Goal: Task Accomplishment & Management: Use online tool/utility

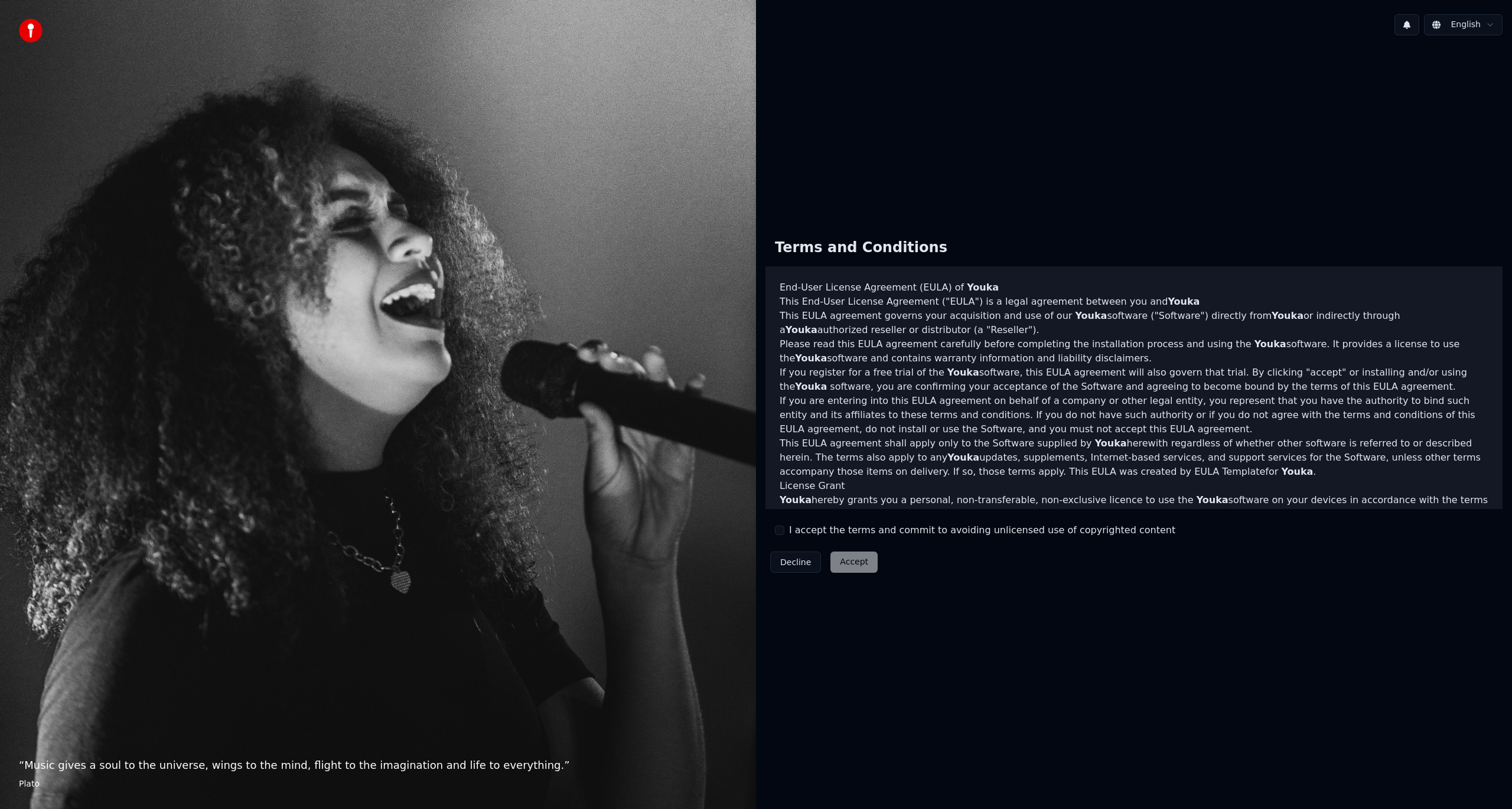
click at [798, 532] on label "I accept the terms and commit to avoiding unlicensed use of copyrighted content" at bounding box center [982, 530] width 387 height 14
click at [784, 532] on button "I accept the terms and commit to avoiding unlicensed use of copyrighted content" at bounding box center [779, 530] width 10 height 10
click at [843, 553] on button "Accept" at bounding box center [854, 562] width 47 height 21
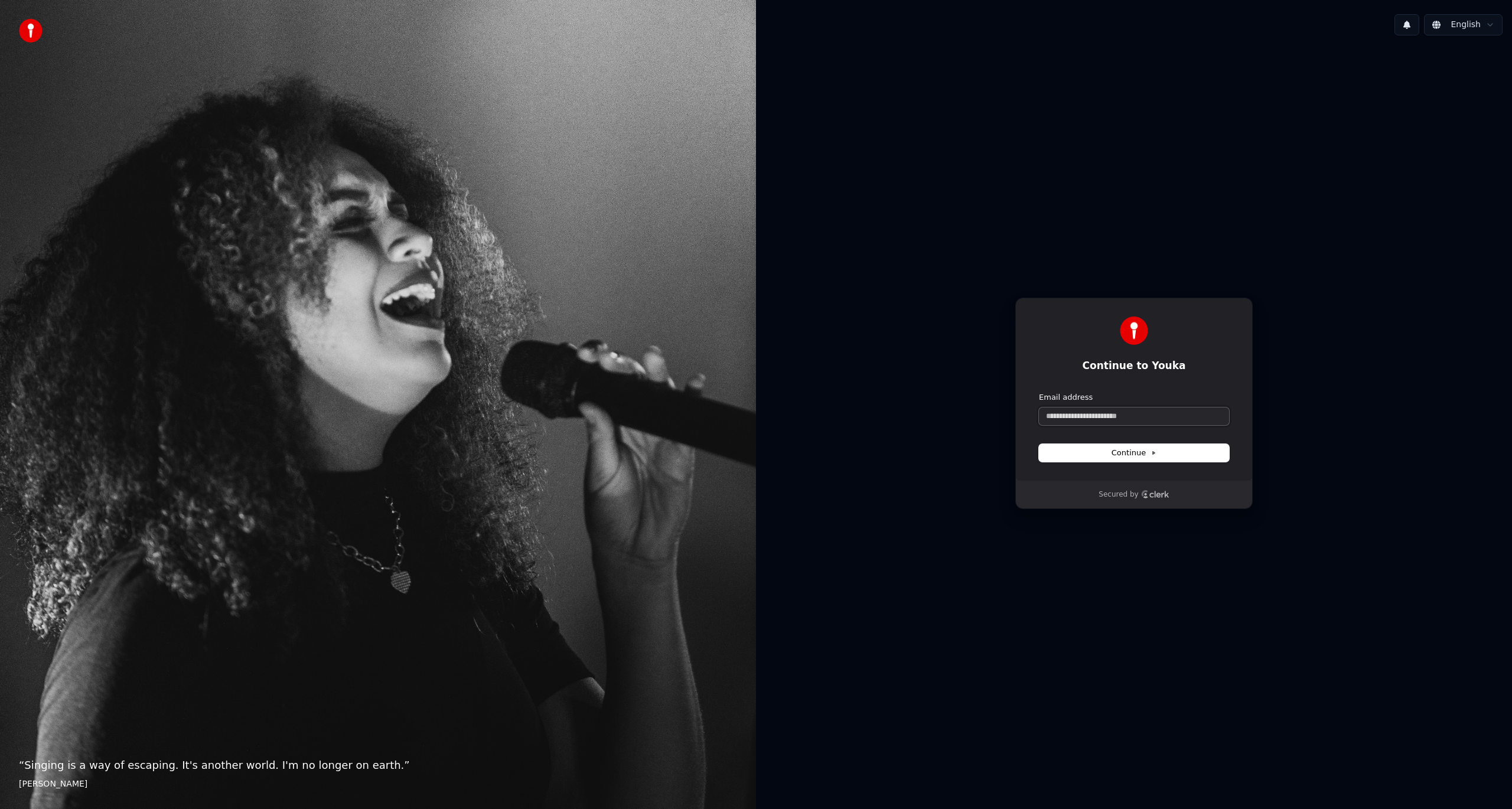
click at [1080, 411] on input "Email address" at bounding box center [1134, 416] width 190 height 18
click at [1039, 393] on button "submit" at bounding box center [1039, 393] width 0 height 0
type input "**********"
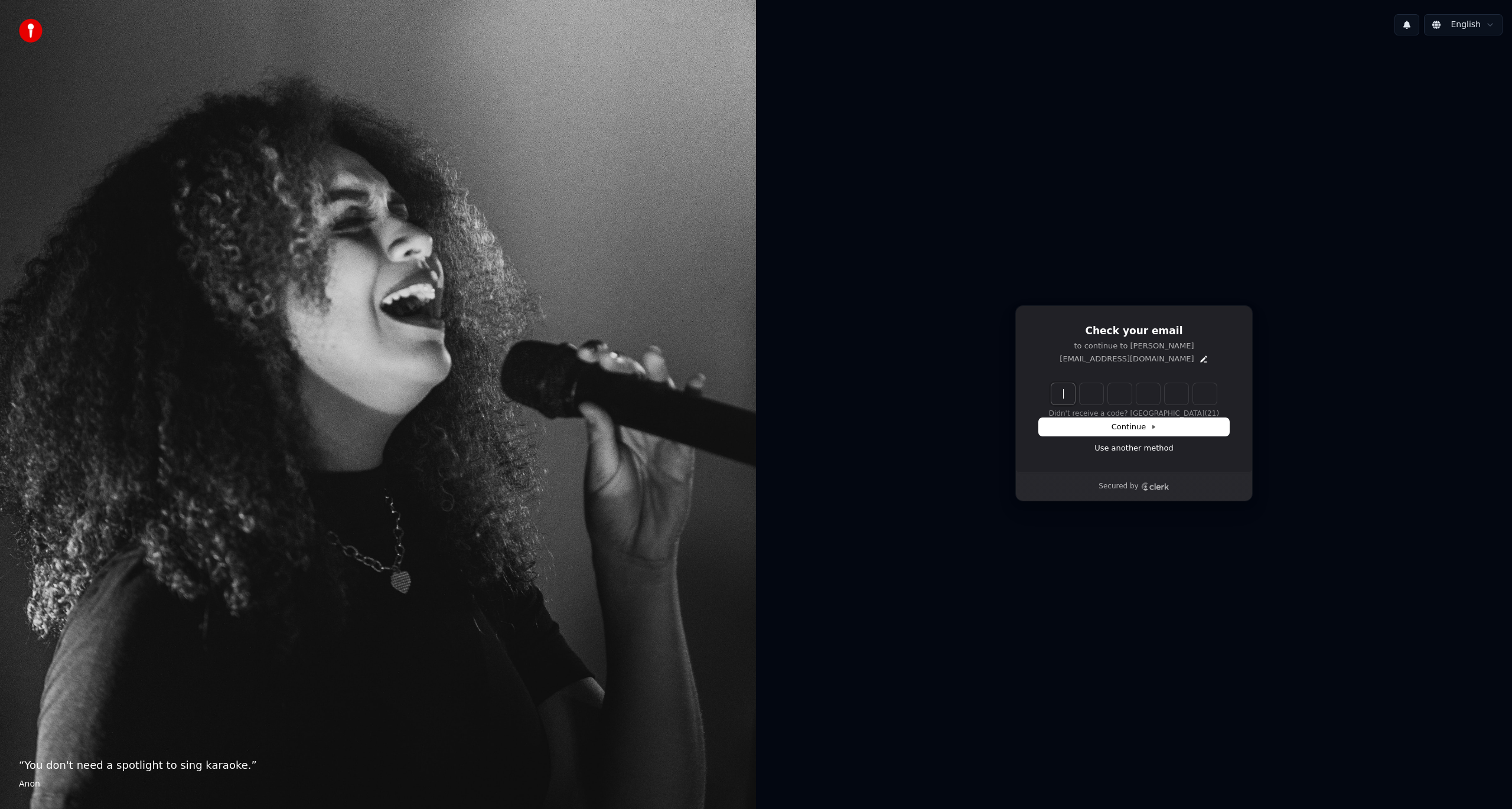
paste input "******"
type input "******"
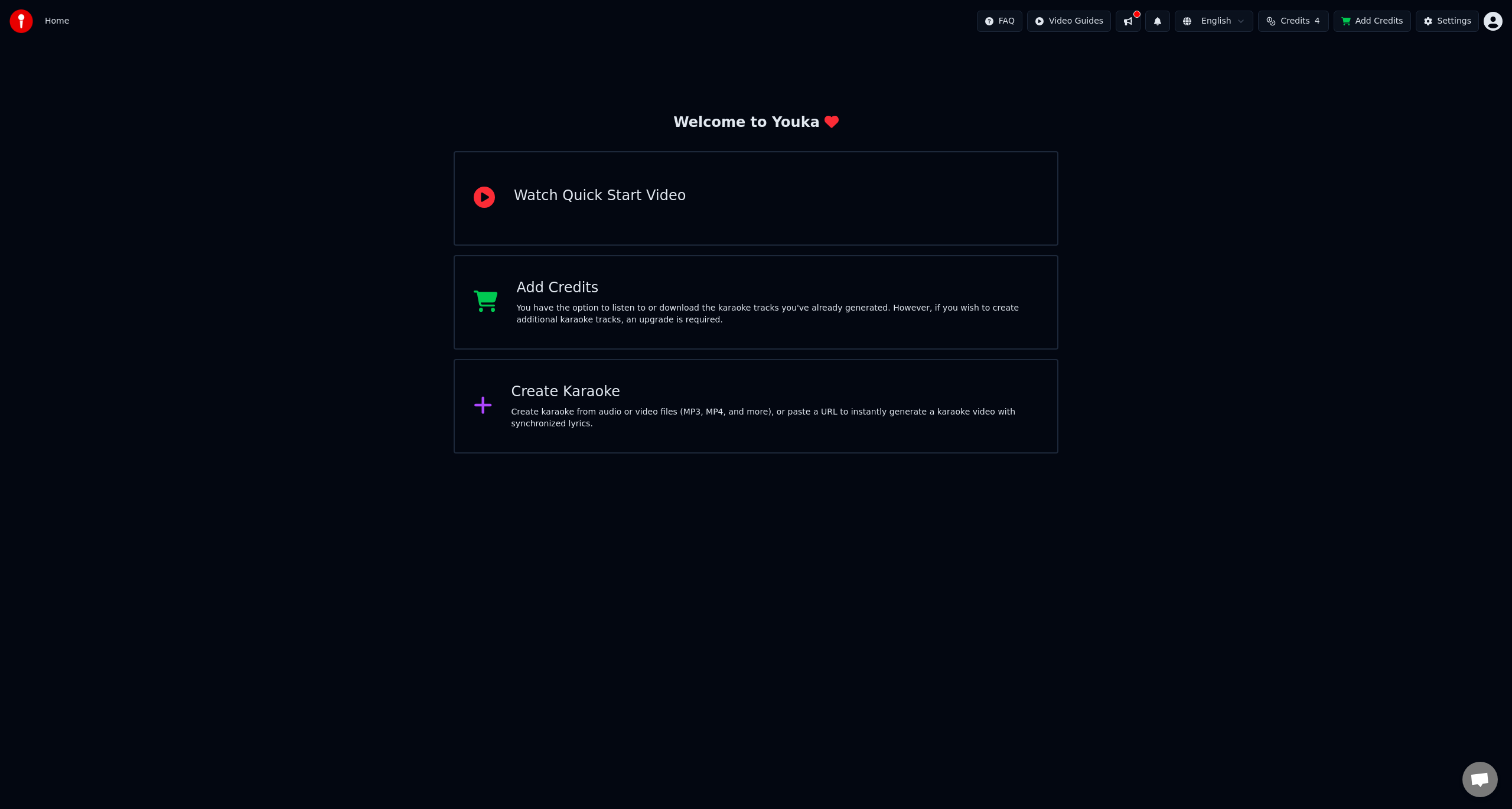
drag, startPoint x: 1159, startPoint y: 205, endPoint x: 1153, endPoint y: 164, distance: 41.4
click at [1159, 204] on div "Welcome to Youka Watch Quick Start Video Add Credits You have the option to lis…" at bounding box center [756, 248] width 1512 height 411
click at [1304, 62] on div "Welcome to Youka Watch Quick Start Video Add Credits You have the option to lis…" at bounding box center [756, 248] width 1512 height 411
click at [24, 19] on img at bounding box center [22, 22] width 24 height 24
click at [1302, 23] on span "Credits" at bounding box center [1295, 22] width 29 height 12
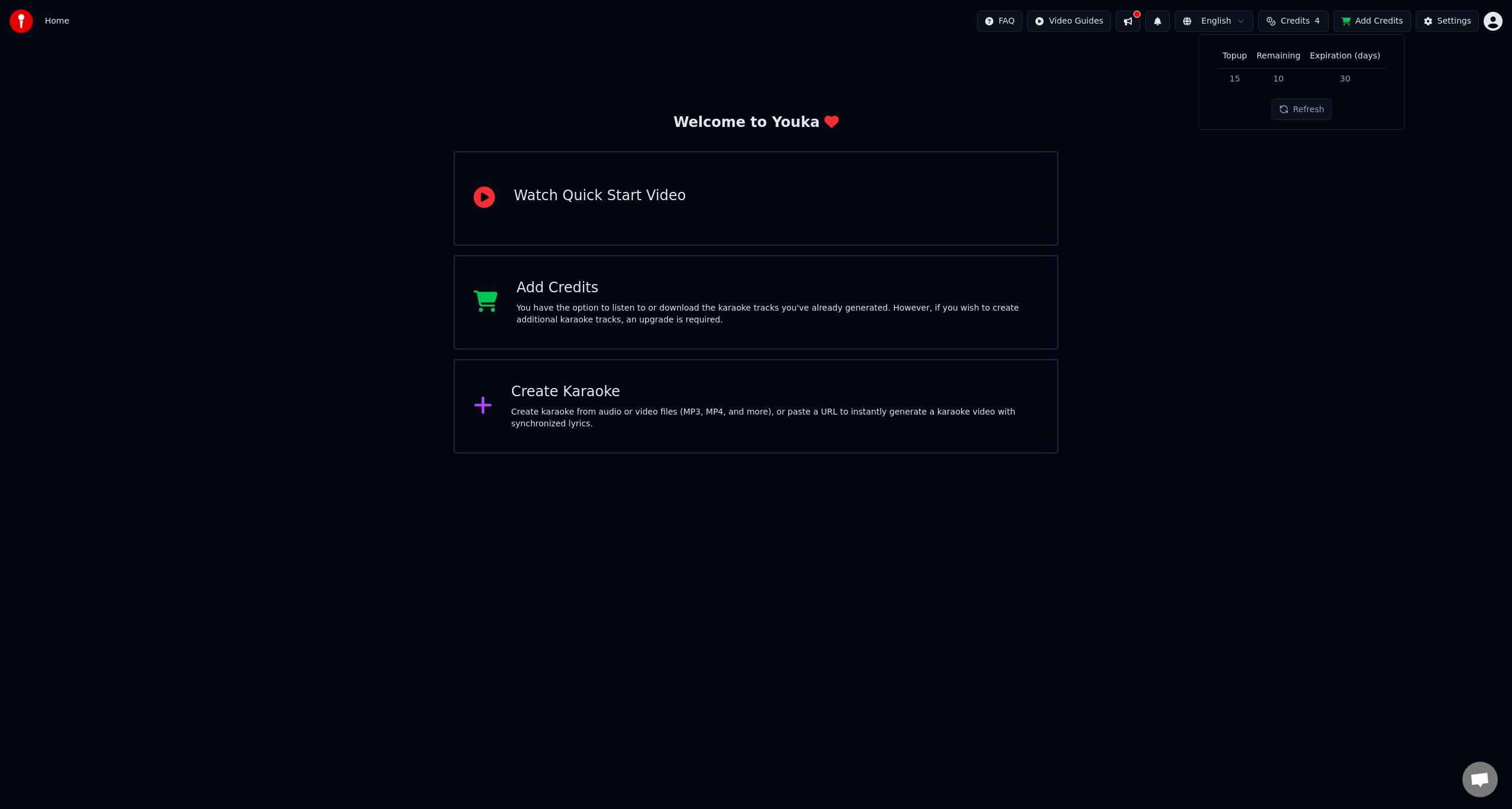
click at [1436, 54] on div "Welcome to Youka Watch Quick Start Video Add Credits You have the option to lis…" at bounding box center [756, 248] width 1512 height 411
drag, startPoint x: 1220, startPoint y: 238, endPoint x: 1208, endPoint y: 236, distance: 12.2
click at [1219, 237] on div "Welcome to Youka Watch Quick Start Video Add Credits You have the option to lis…" at bounding box center [756, 248] width 1512 height 411
click at [552, 417] on div "Create karaoke from audio or video files (MP3, MP4, and more), or paste a URL t…" at bounding box center [775, 418] width 527 height 24
click at [592, 415] on div "Create karaoke from audio or video files (MP3, MP4, and more), or paste a URL t…" at bounding box center [775, 418] width 527 height 24
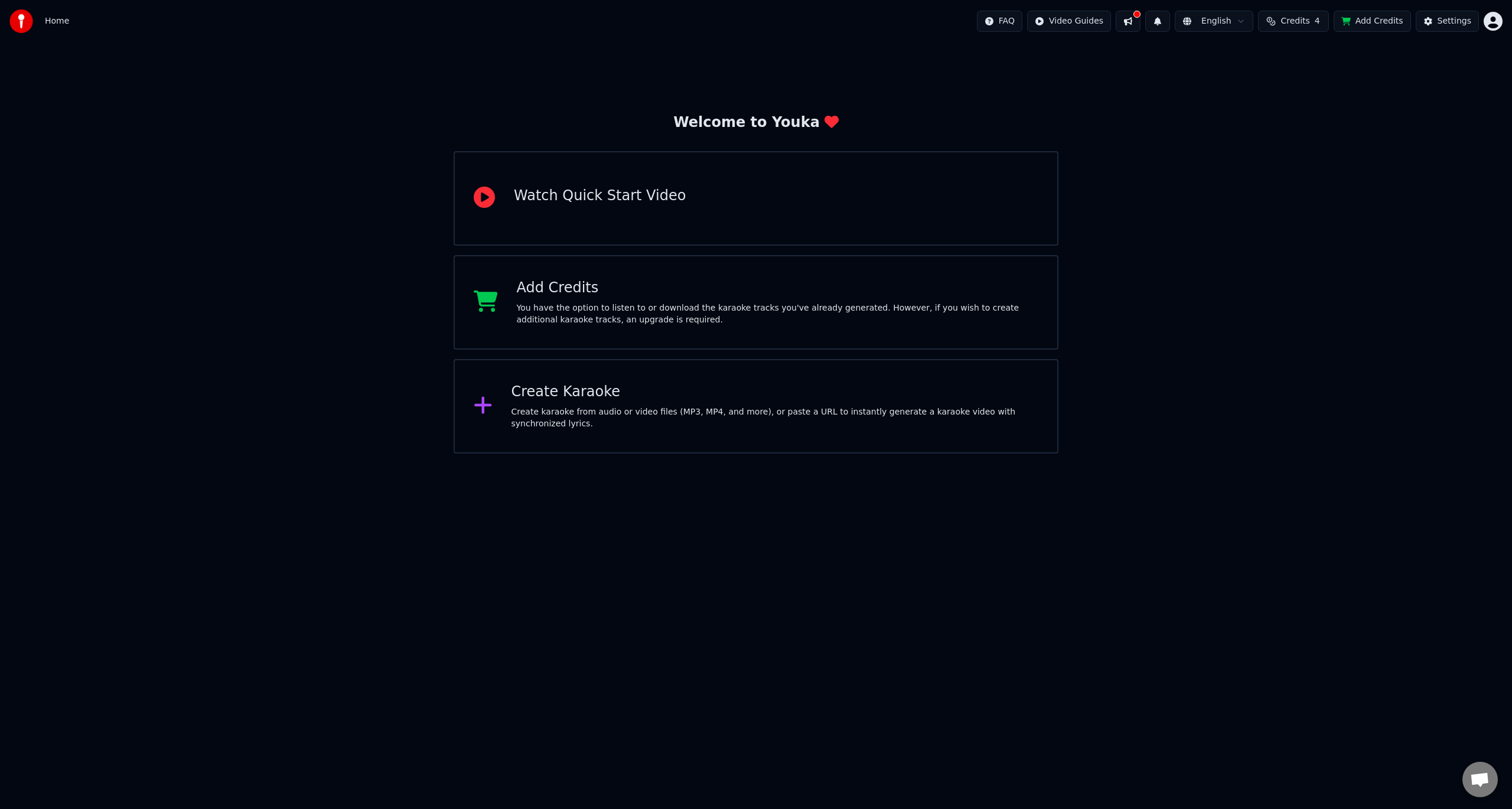
click at [565, 399] on div "Create Karaoke" at bounding box center [775, 392] width 527 height 19
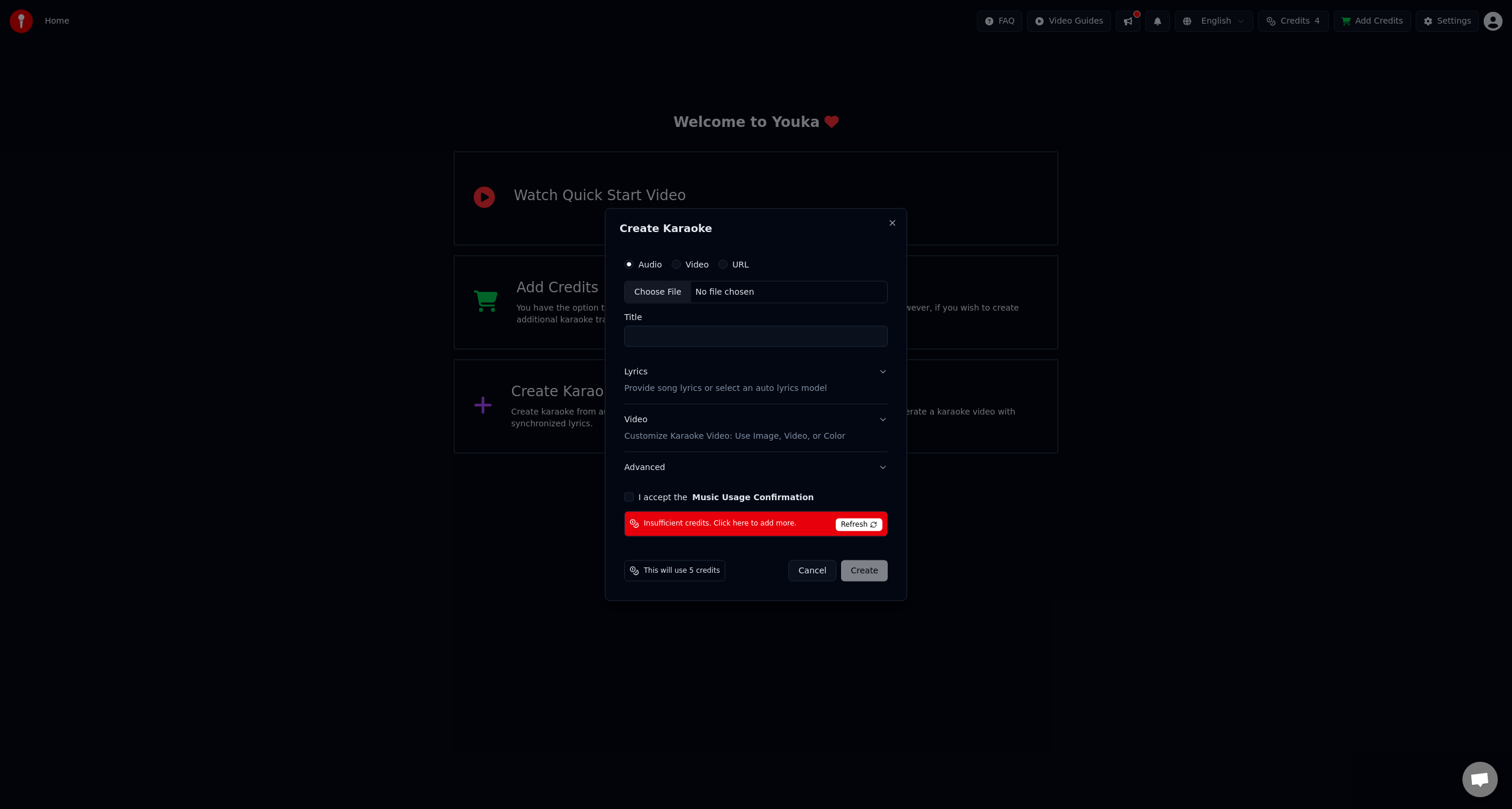
click at [660, 289] on div "Choose File" at bounding box center [658, 292] width 66 height 21
click at [674, 265] on button "Video" at bounding box center [676, 265] width 10 height 10
click at [657, 291] on div "Choose File" at bounding box center [658, 292] width 66 height 21
type input "**********"
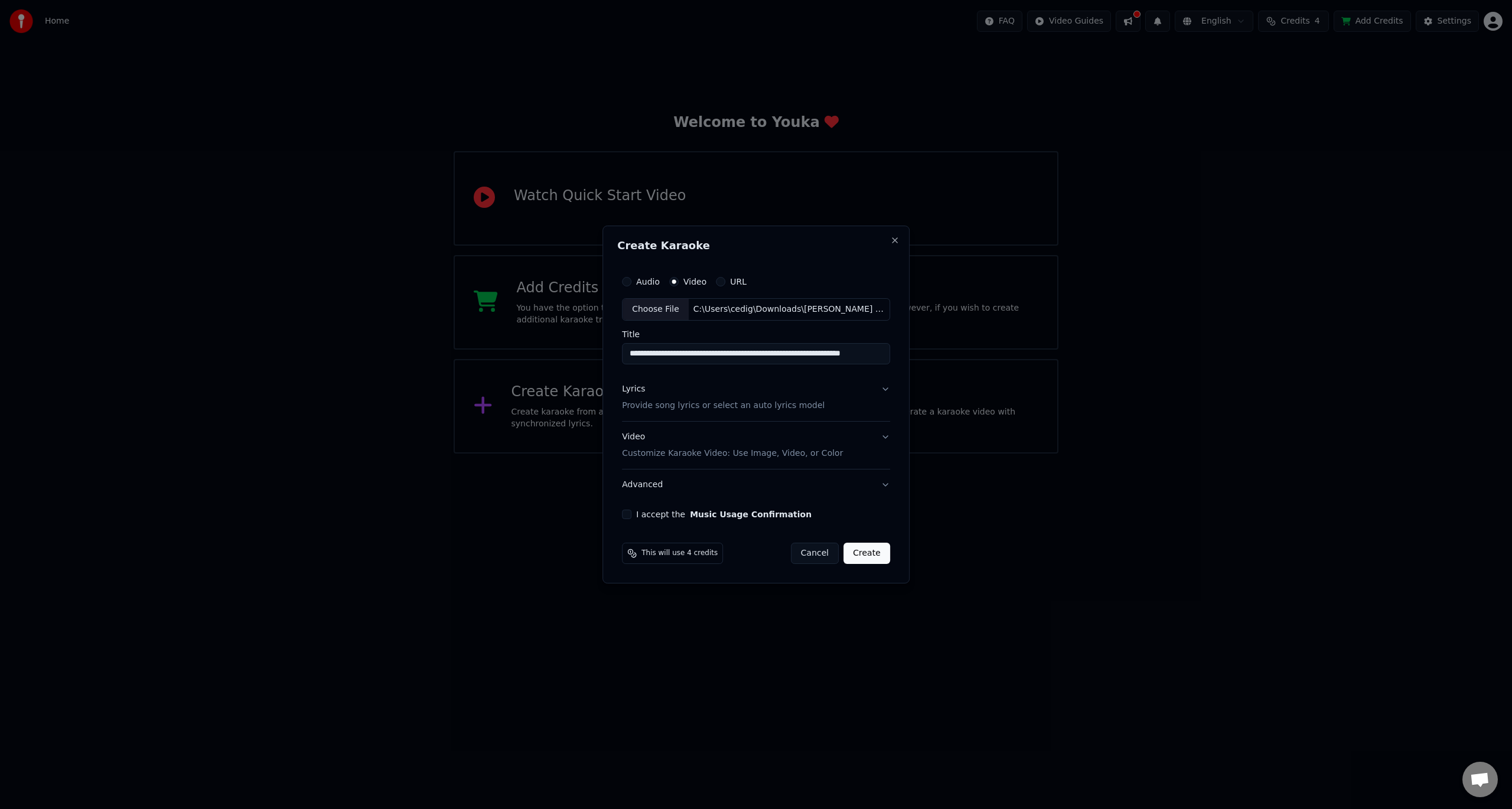
click at [684, 404] on p "Provide song lyrics or select an auto lyrics model" at bounding box center [723, 406] width 203 height 12
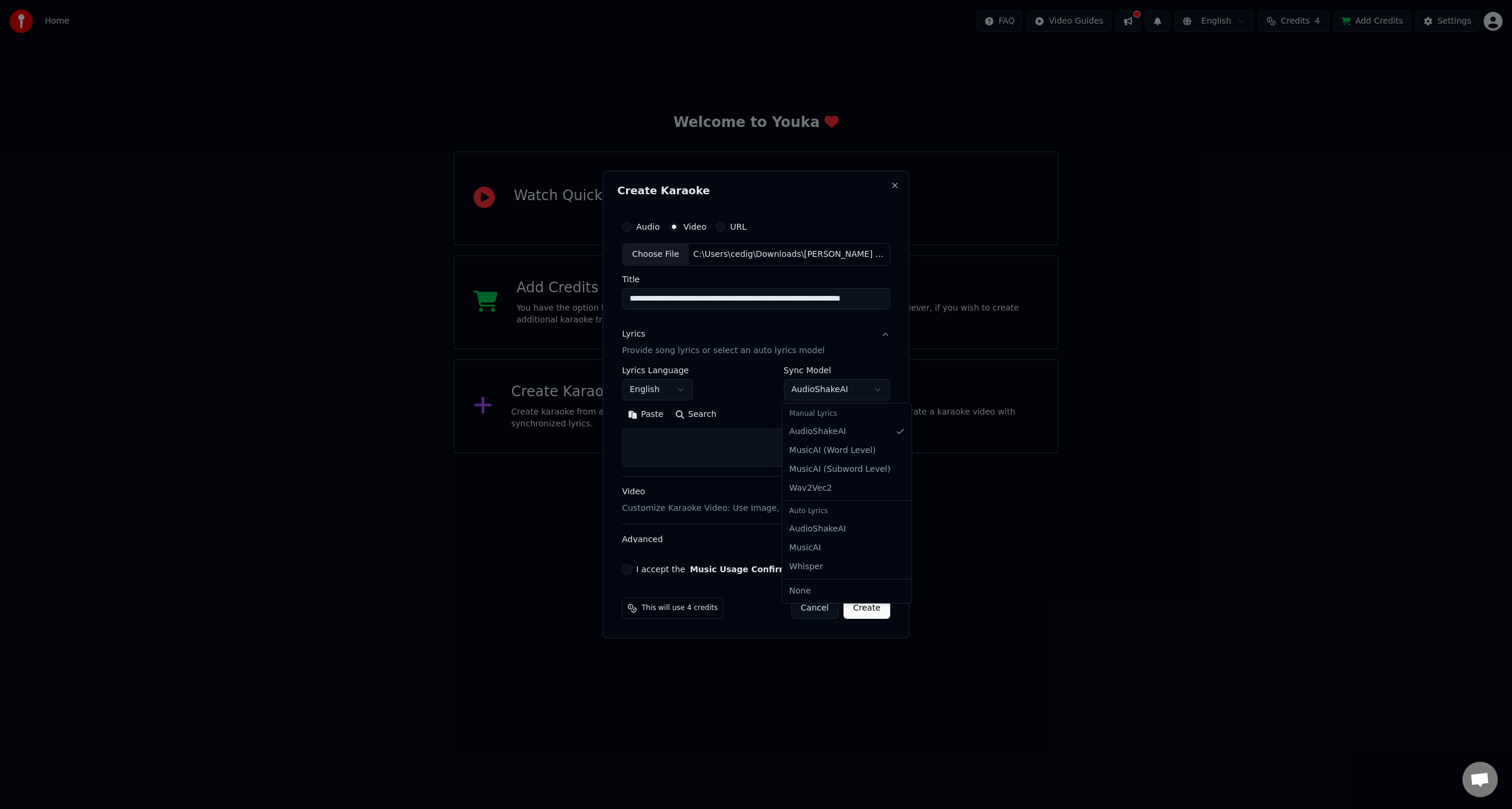
click at [835, 392] on body "**********" at bounding box center [756, 227] width 1512 height 454
click at [838, 390] on body "**********" at bounding box center [756, 227] width 1512 height 454
click at [675, 446] on textarea at bounding box center [756, 447] width 268 height 38
click at [687, 437] on textarea at bounding box center [756, 447] width 268 height 38
paste textarea "**********"
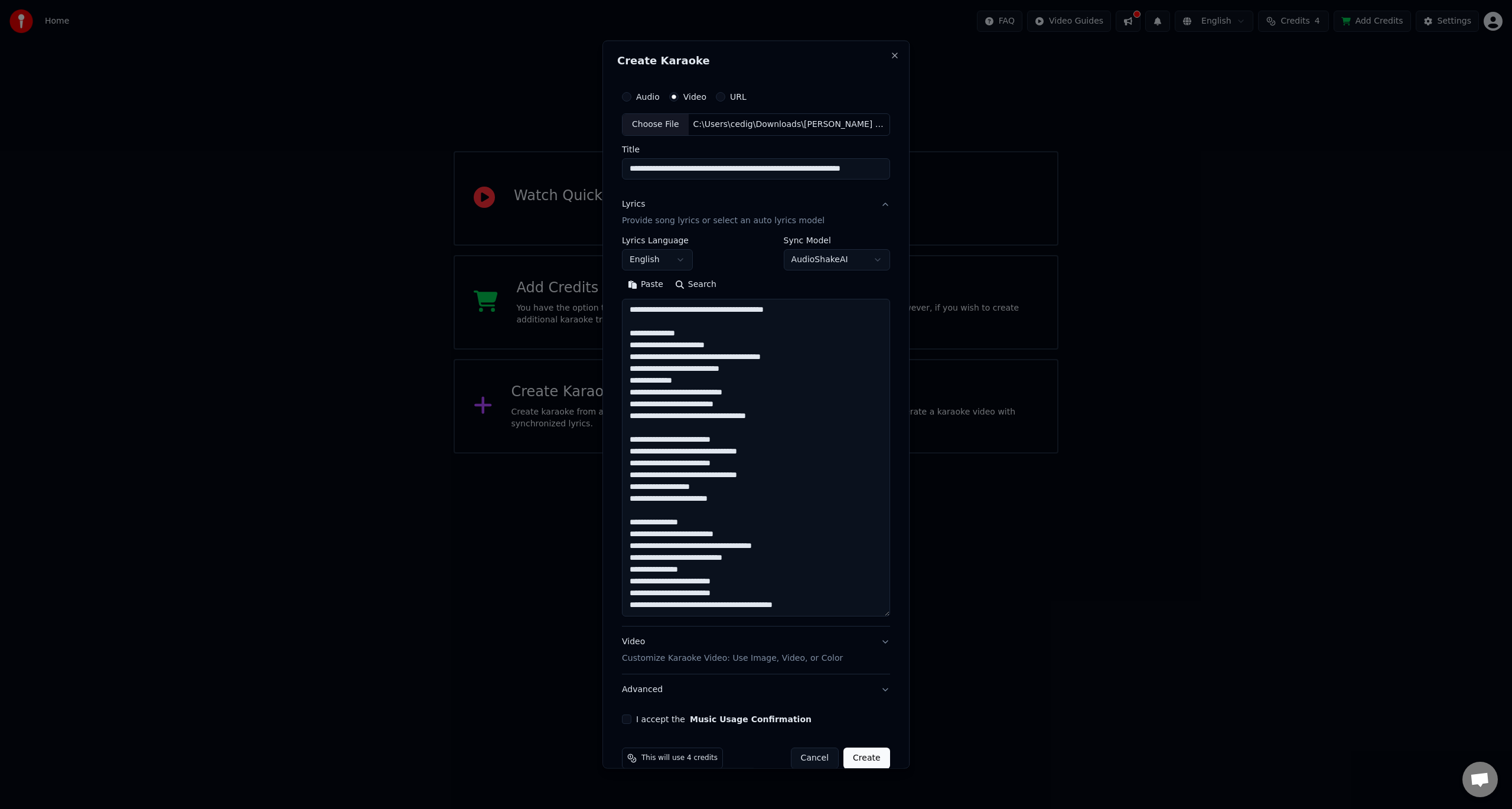
scroll to position [274, 0]
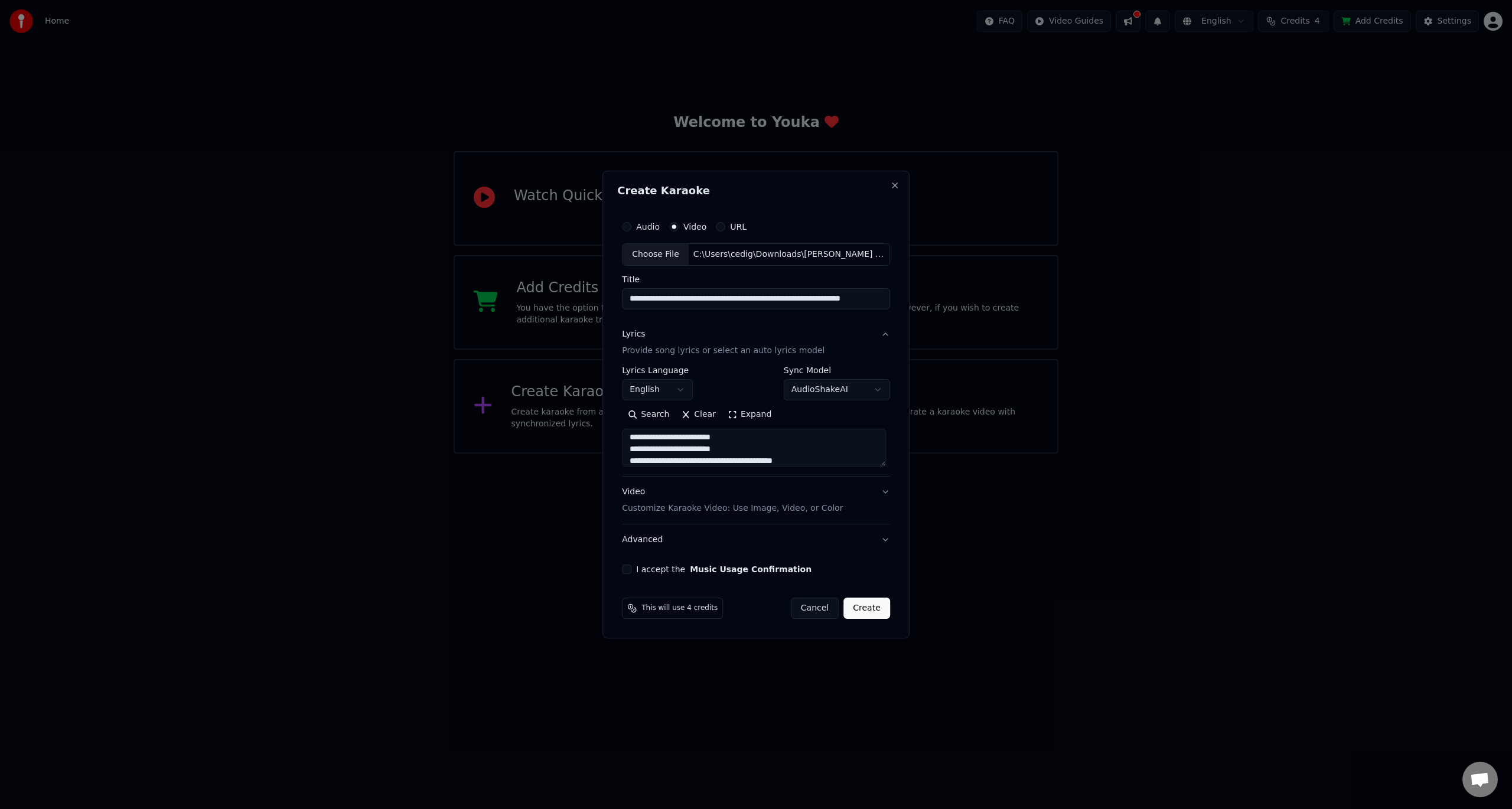
type textarea "**********"
click at [630, 567] on button "I accept the Music Usage Confirmation" at bounding box center [627, 569] width 10 height 10
click at [862, 613] on button "Create" at bounding box center [867, 608] width 46 height 21
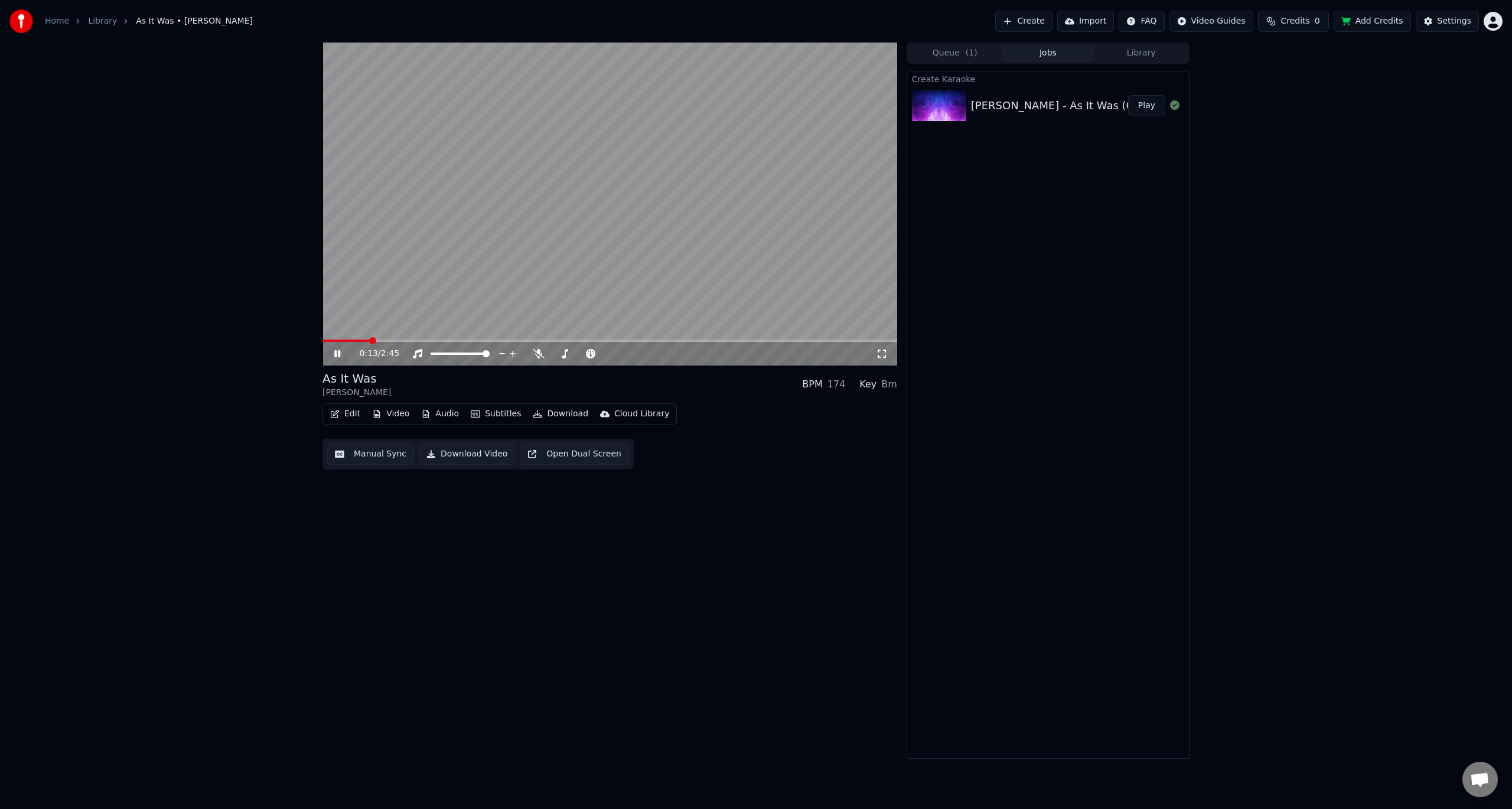
click at [339, 353] on icon at bounding box center [337, 353] width 6 height 7
click at [343, 353] on icon at bounding box center [345, 354] width 28 height 10
click at [339, 353] on icon at bounding box center [337, 353] width 6 height 7
click at [559, 413] on button "Download" at bounding box center [560, 414] width 65 height 16
click at [559, 440] on div "Video [.mp4]" at bounding box center [571, 440] width 53 height 12
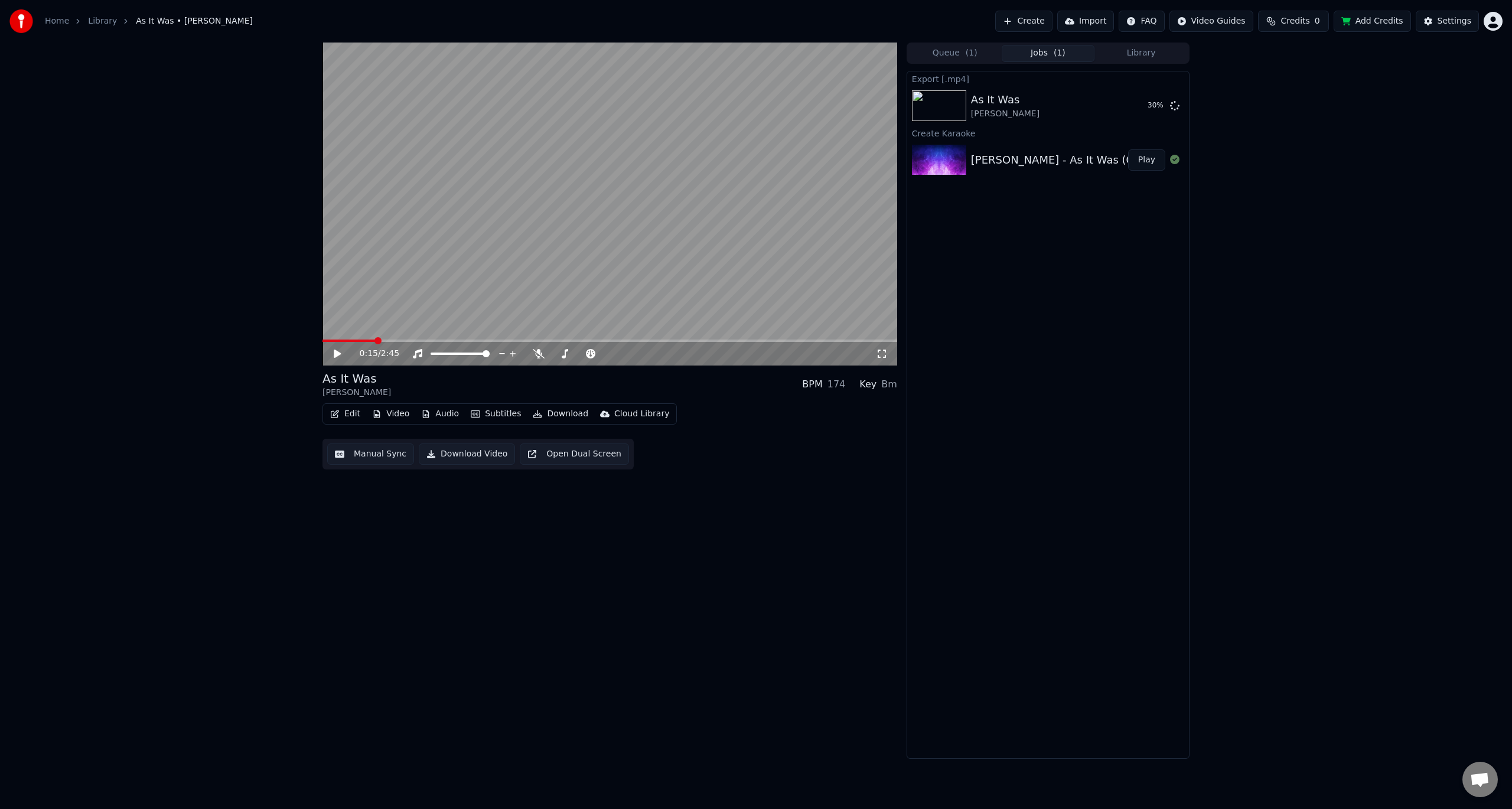
click at [701, 591] on div "0:15 / 2:45 As It Was Harry Styles BPM 174 Key Bm Edit Video Audio Subtitles Do…" at bounding box center [609, 401] width 575 height 716
click at [99, 21] on link "Library" at bounding box center [102, 22] width 29 height 12
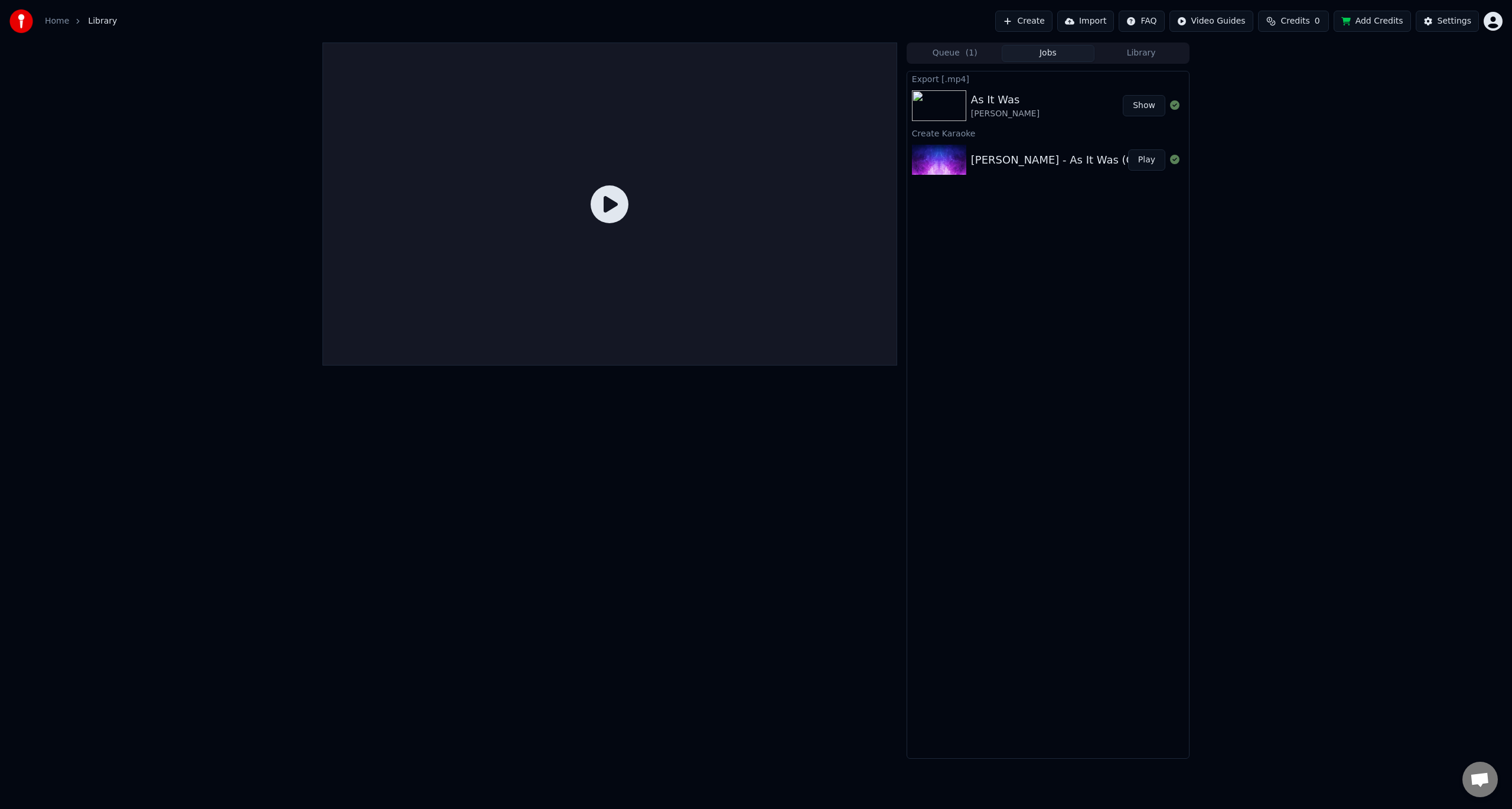
click at [1053, 16] on button "Create" at bounding box center [1024, 21] width 58 height 21
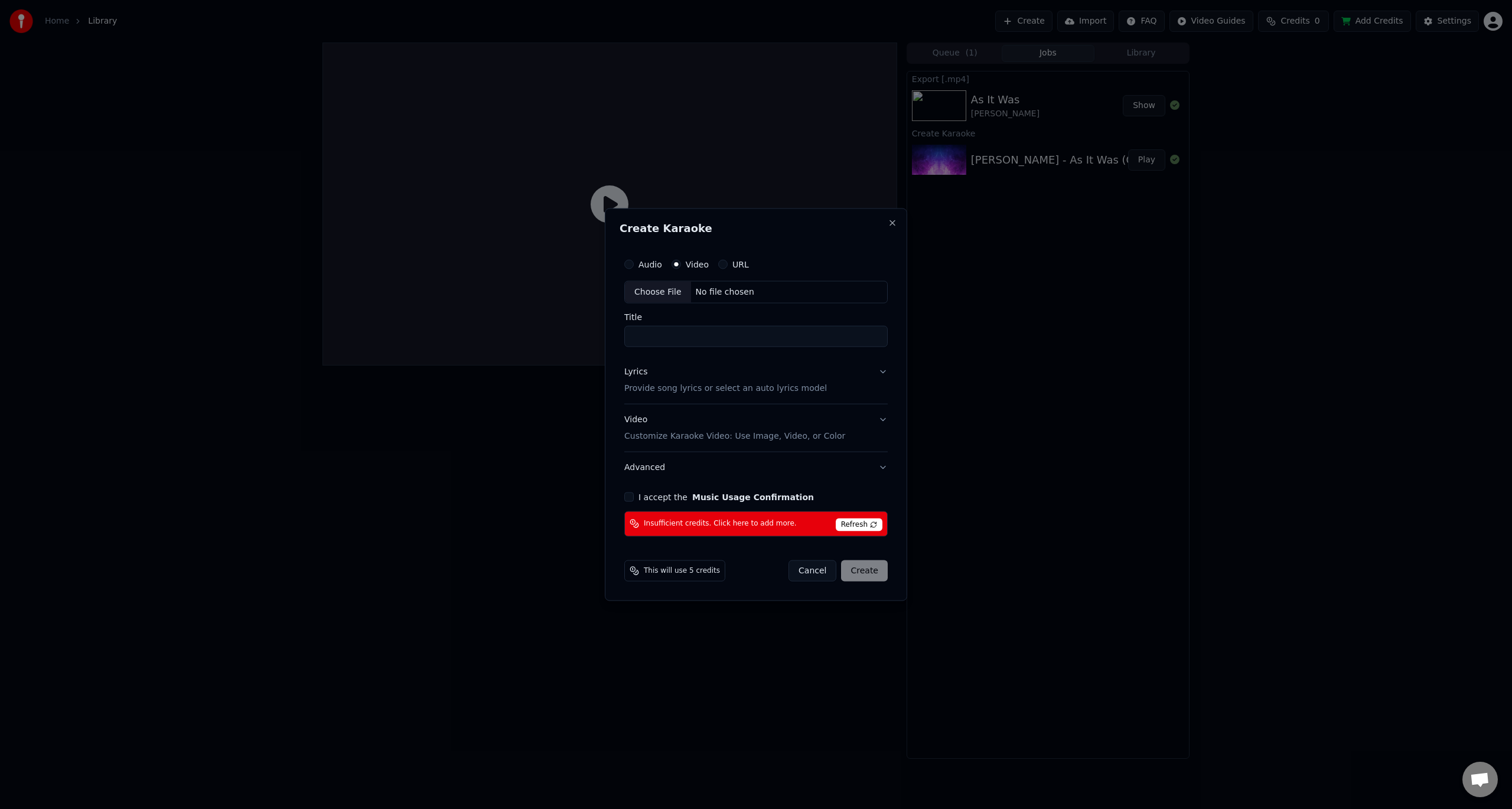
click at [680, 260] on div "Video" at bounding box center [690, 265] width 37 height 10
click at [656, 295] on div "Choose File" at bounding box center [658, 292] width 66 height 21
type input "**********"
click at [679, 385] on p "Provide song lyrics or select an auto lyrics model" at bounding box center [723, 389] width 203 height 12
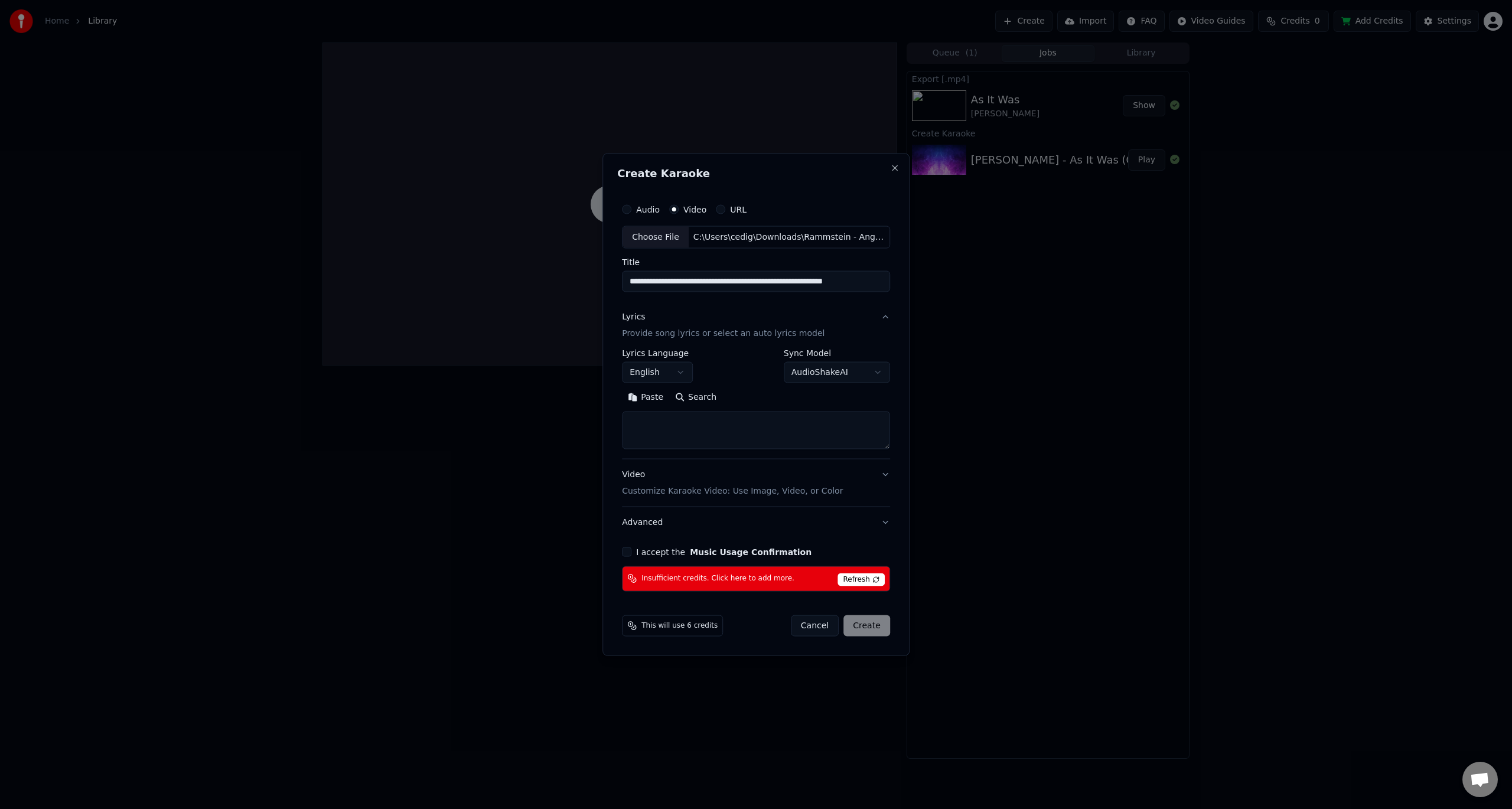
click at [709, 432] on textarea at bounding box center [756, 431] width 268 height 38
paste textarea "**********"
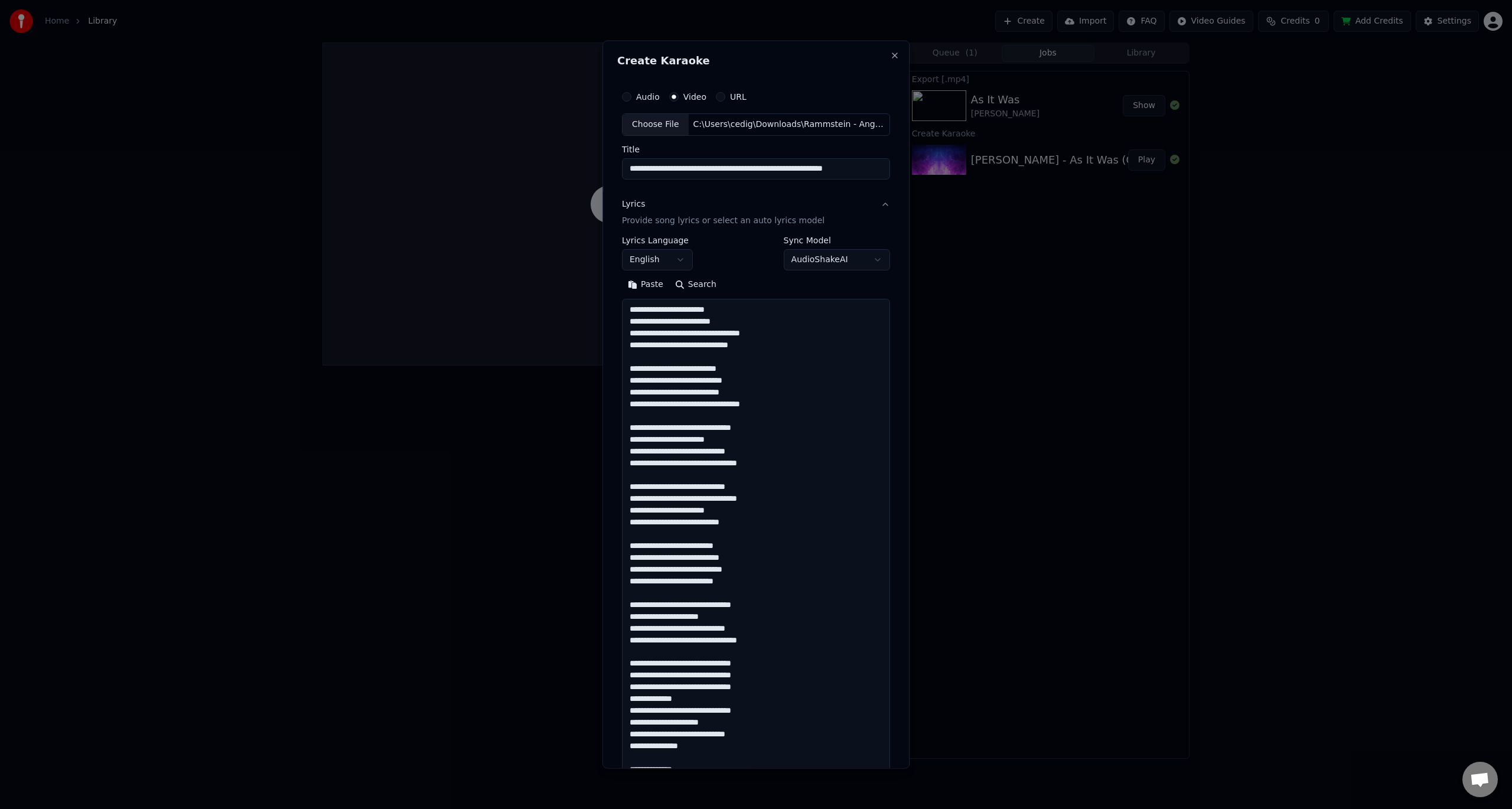
scroll to position [451, 0]
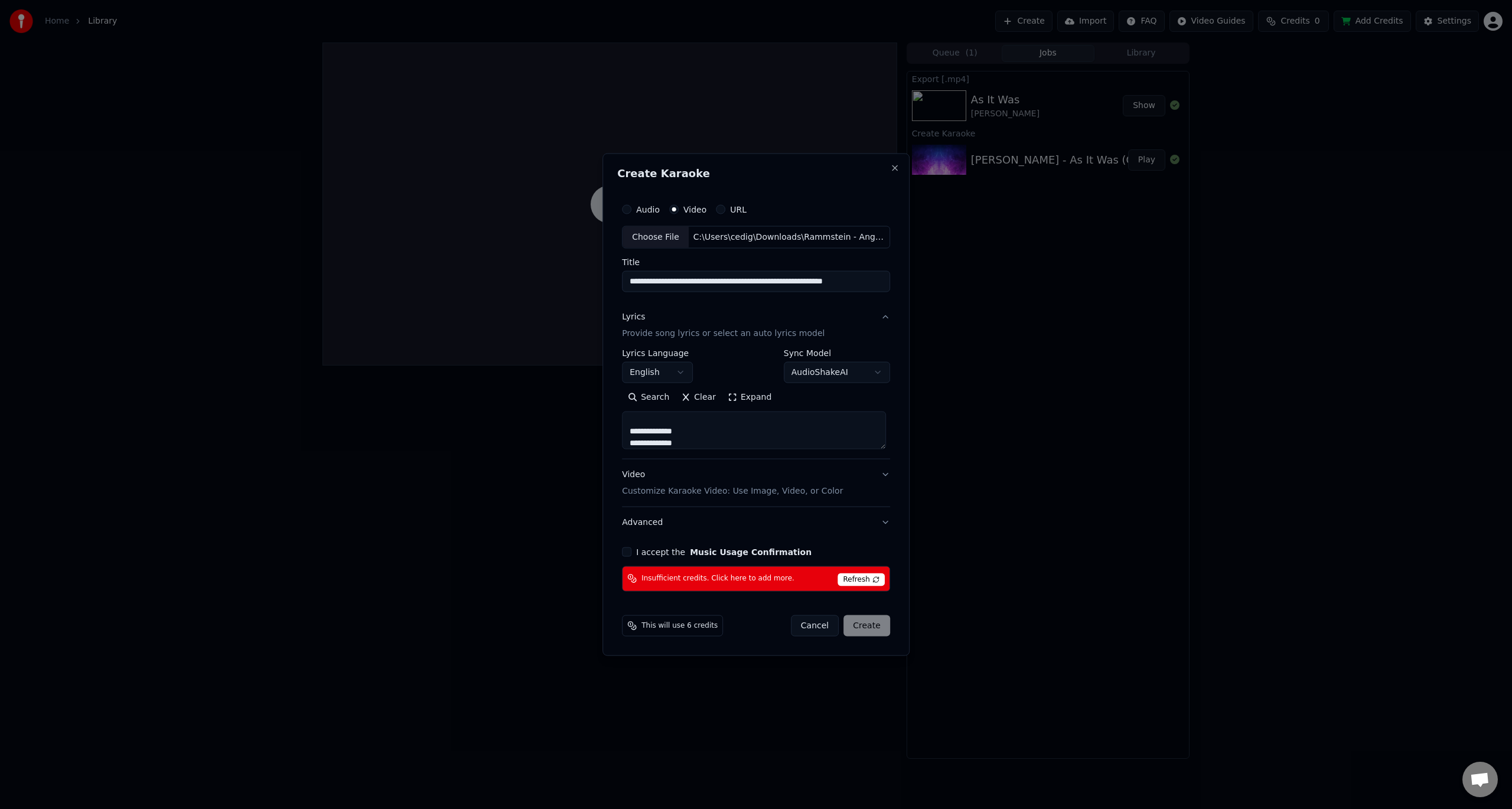
type textarea "**********"
click at [680, 381] on body "**********" at bounding box center [756, 404] width 1512 height 809
select select "**"
click at [627, 552] on button "I accept the Music Usage Confirmation" at bounding box center [627, 551] width 10 height 10
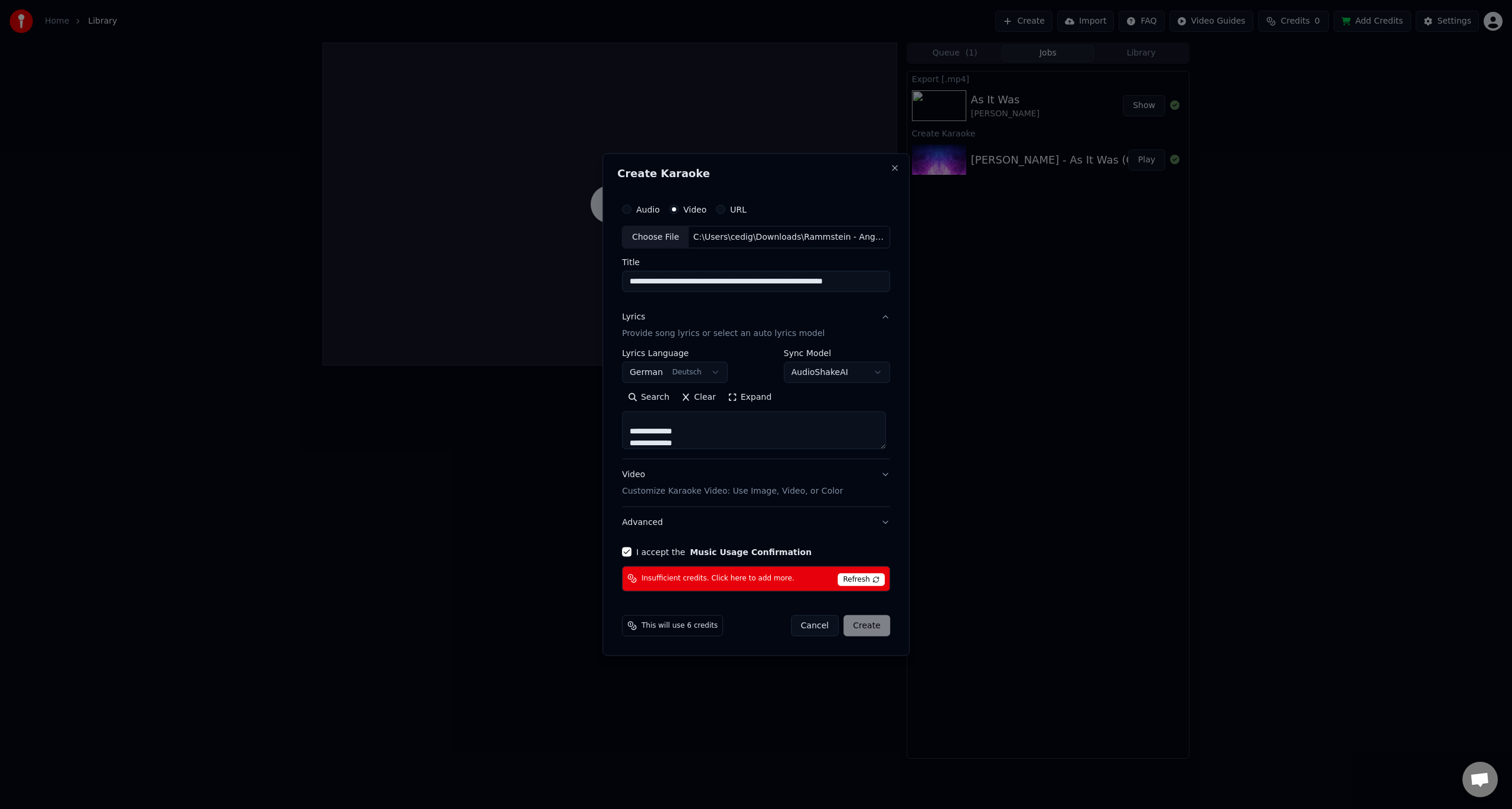
click at [859, 575] on span "Refresh" at bounding box center [861, 579] width 46 height 13
click at [864, 580] on span "Refresh" at bounding box center [861, 579] width 46 height 13
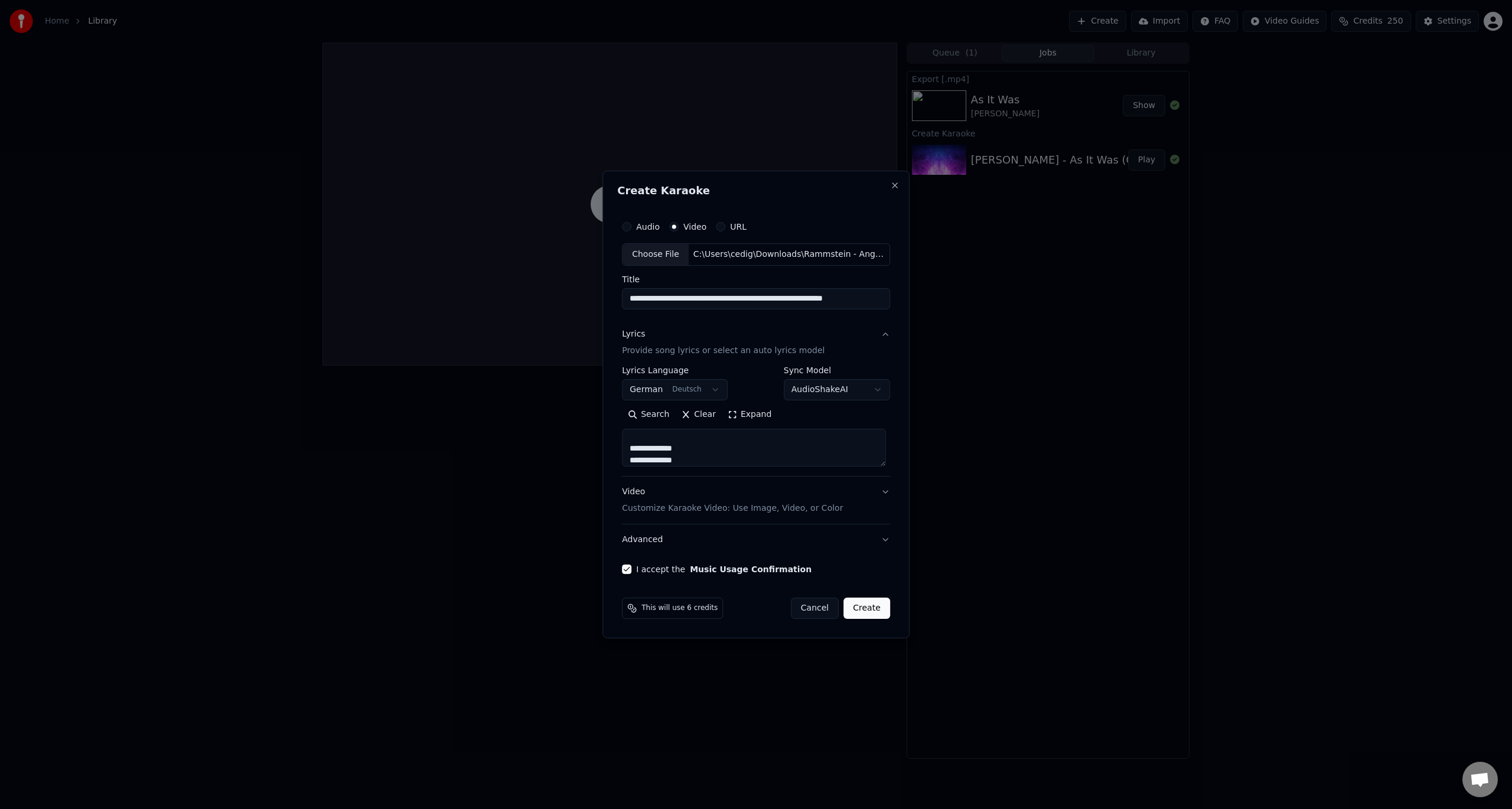
click at [867, 607] on button "Create" at bounding box center [867, 608] width 46 height 21
select select
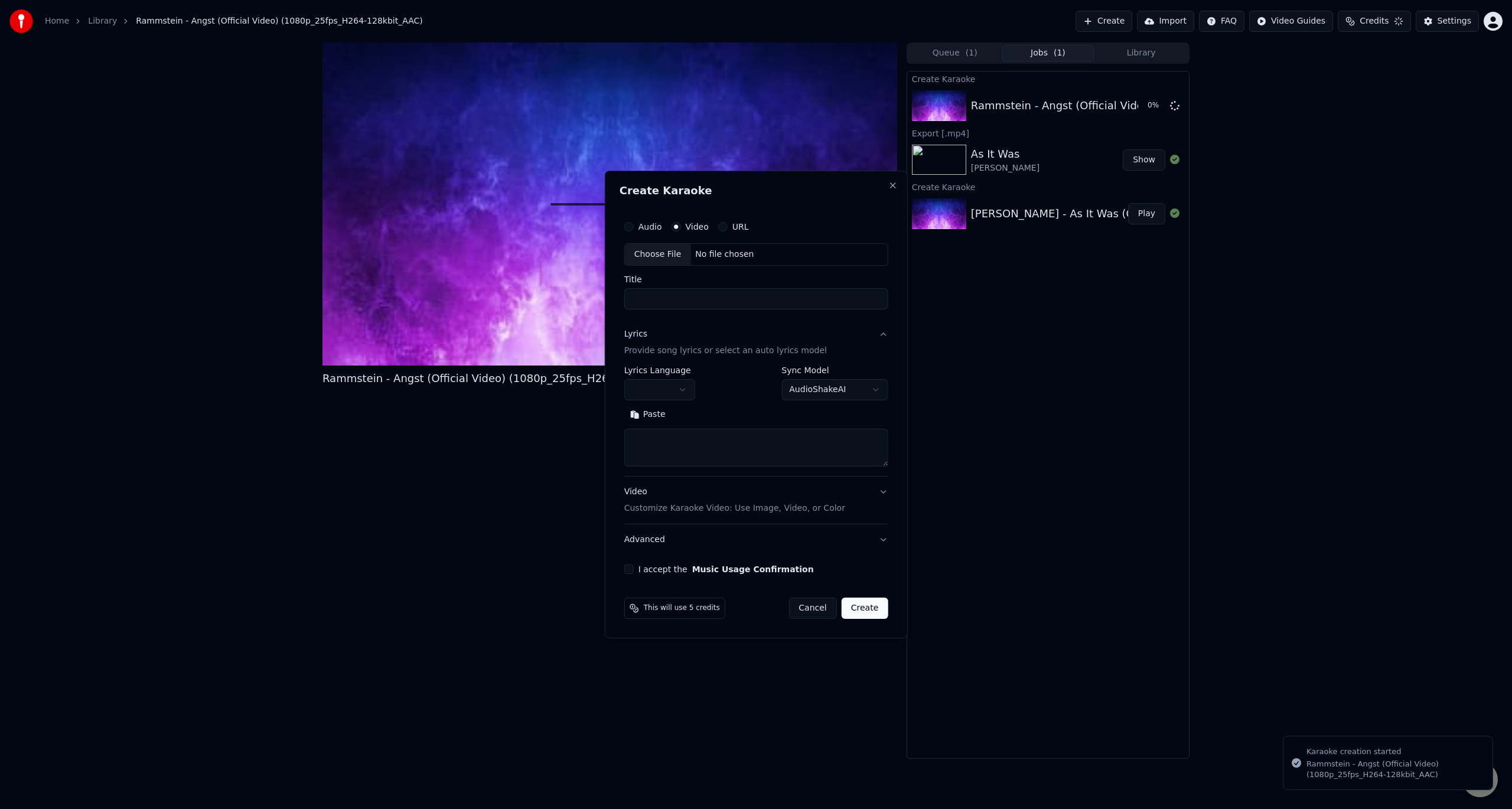
scroll to position [0, 0]
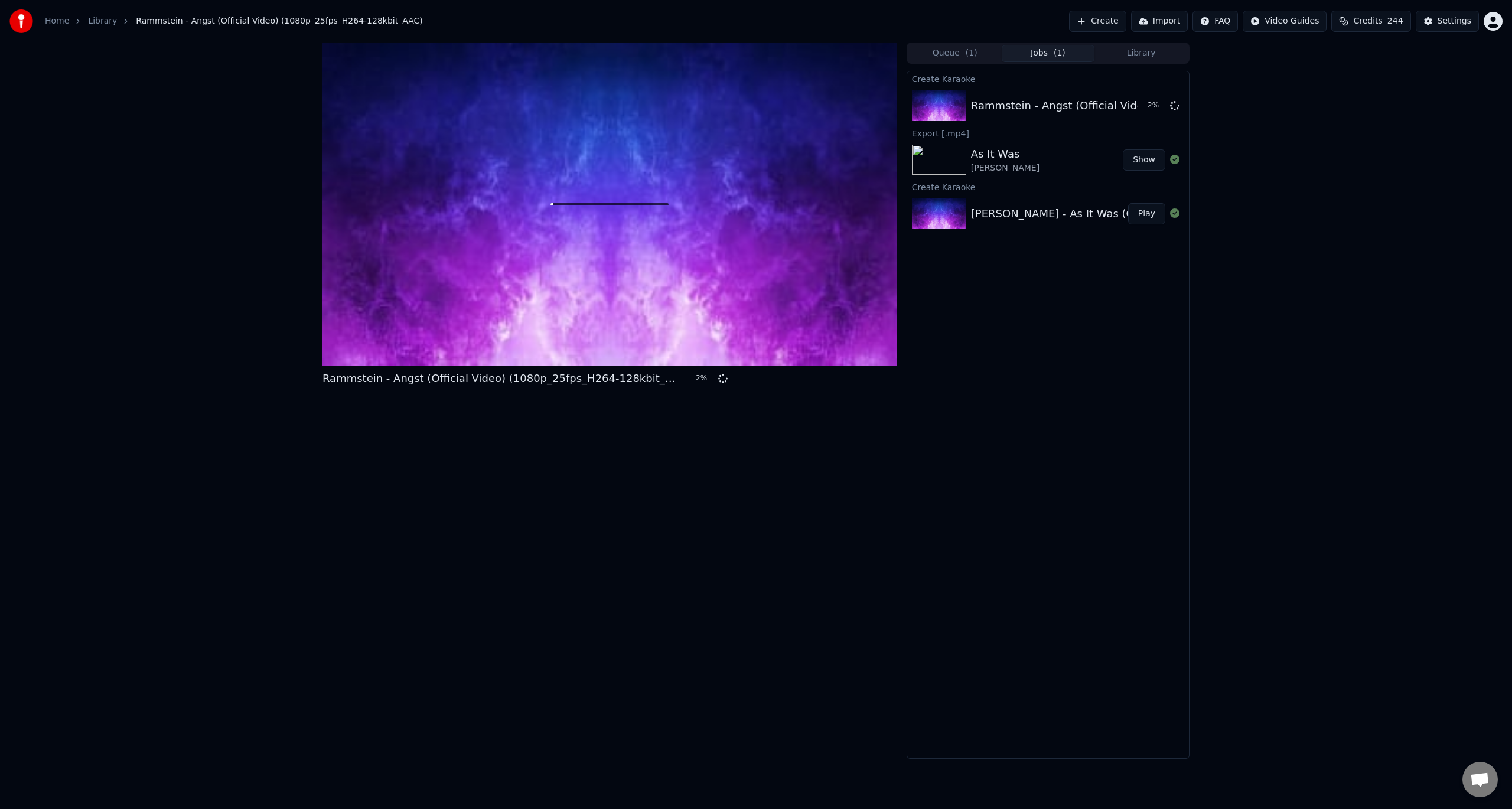
click at [1143, 162] on button "Show" at bounding box center [1144, 160] width 43 height 21
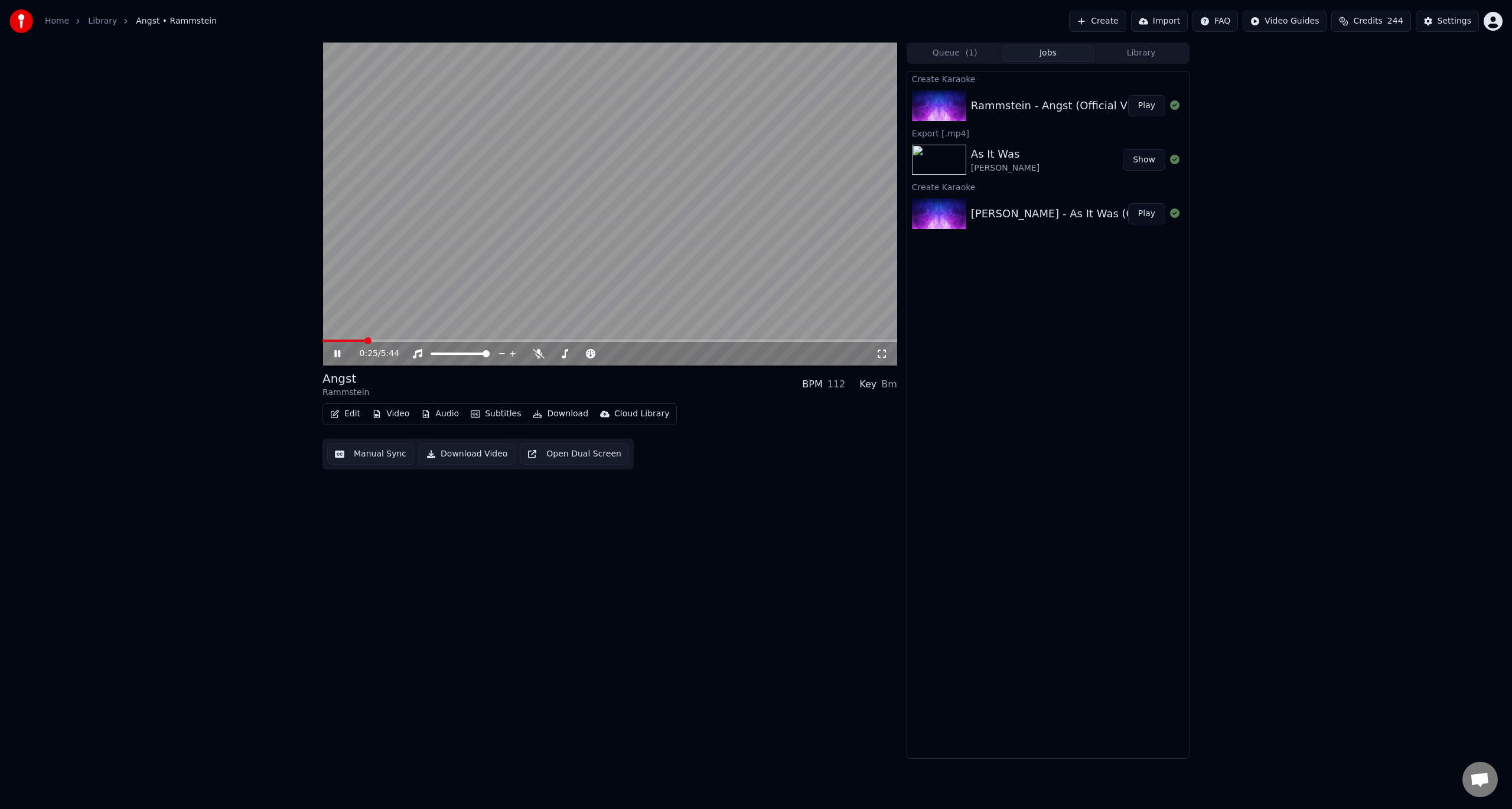
click at [597, 260] on video at bounding box center [609, 204] width 575 height 323
click at [453, 454] on button "Download Video" at bounding box center [467, 454] width 96 height 21
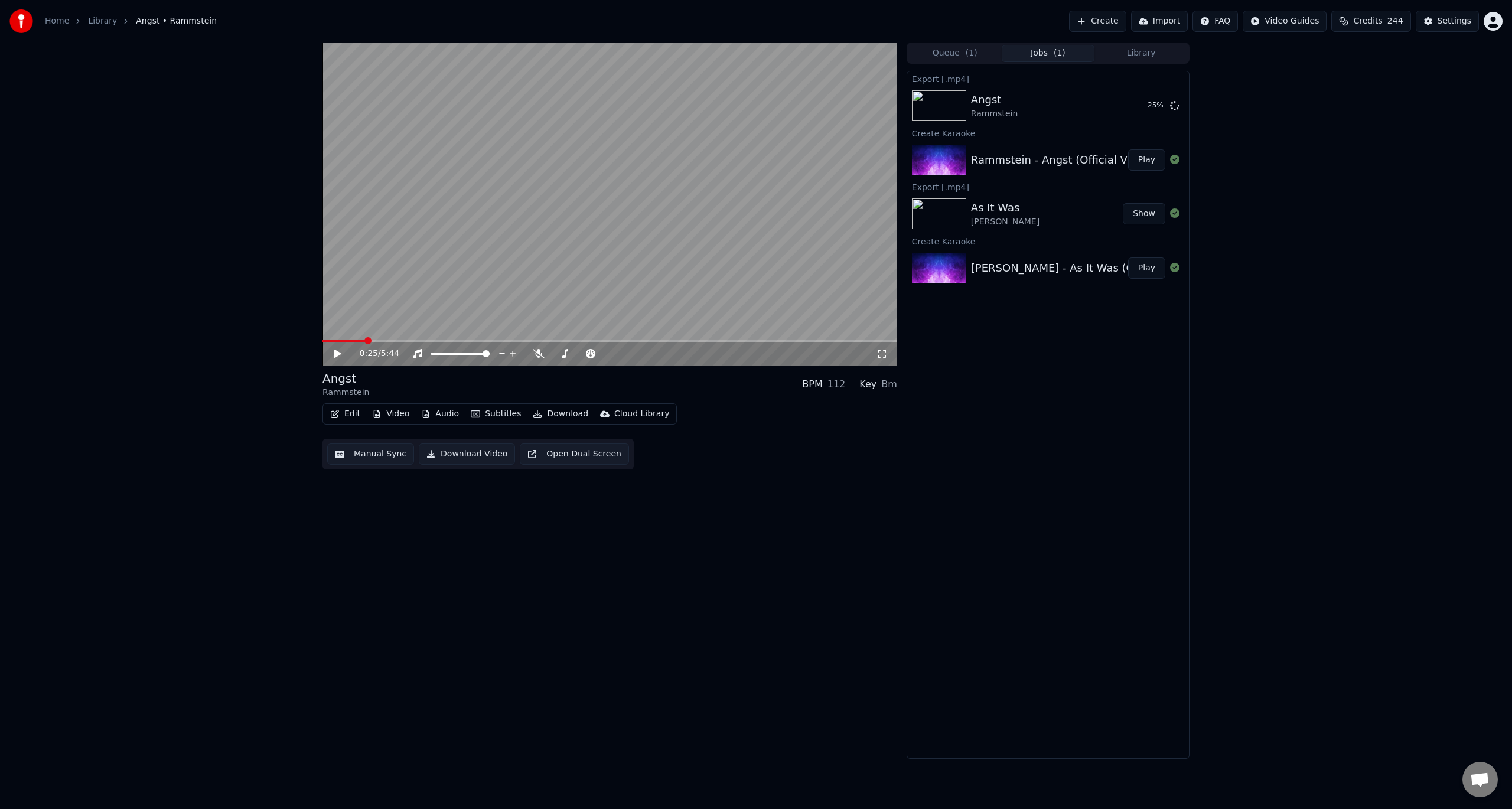
click at [1294, 60] on div "0:25 / 5:44 Angst Rammstein BPM 112 Key Bm Edit Video Audio Subtitles Download …" at bounding box center [756, 401] width 1512 height 716
click at [1107, 22] on button "Create" at bounding box center [1098, 21] width 58 height 21
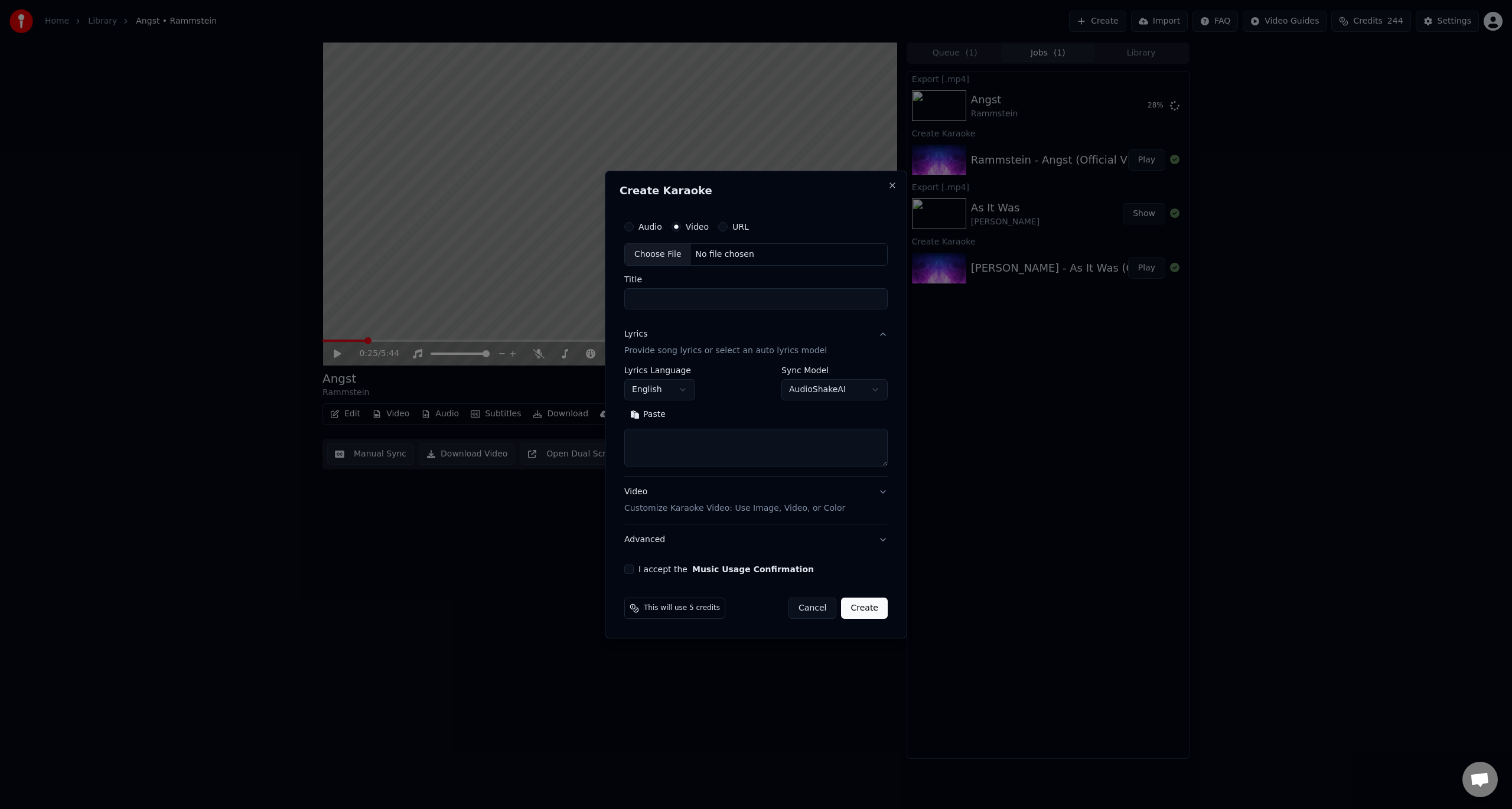
click at [686, 223] on label "Video" at bounding box center [697, 227] width 23 height 8
click at [681, 223] on button "Video" at bounding box center [676, 227] width 10 height 10
click at [671, 297] on input "Title" at bounding box center [756, 298] width 263 height 21
click at [695, 346] on p "Provide song lyrics or select an auto lyrics model" at bounding box center [725, 351] width 203 height 12
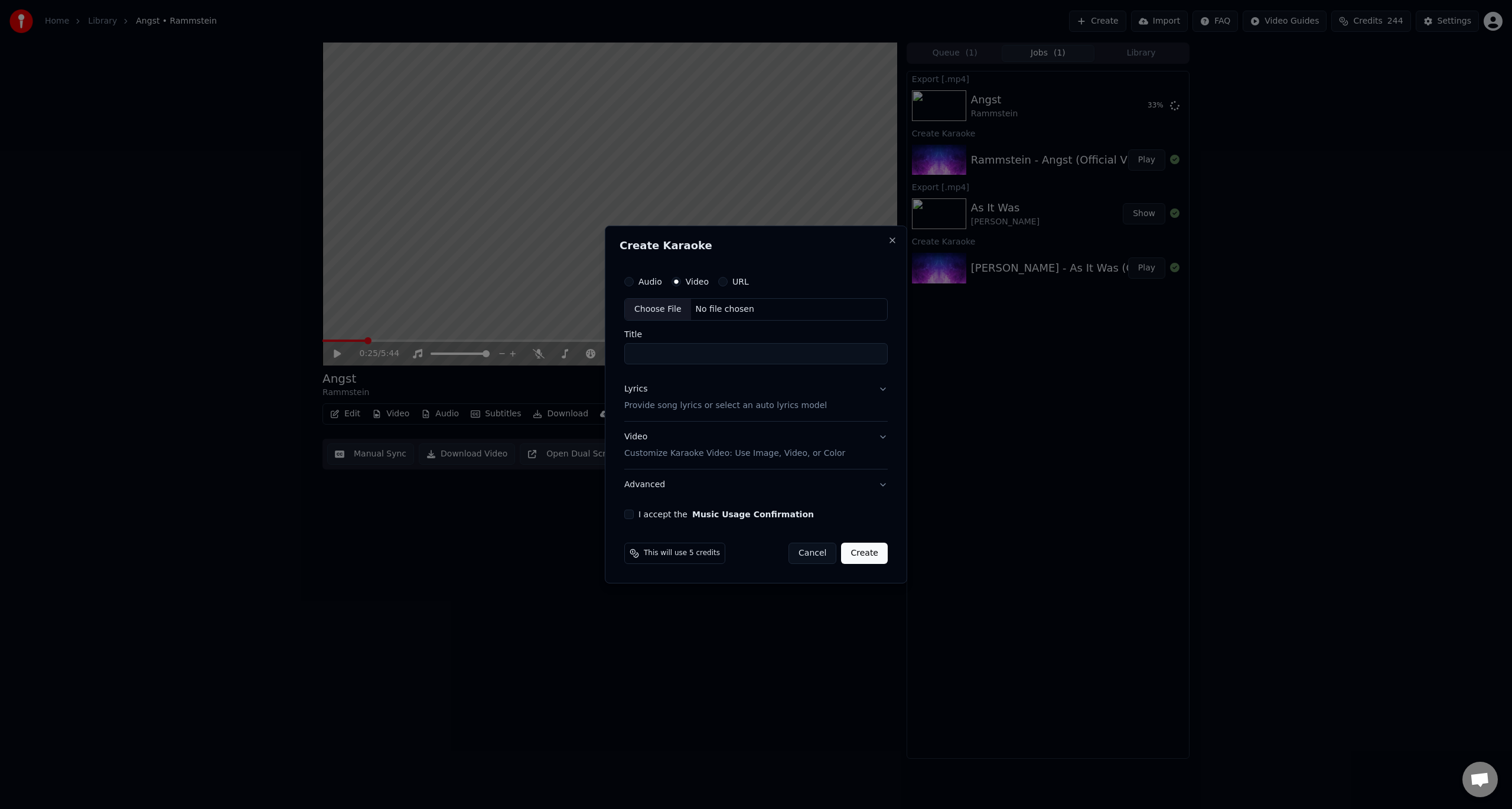
click at [689, 281] on label "Video" at bounding box center [697, 281] width 23 height 8
click at [681, 281] on button "Video" at bounding box center [676, 281] width 10 height 10
click at [651, 303] on div "Choose File" at bounding box center [658, 310] width 66 height 21
type input "**********"
click at [661, 409] on p "Provide song lyrics or select an auto lyrics model" at bounding box center [723, 406] width 203 height 12
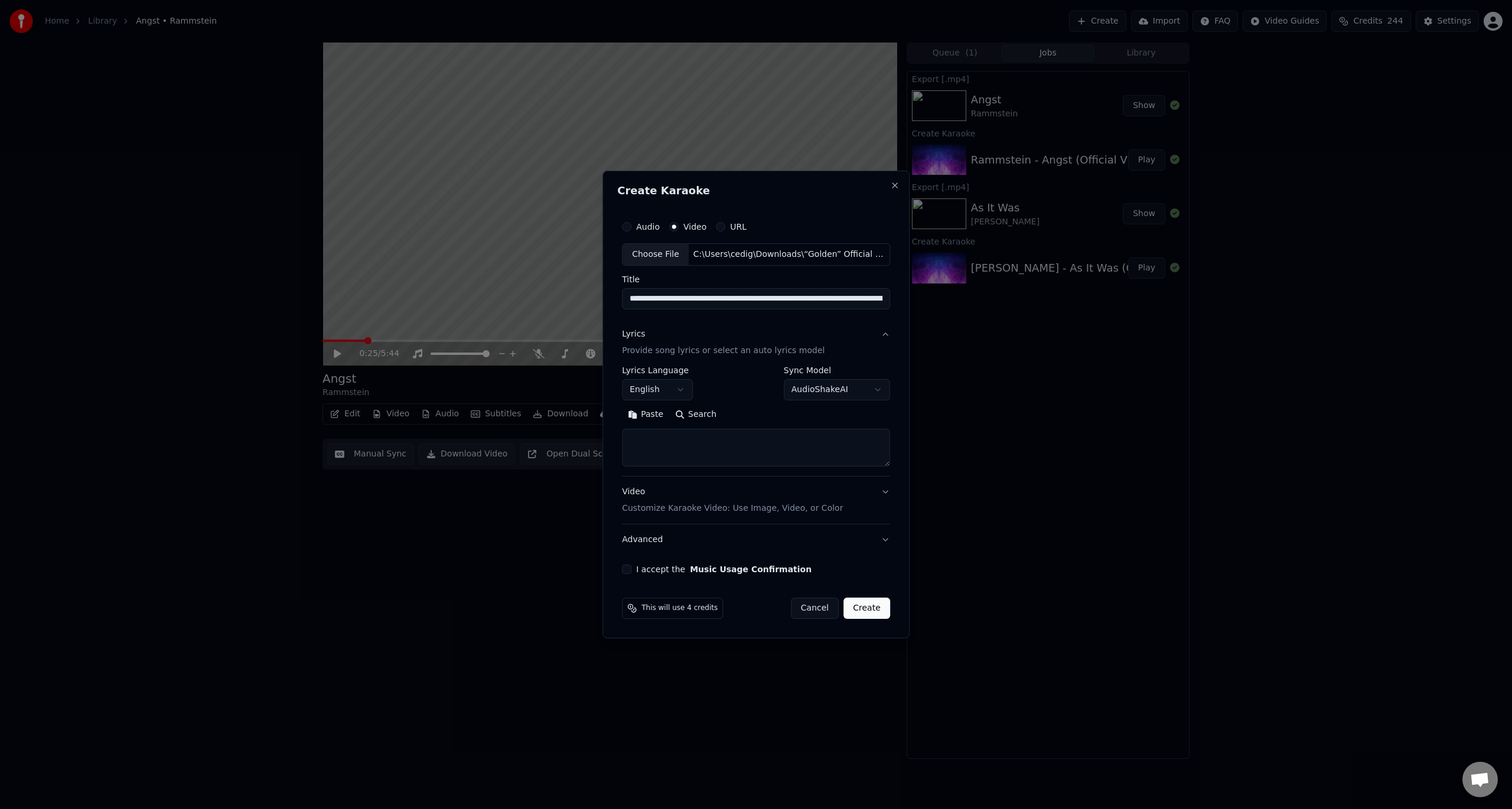
click at [707, 449] on textarea at bounding box center [756, 447] width 268 height 38
paste textarea "**********"
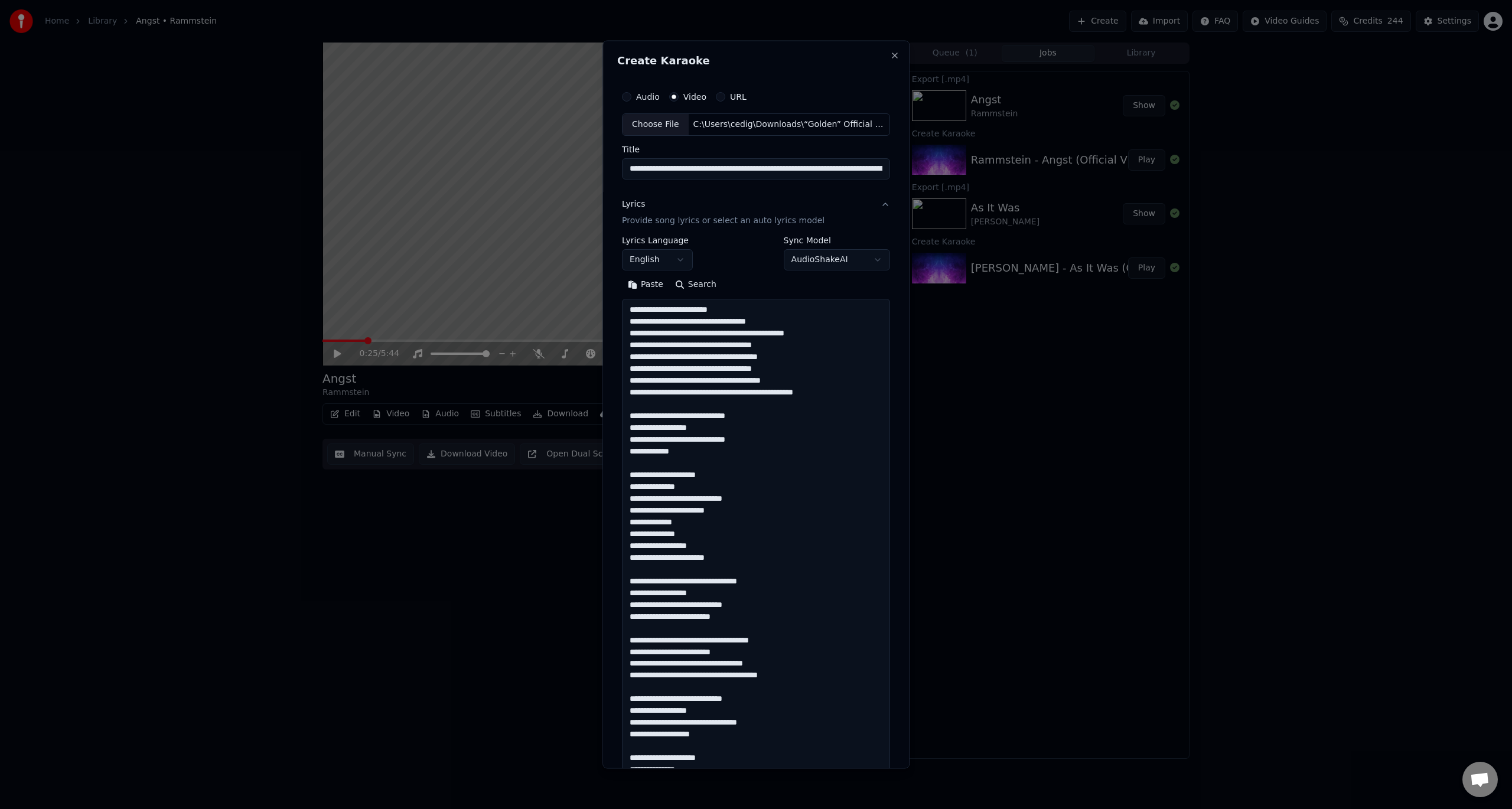
scroll to position [652, 0]
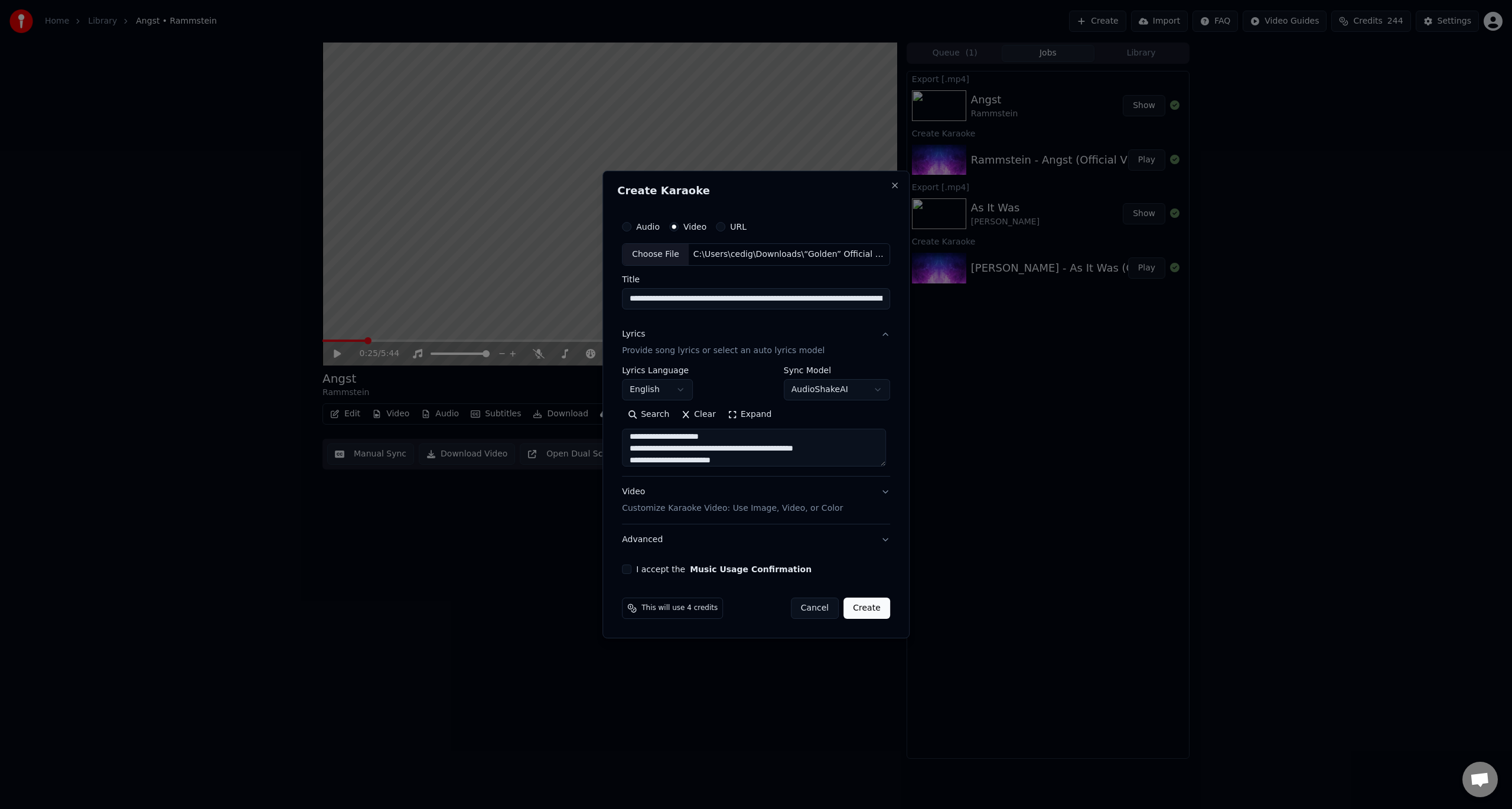
type textarea "**********"
click at [631, 566] on button "I accept the Music Usage Confirmation" at bounding box center [627, 569] width 10 height 10
click at [867, 605] on button "Create" at bounding box center [867, 608] width 46 height 21
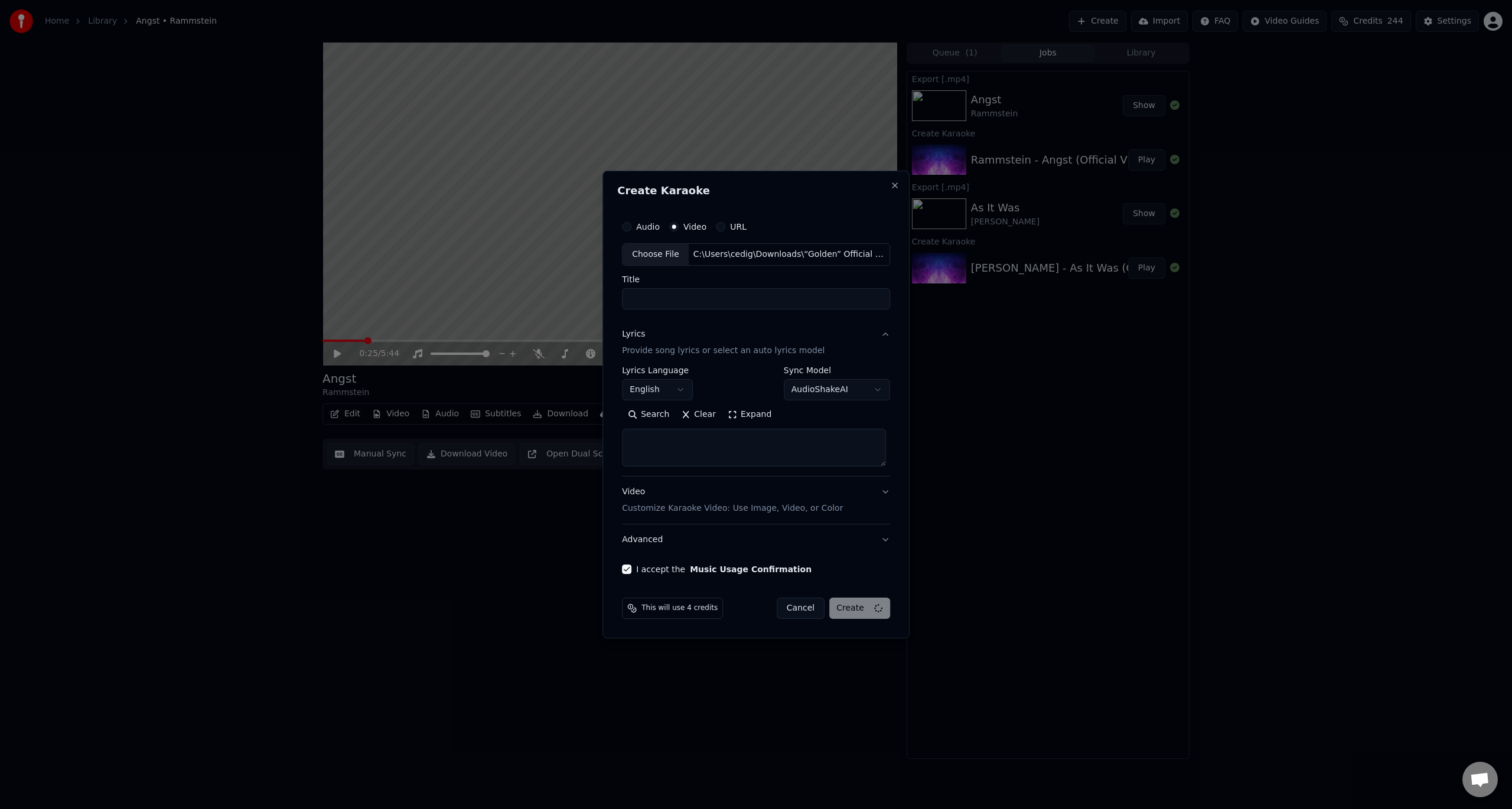
select select
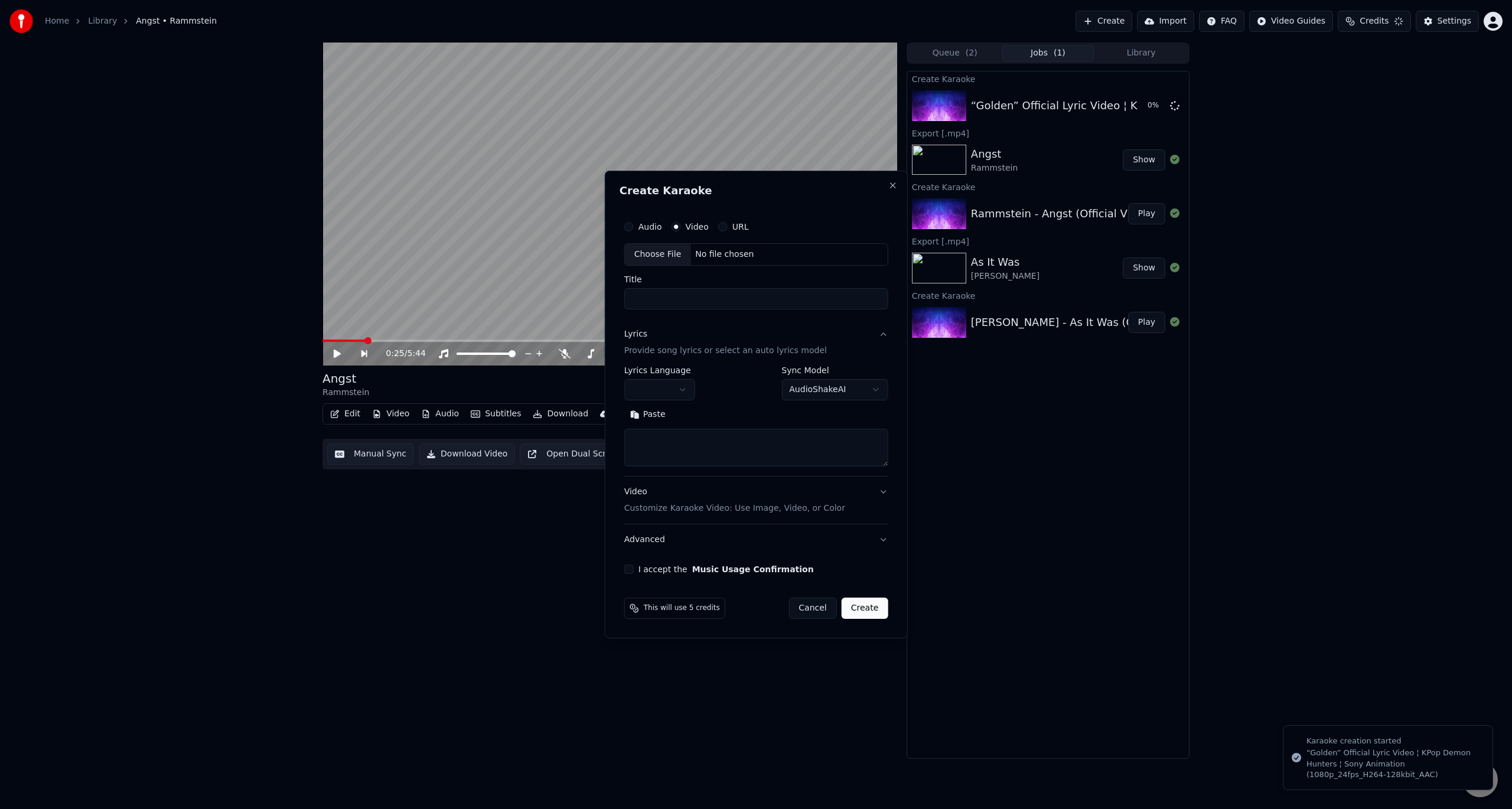
scroll to position [0, 0]
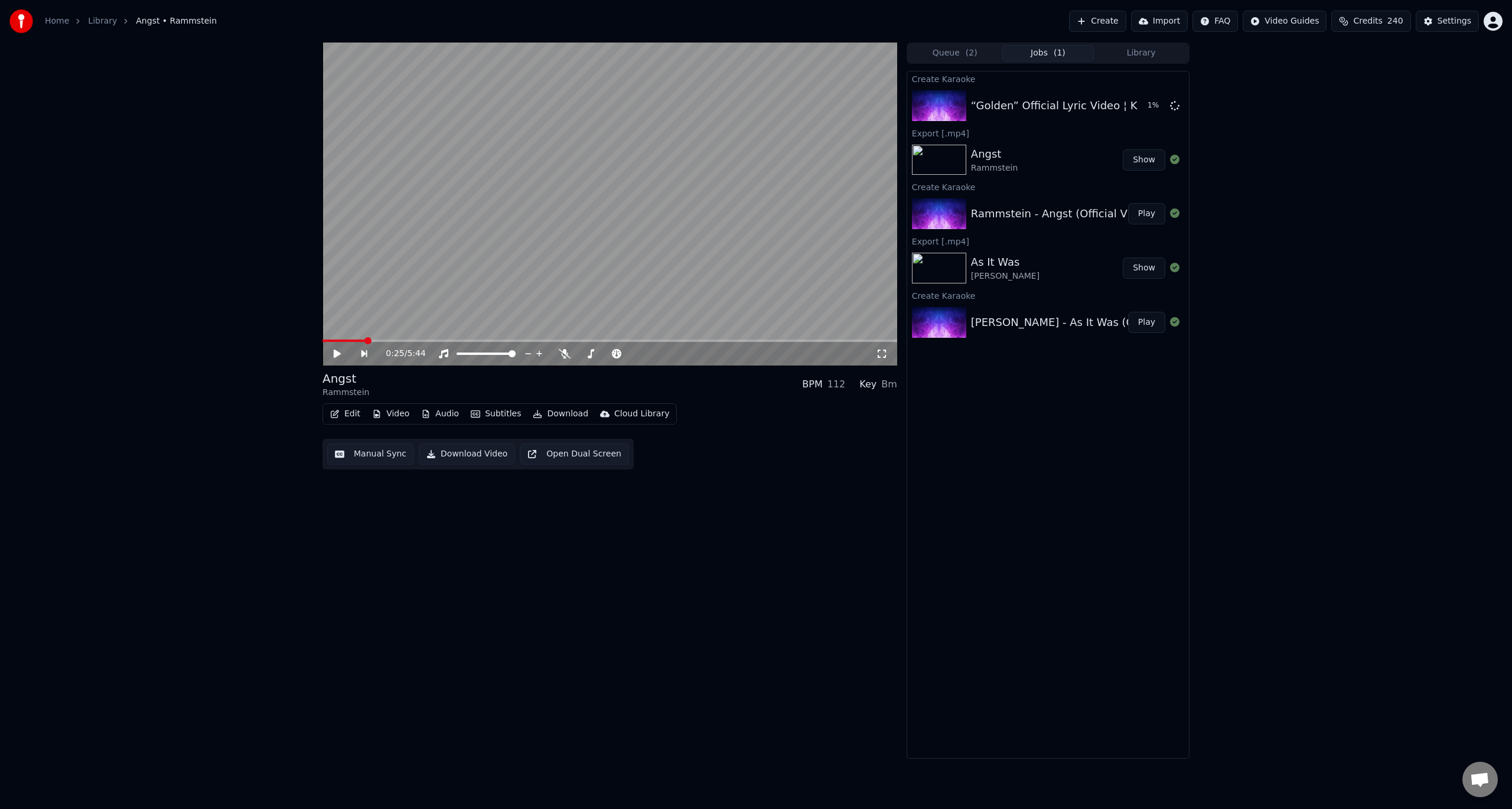
click at [1140, 162] on button "Show" at bounding box center [1144, 160] width 43 height 21
drag, startPoint x: 1298, startPoint y: 108, endPoint x: 1259, endPoint y: 106, distance: 39.1
click at [1298, 108] on div "0:25 / 5:44 Angst Rammstein BPM 112 Key Bm Edit Video Audio Subtitles Download …" at bounding box center [756, 401] width 1512 height 716
click at [1050, 98] on div "“Golden” Official Lyric Video ¦ KPop Demon Hunters ¦ Sony Animation (1080p_24fp…" at bounding box center [1247, 105] width 553 height 16
click at [1146, 108] on button "Play" at bounding box center [1147, 105] width 37 height 21
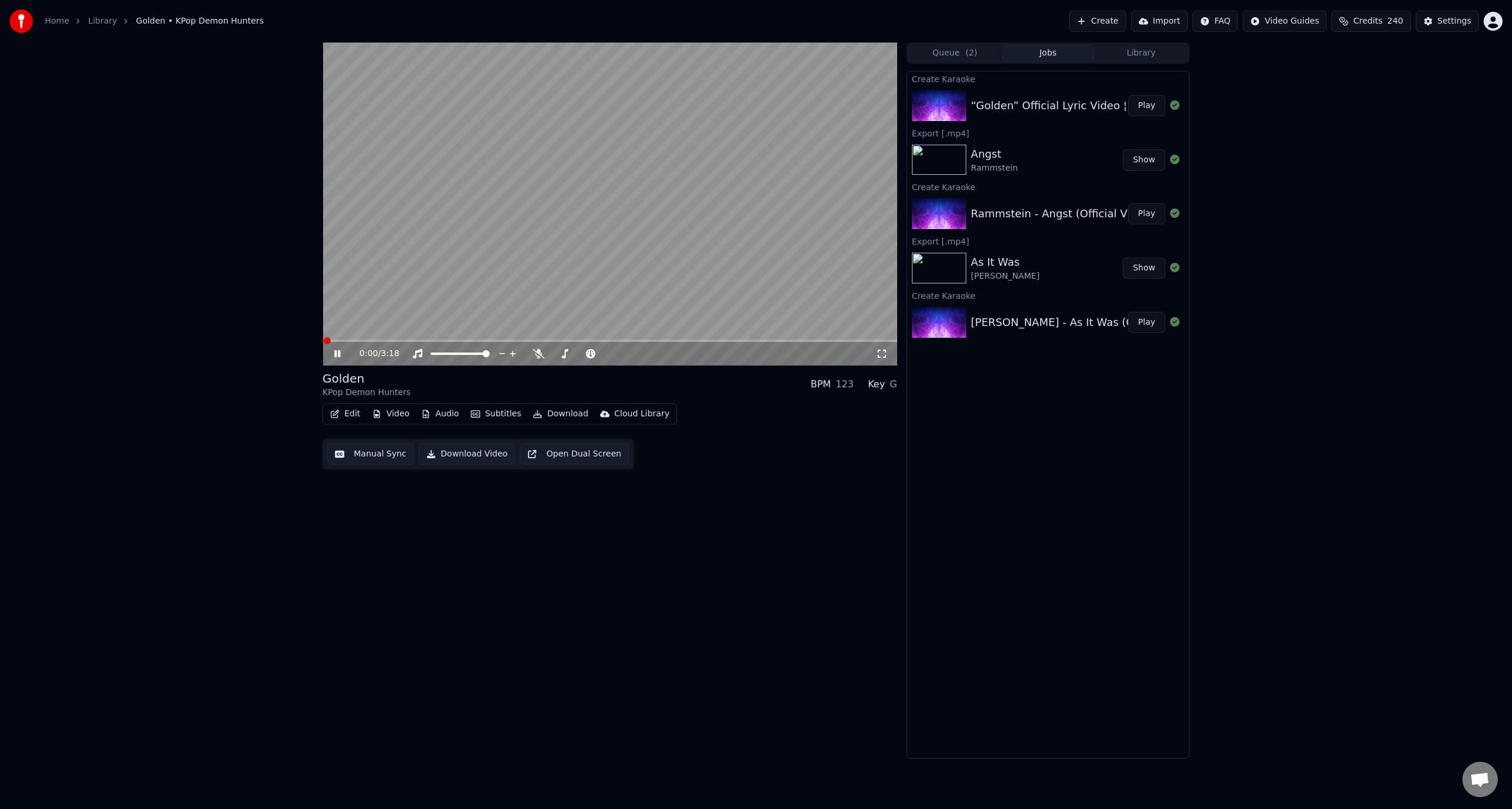
click at [627, 187] on video at bounding box center [609, 204] width 575 height 323
click at [375, 292] on video at bounding box center [609, 204] width 575 height 323
click at [356, 339] on span at bounding box center [609, 340] width 575 height 2
click at [397, 335] on video at bounding box center [609, 204] width 575 height 323
click at [397, 339] on video at bounding box center [609, 204] width 575 height 323
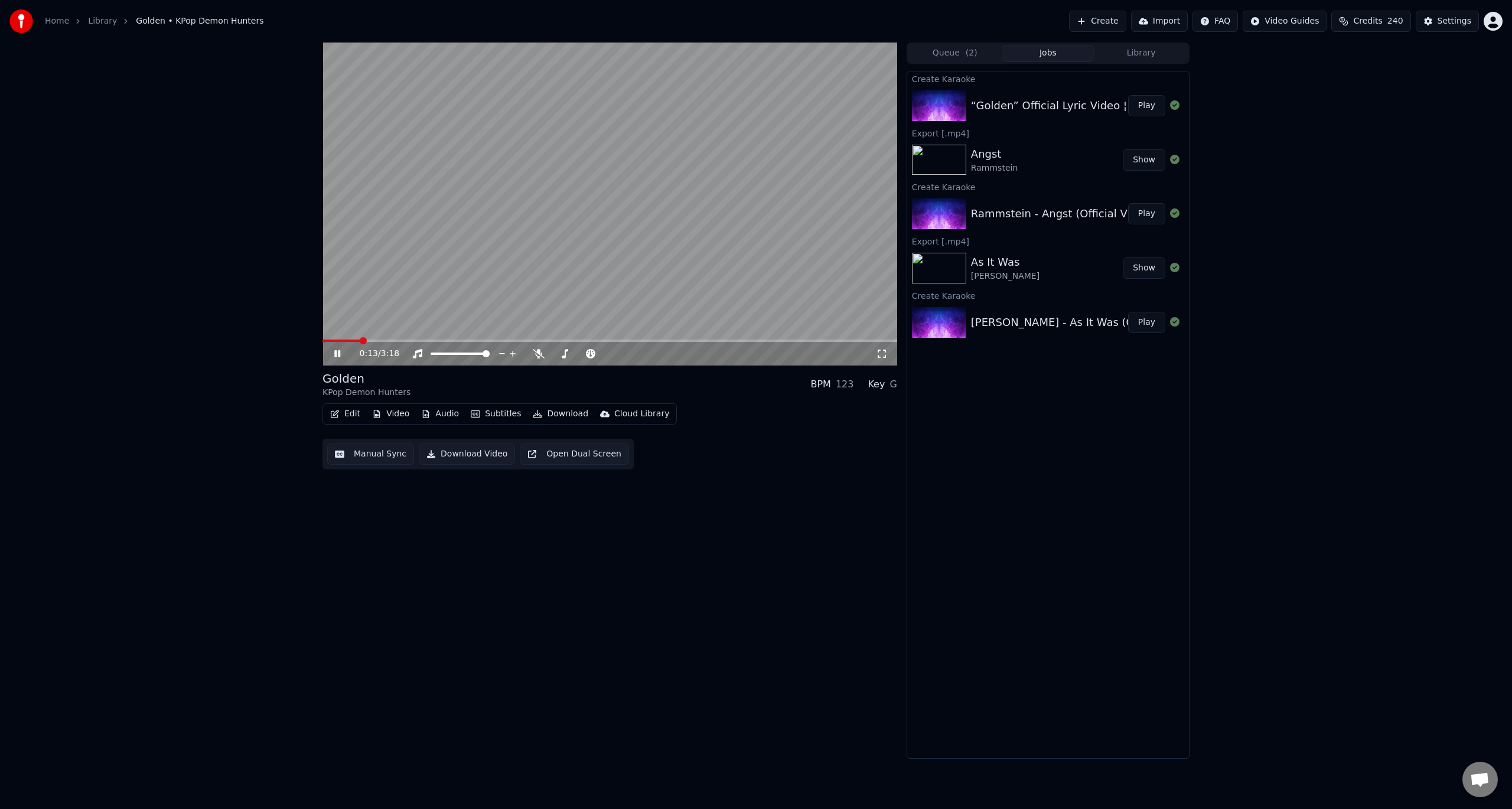
click at [409, 340] on span at bounding box center [609, 340] width 575 height 2
click at [449, 353] on span at bounding box center [460, 354] width 59 height 2
click at [437, 353] on span at bounding box center [434, 354] width 7 height 2
click at [457, 340] on span at bounding box center [609, 340] width 575 height 2
drag, startPoint x: 457, startPoint y: 351, endPoint x: 468, endPoint y: 352, distance: 11.0
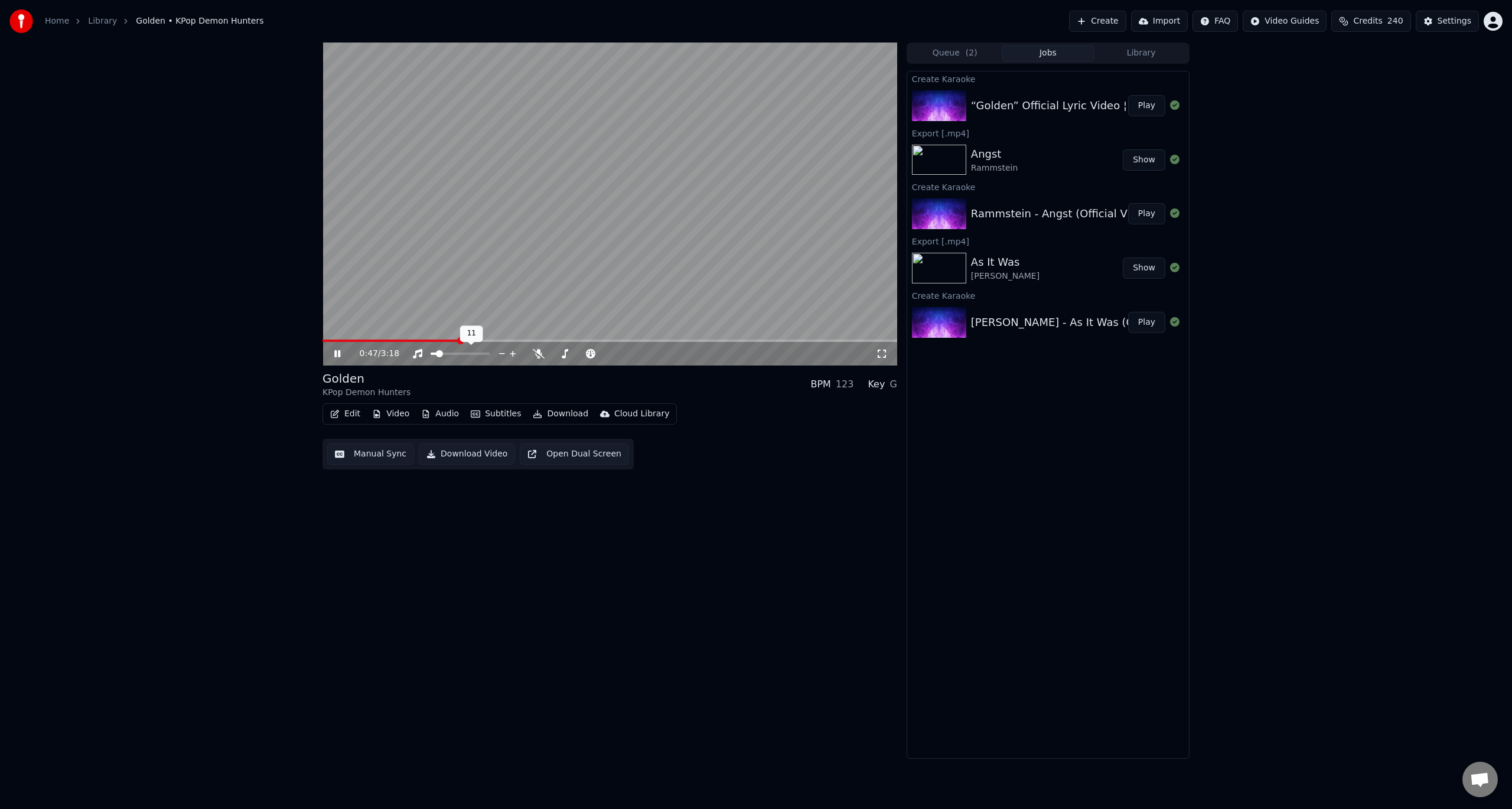
click at [468, 352] on div at bounding box center [470, 354] width 95 height 12
click at [457, 357] on div at bounding box center [470, 354] width 95 height 12
click at [461, 353] on span at bounding box center [460, 354] width 59 height 2
click at [447, 221] on video at bounding box center [609, 204] width 575 height 323
click at [550, 419] on button "Download" at bounding box center [560, 414] width 65 height 16
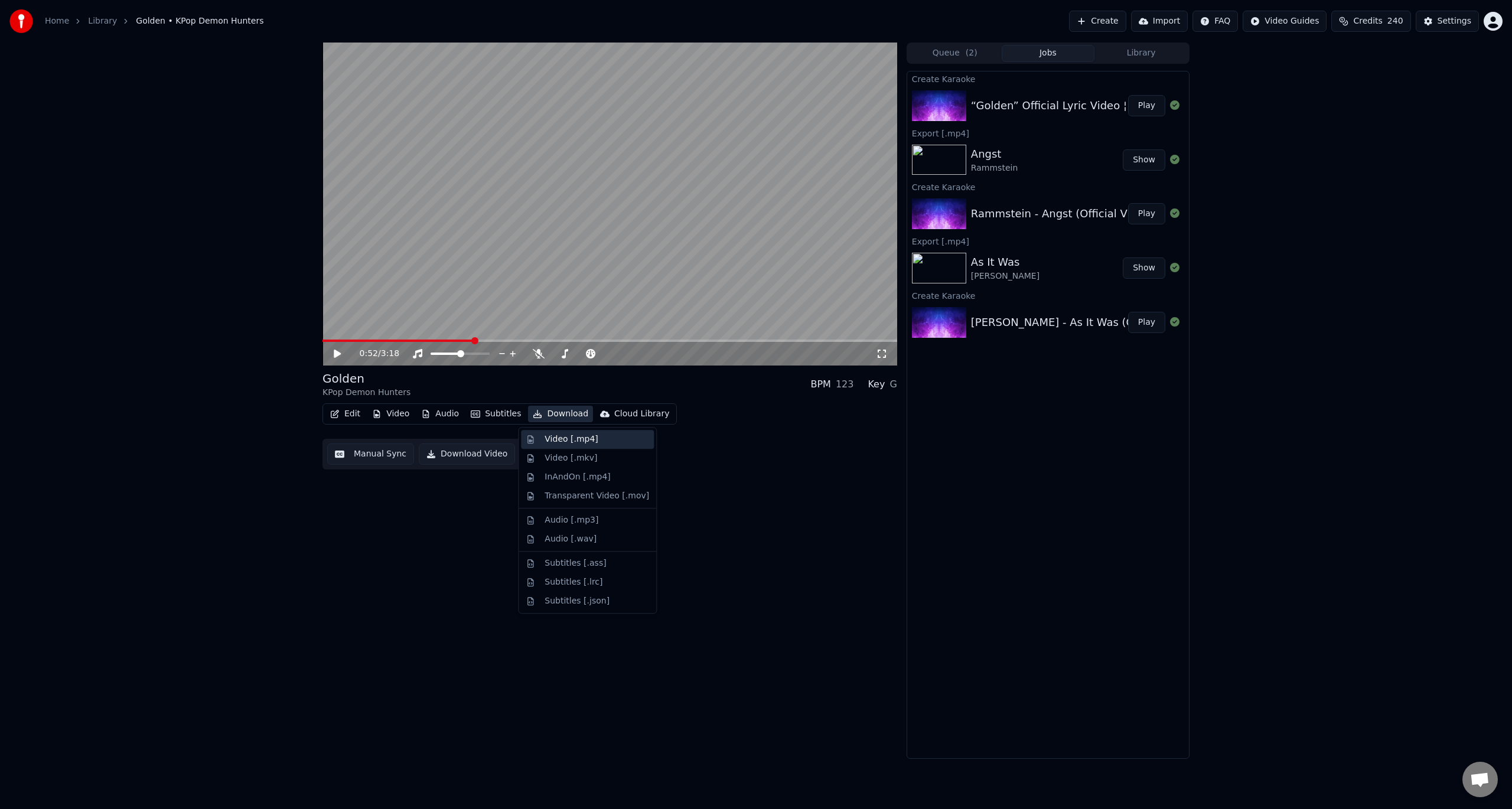
click at [568, 437] on div "Video [.mp4]" at bounding box center [571, 440] width 53 height 12
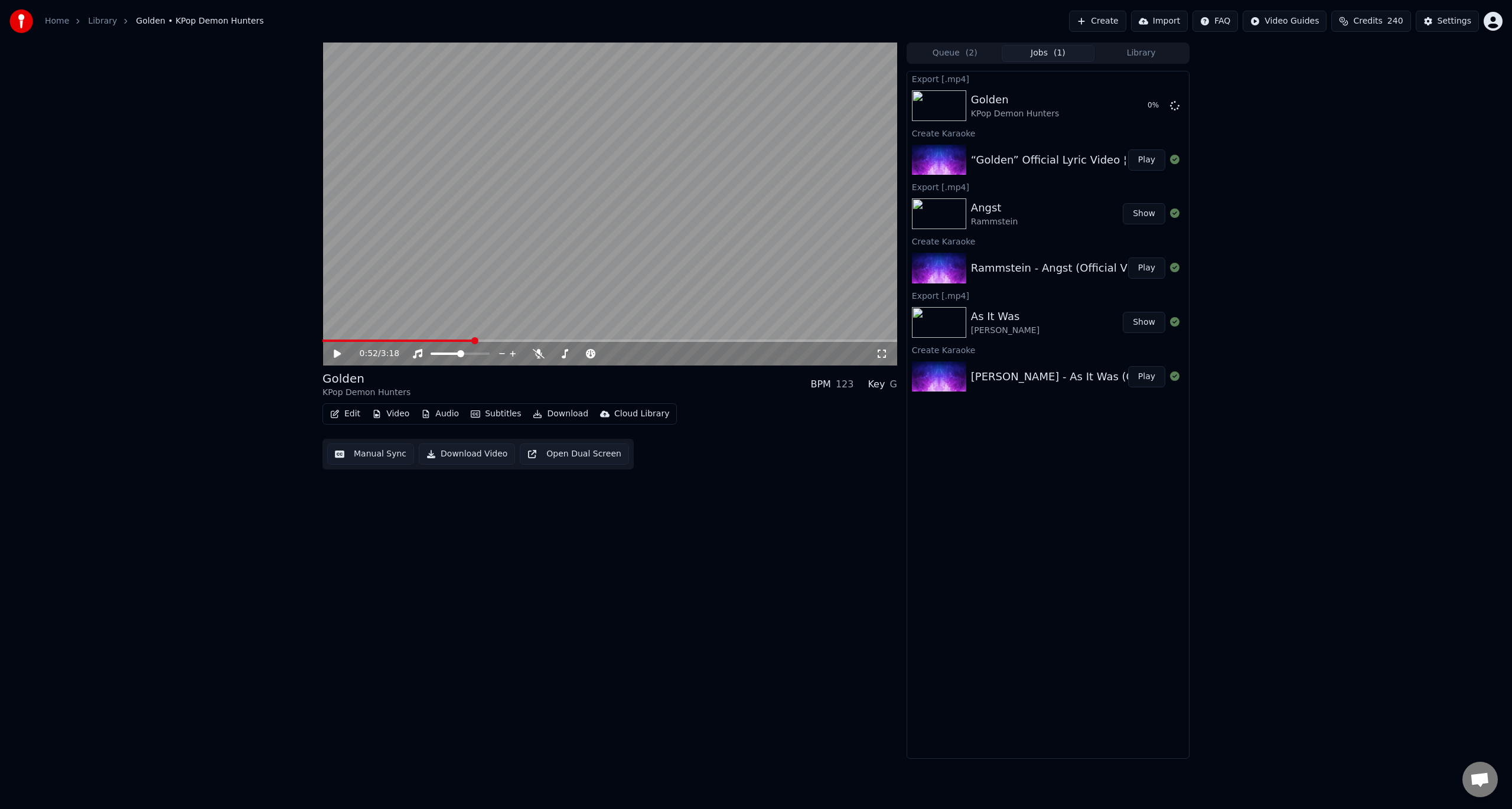
click at [1264, 364] on div "0:52 / 3:18 Golden KPop Demon Hunters BPM 123 Key G Edit Video Audio Subtitles …" at bounding box center [756, 401] width 1512 height 716
click at [1149, 102] on button "Show" at bounding box center [1144, 105] width 43 height 21
drag, startPoint x: 209, startPoint y: 379, endPoint x: 262, endPoint y: 399, distance: 56.6
click at [209, 379] on div "0:52 / 3:18 Golden KPop Demon Hunters BPM 123 Key G Edit Video Audio Subtitles …" at bounding box center [756, 401] width 1512 height 716
click at [269, 111] on div "0:52 / 3:18 Golden KPop Demon Hunters BPM 123 Key G Edit Video Audio Subtitles …" at bounding box center [756, 401] width 1512 height 716
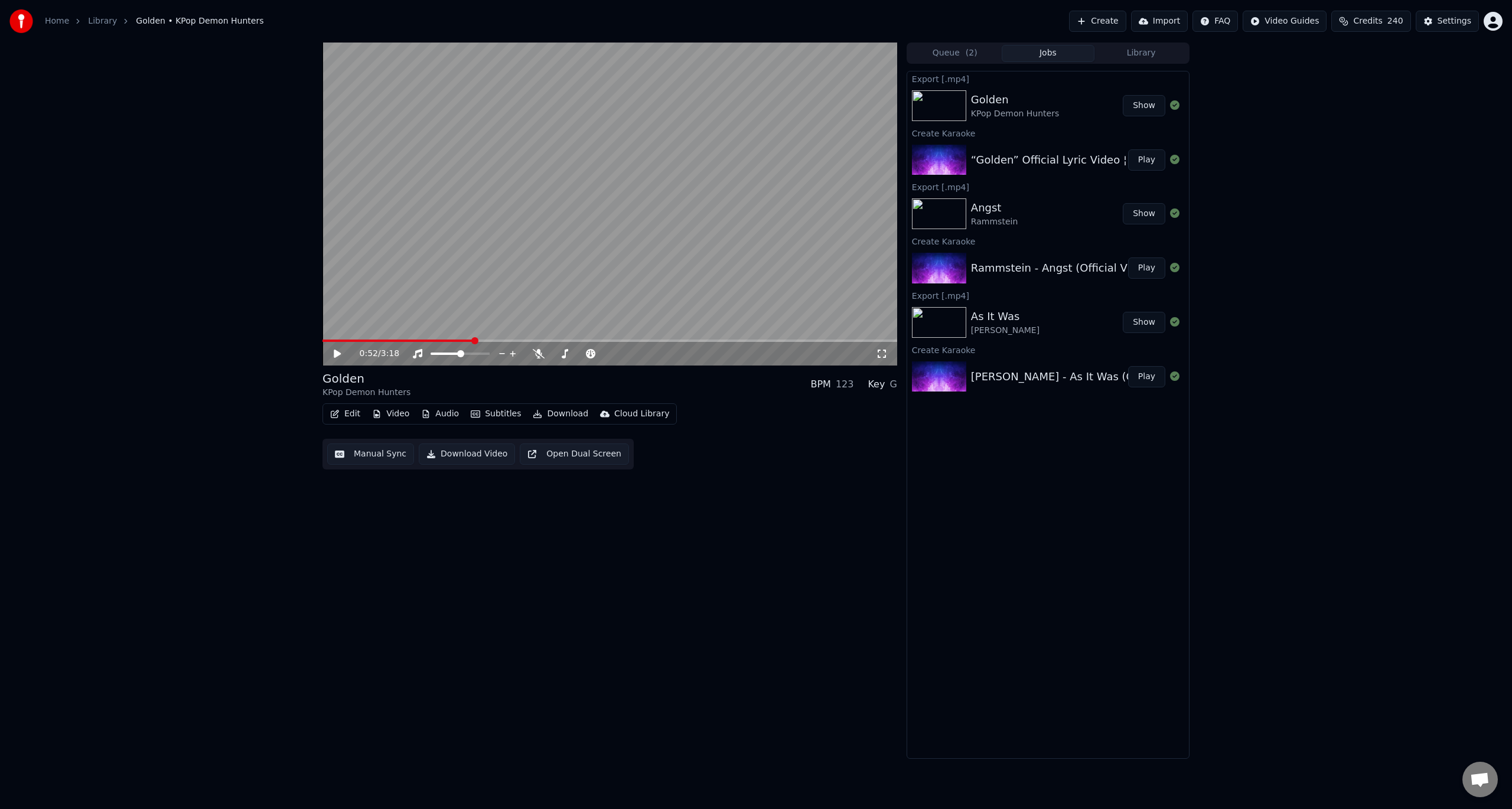
click at [97, 18] on link "Library" at bounding box center [102, 22] width 29 height 12
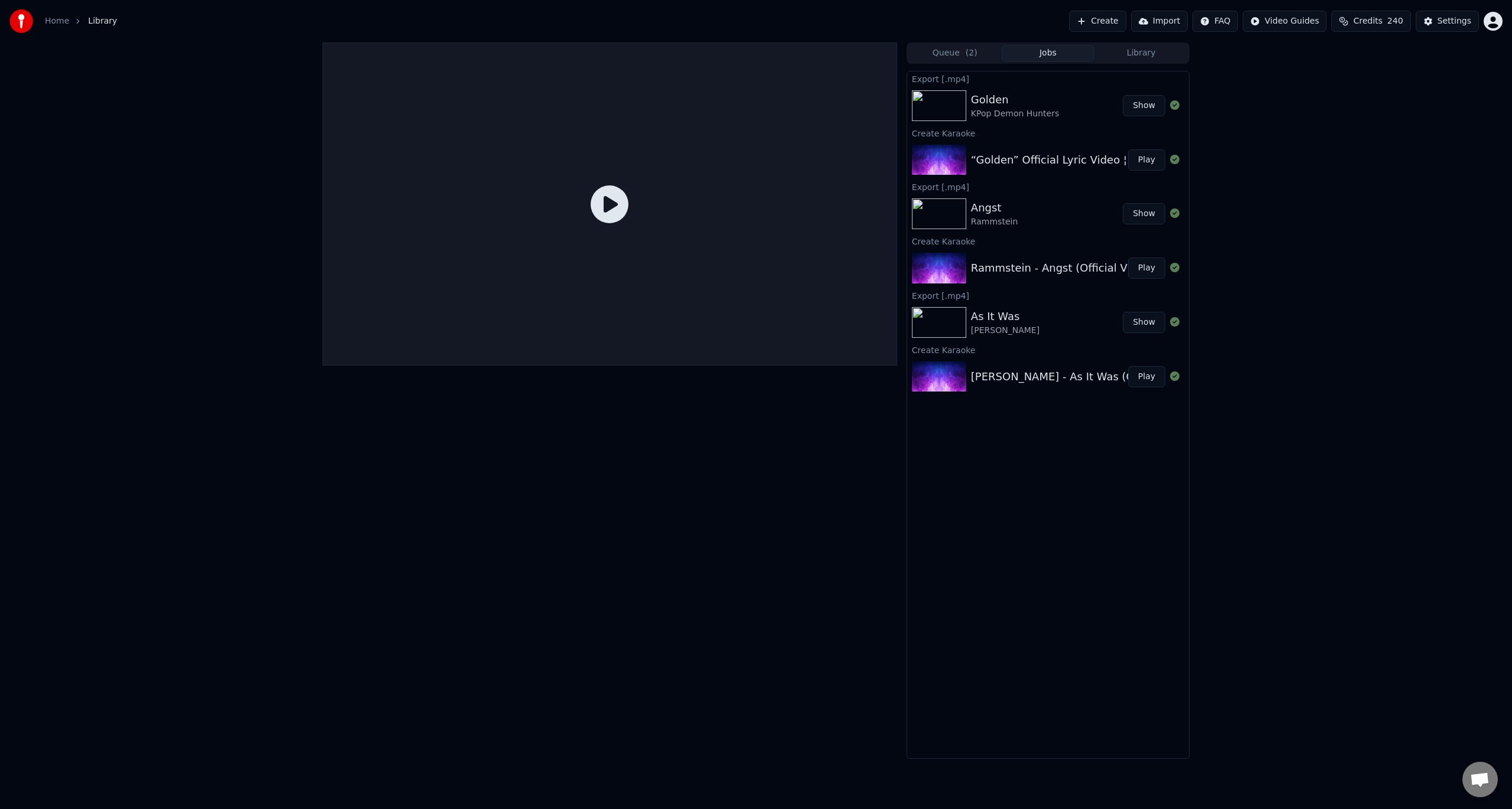
click at [1115, 16] on button "Create" at bounding box center [1098, 21] width 58 height 21
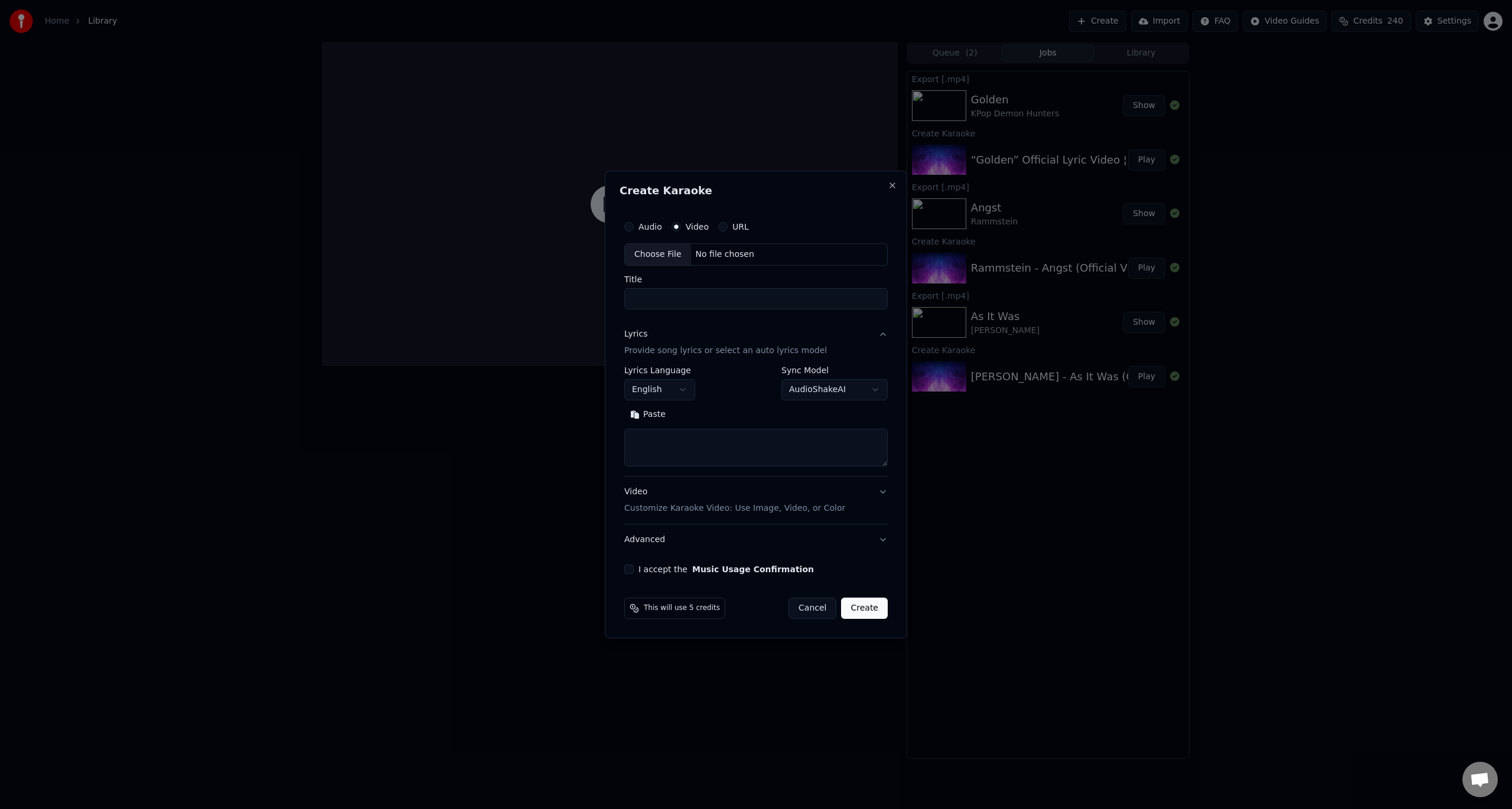
click at [690, 223] on label "Video" at bounding box center [697, 227] width 23 height 8
click at [681, 223] on button "Video" at bounding box center [676, 227] width 10 height 10
click at [658, 251] on div "Choose File" at bounding box center [658, 254] width 66 height 21
type input "**********"
click at [686, 458] on textarea at bounding box center [756, 447] width 268 height 38
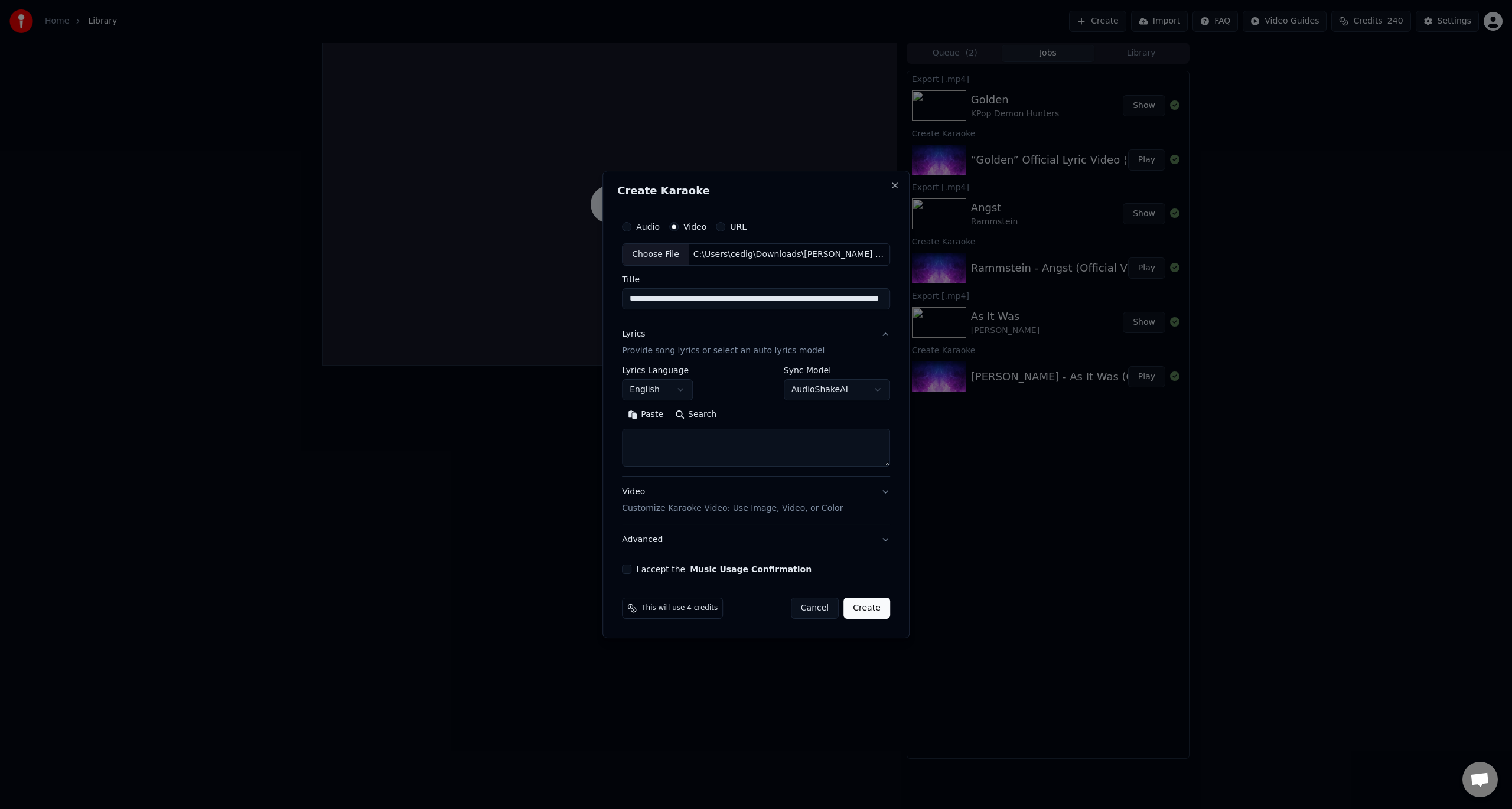
paste textarea "**********"
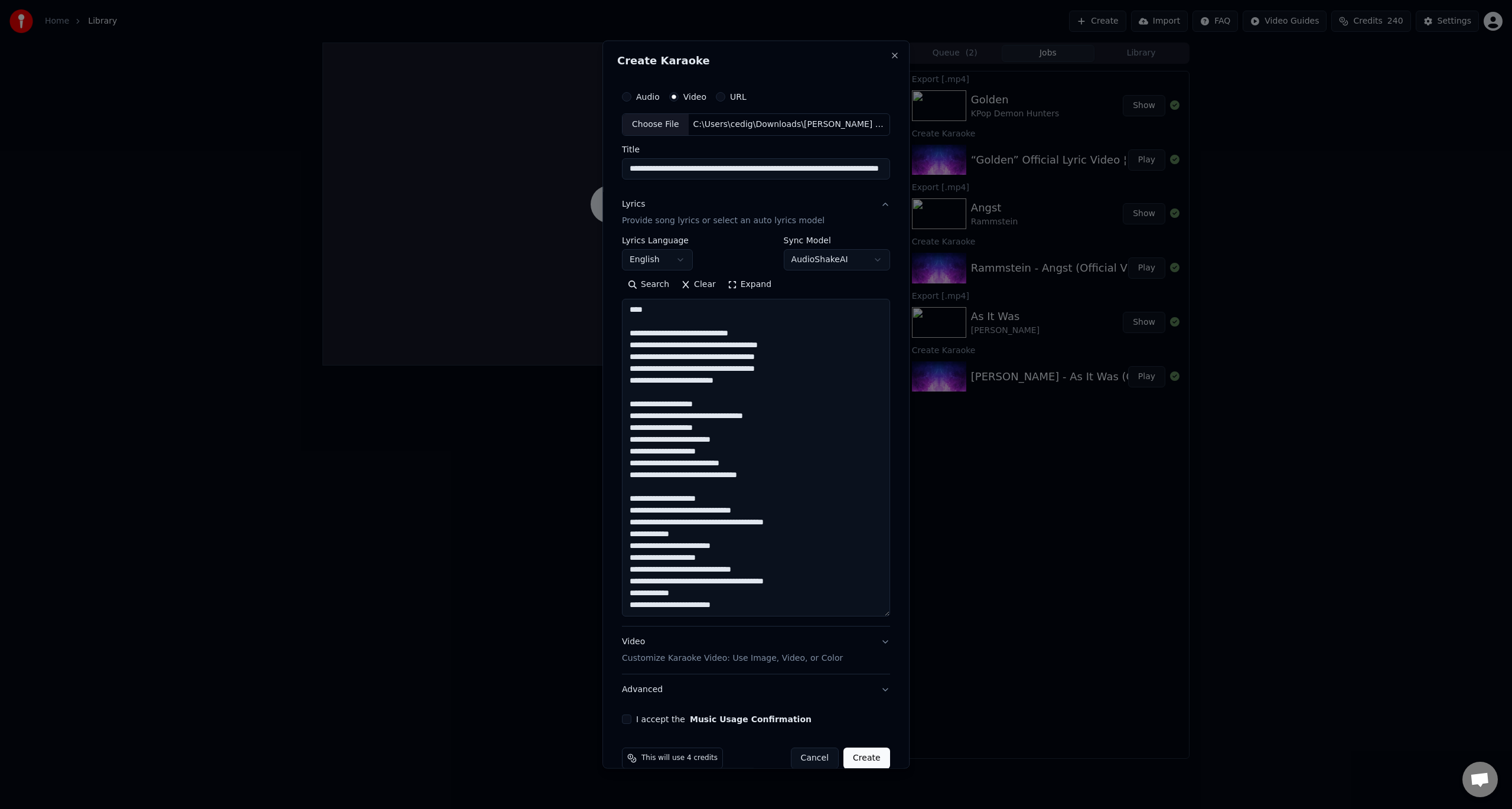
scroll to position [274, 0]
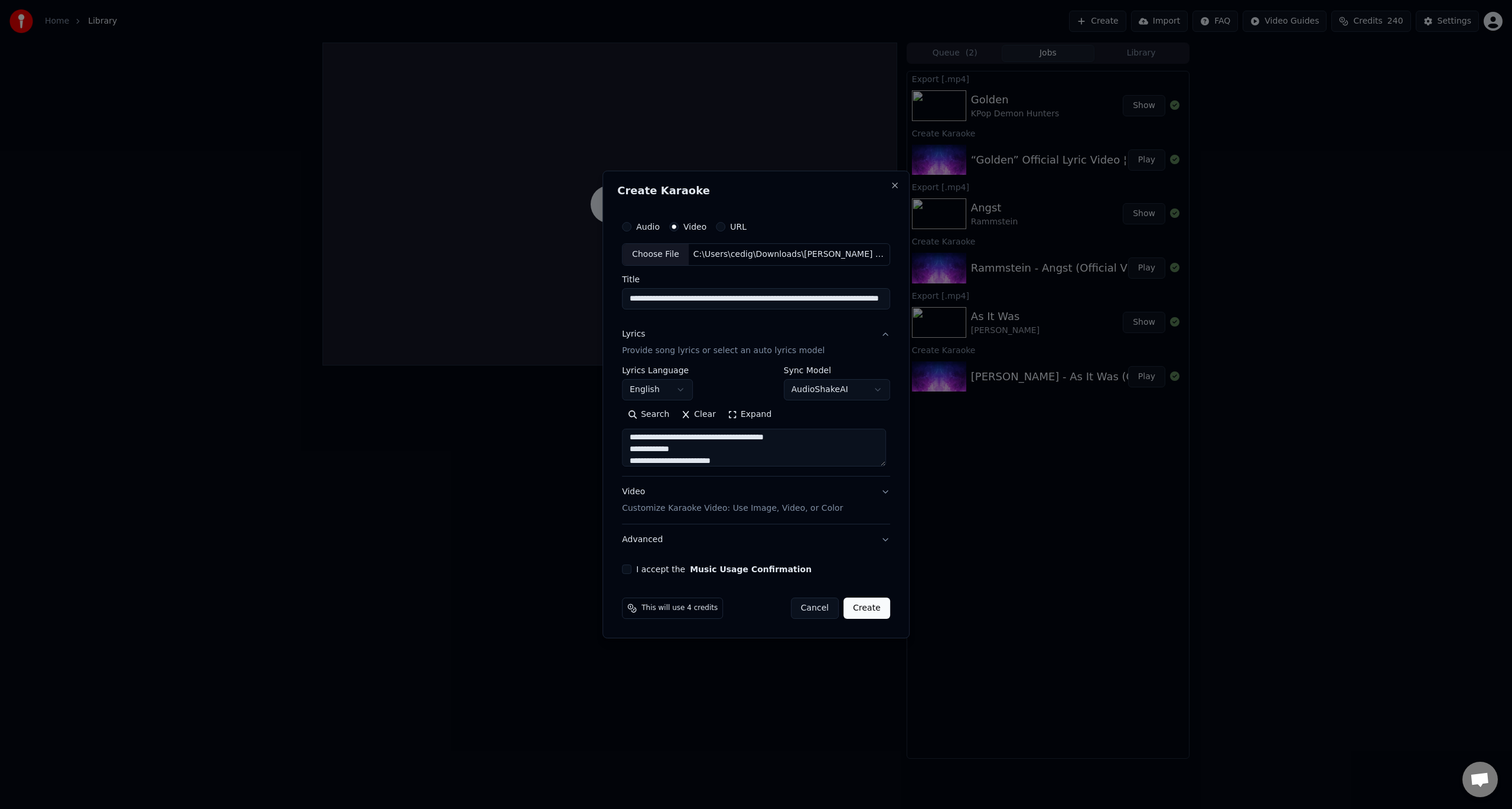
type textarea "**********"
drag, startPoint x: 769, startPoint y: 300, endPoint x: 878, endPoint y: 300, distance: 109.0
click at [878, 300] on input "**********" at bounding box center [754, 298] width 264 height 21
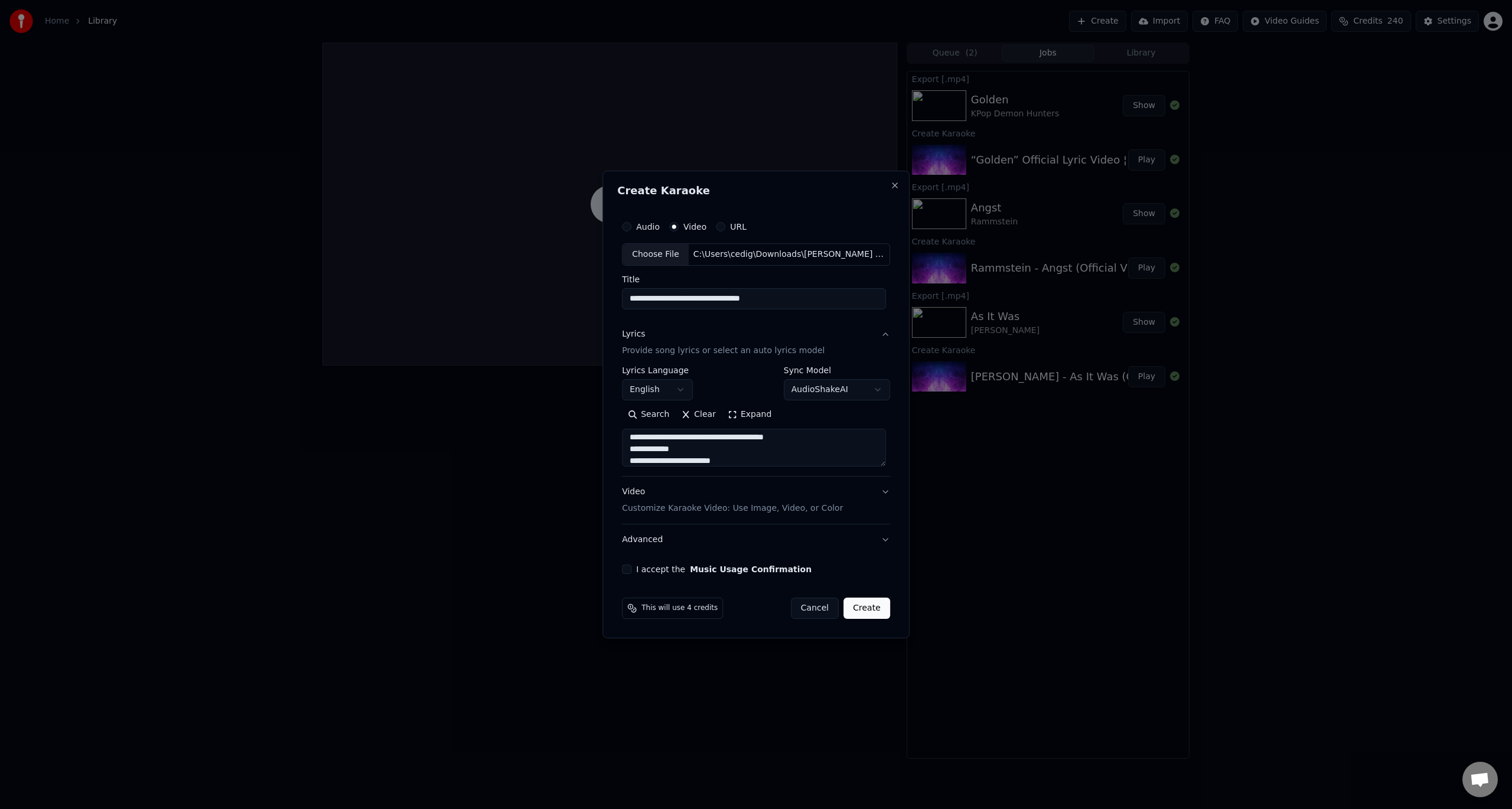
type input "**********"
click at [723, 319] on div "**********" at bounding box center [755, 394] width 277 height 369
click at [630, 568] on button "I accept the Music Usage Confirmation" at bounding box center [627, 569] width 10 height 10
click at [870, 607] on button "Create" at bounding box center [867, 608] width 46 height 21
select select
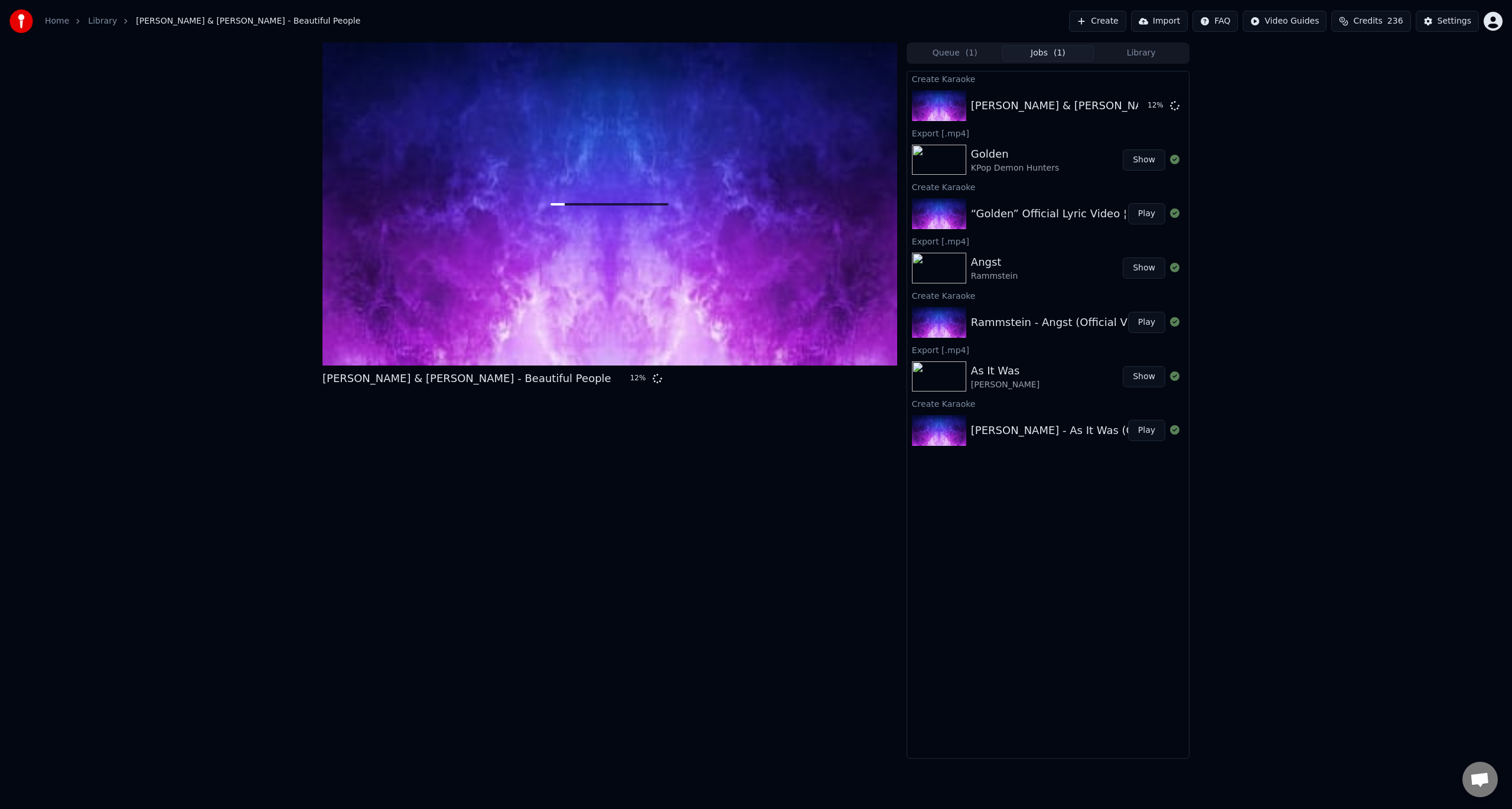
click at [1356, 282] on div "David Guetta & Sia - Beautiful People 12 % Queue ( 1 ) Jobs ( 1 ) Library Creat…" at bounding box center [756, 401] width 1512 height 716
click at [404, 505] on div "David Guetta & Sia - Beautiful People 20 %" at bounding box center [609, 401] width 575 height 716
click at [1145, 162] on button "Show" at bounding box center [1144, 160] width 43 height 21
click at [1150, 153] on button "Show" at bounding box center [1144, 160] width 43 height 21
click at [1143, 155] on button "Show" at bounding box center [1144, 160] width 43 height 21
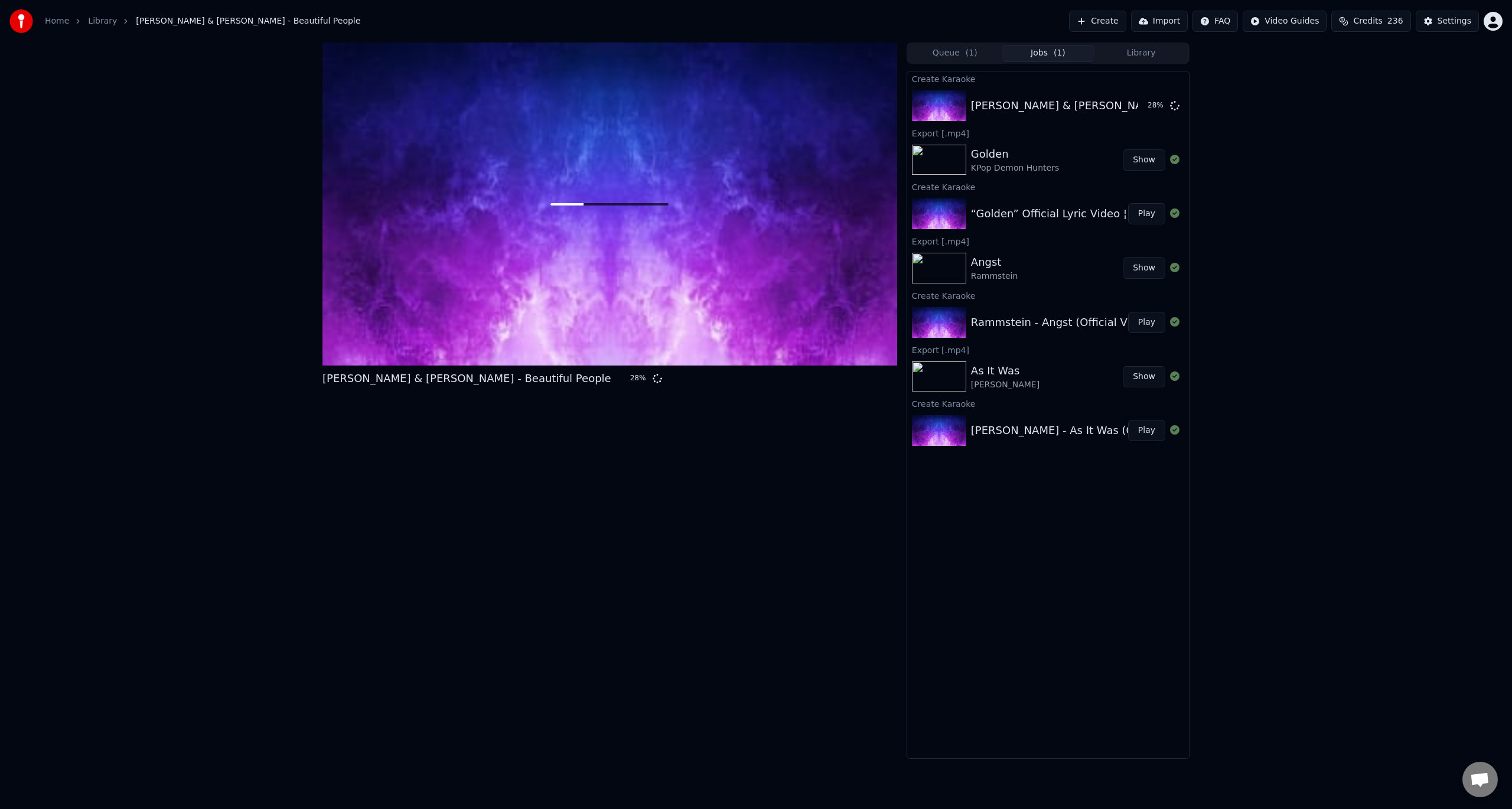
click at [1146, 164] on button "Show" at bounding box center [1144, 160] width 43 height 21
click at [1142, 263] on button "Show" at bounding box center [1144, 268] width 43 height 21
click at [1140, 268] on button "Show" at bounding box center [1144, 268] width 43 height 21
click at [1149, 162] on button "Show" at bounding box center [1144, 160] width 43 height 21
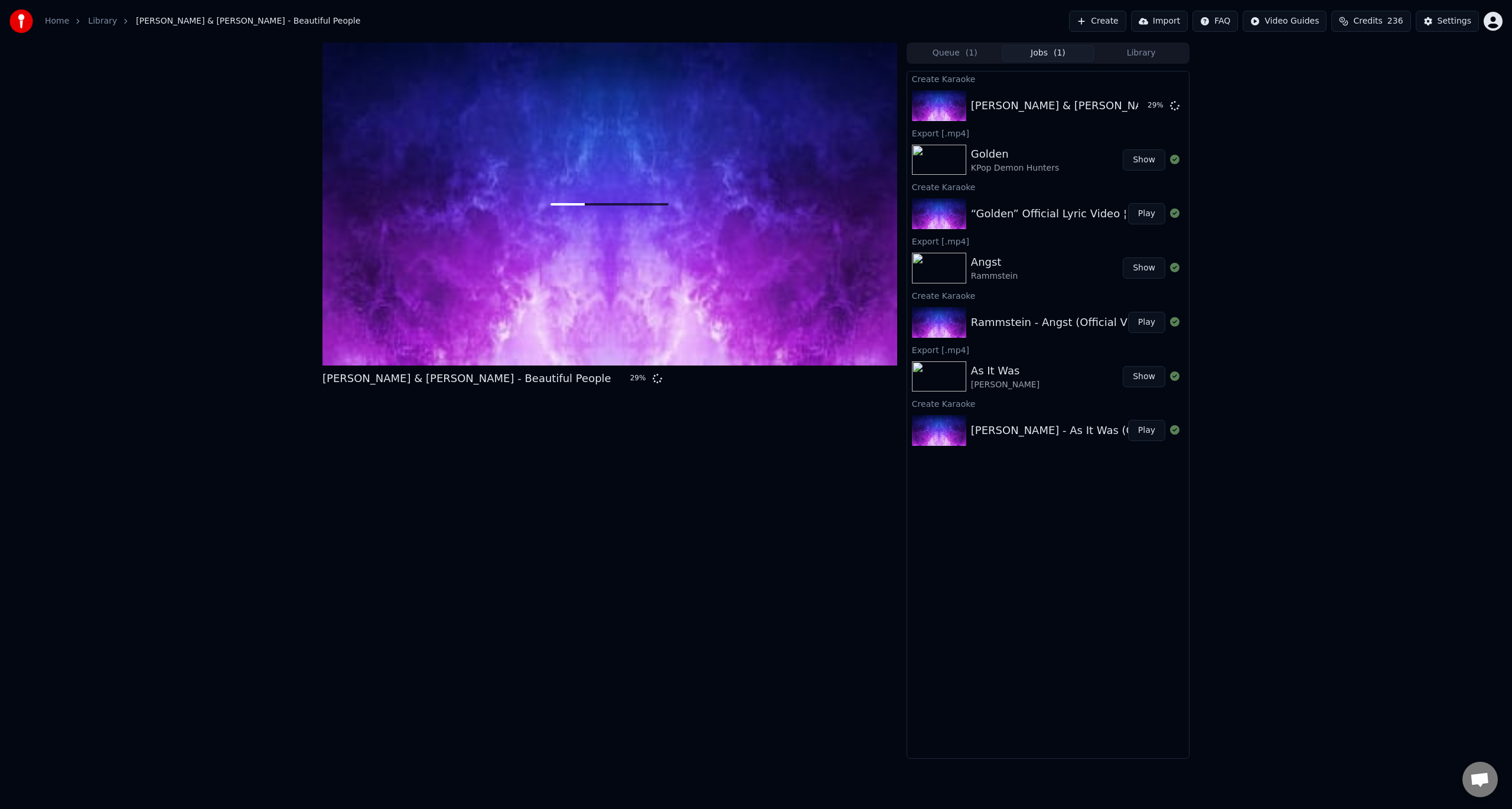
click at [1149, 162] on button "Show" at bounding box center [1144, 160] width 43 height 21
click at [1149, 163] on button "Show" at bounding box center [1144, 160] width 43 height 21
click at [1149, 162] on button "Show" at bounding box center [1144, 160] width 43 height 21
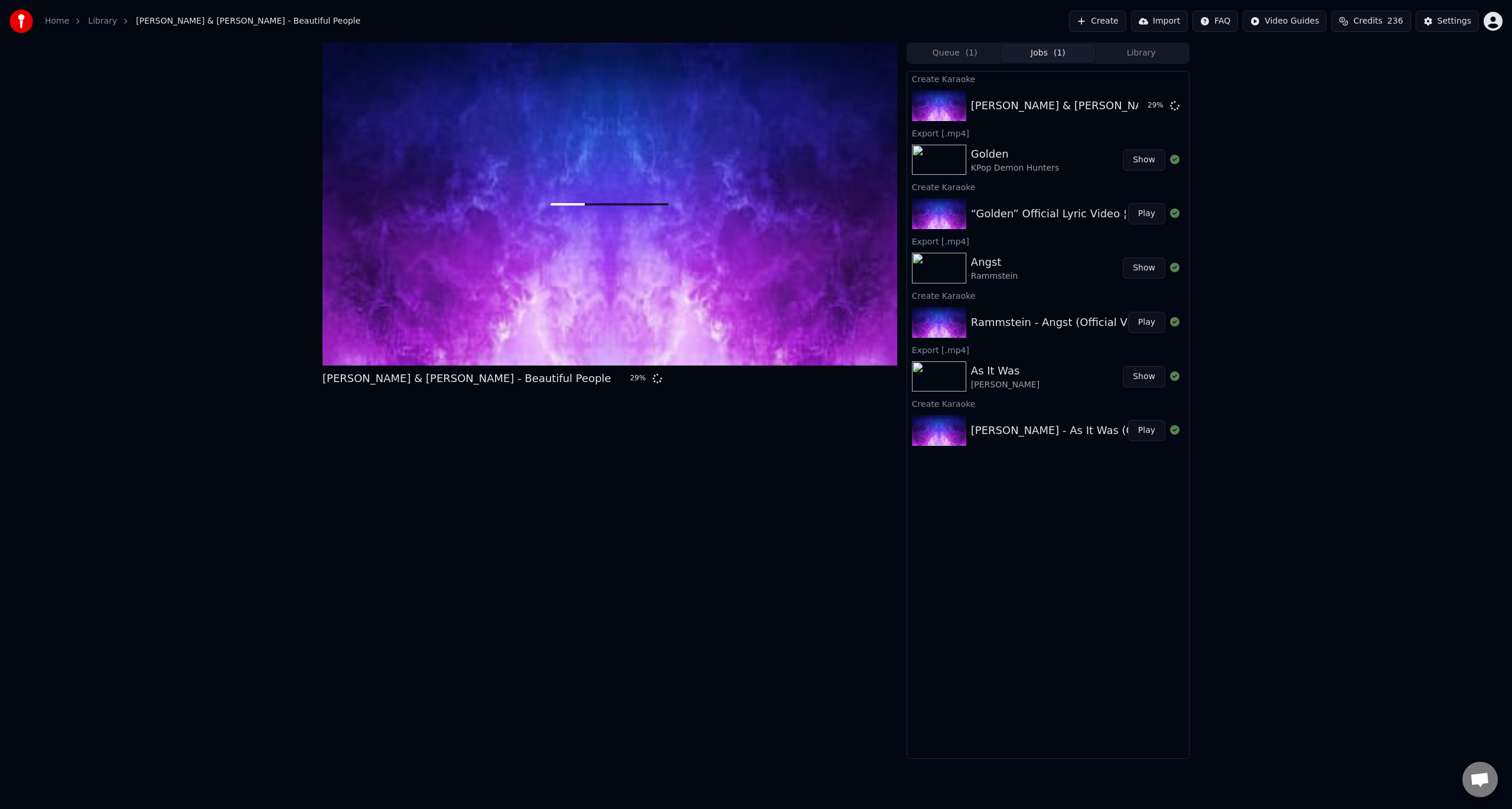
click at [1148, 162] on button "Show" at bounding box center [1144, 160] width 43 height 21
click at [639, 559] on div "David Guetta & Sia - Beautiful People 30 %" at bounding box center [609, 401] width 575 height 716
click at [1131, 275] on button "Show" at bounding box center [1144, 268] width 43 height 21
click at [1152, 372] on button "Show" at bounding box center [1144, 377] width 43 height 21
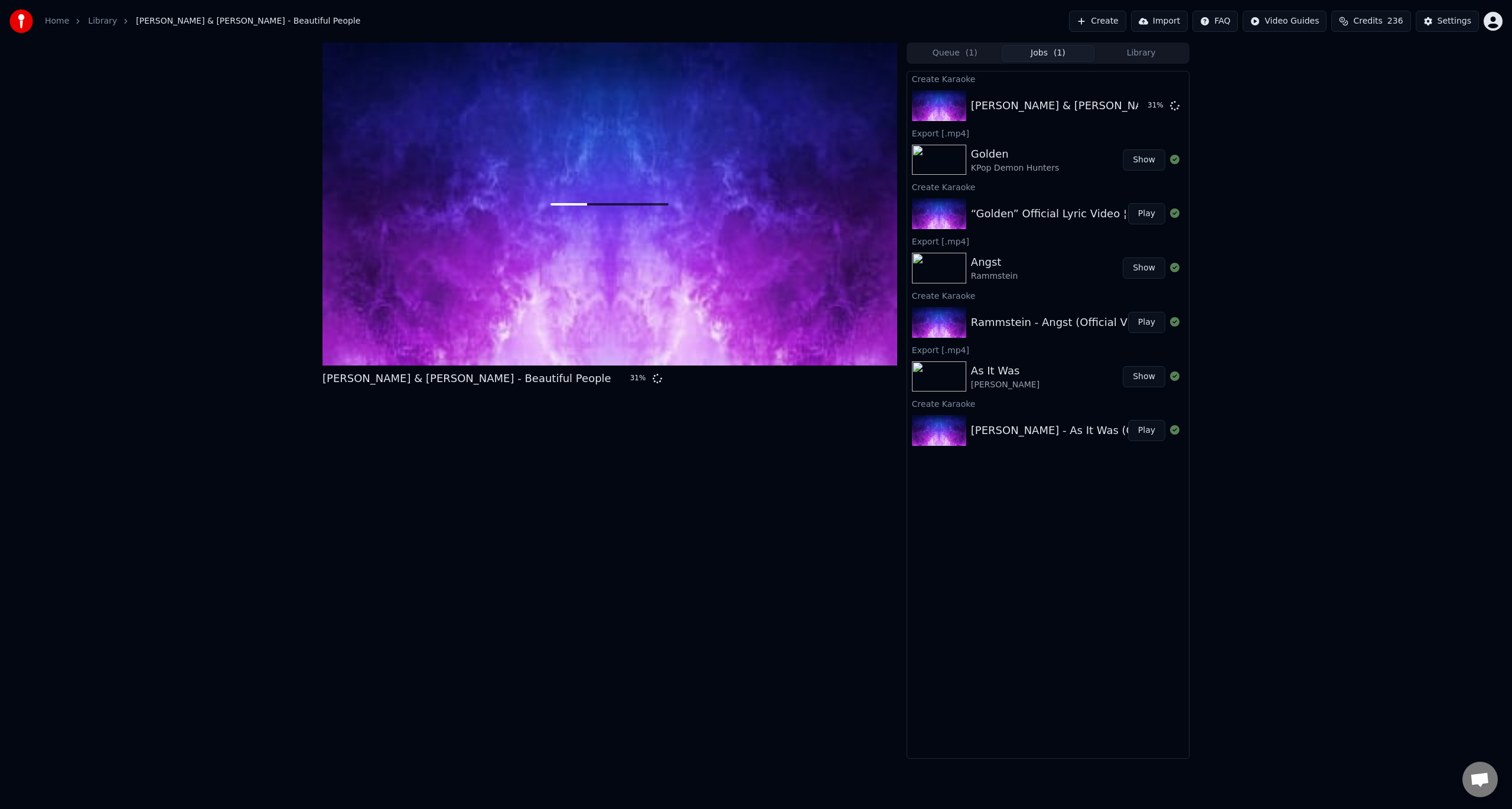
click at [1152, 372] on button "Show" at bounding box center [1144, 377] width 43 height 21
click at [1445, 23] on div "Settings" at bounding box center [1454, 22] width 34 height 12
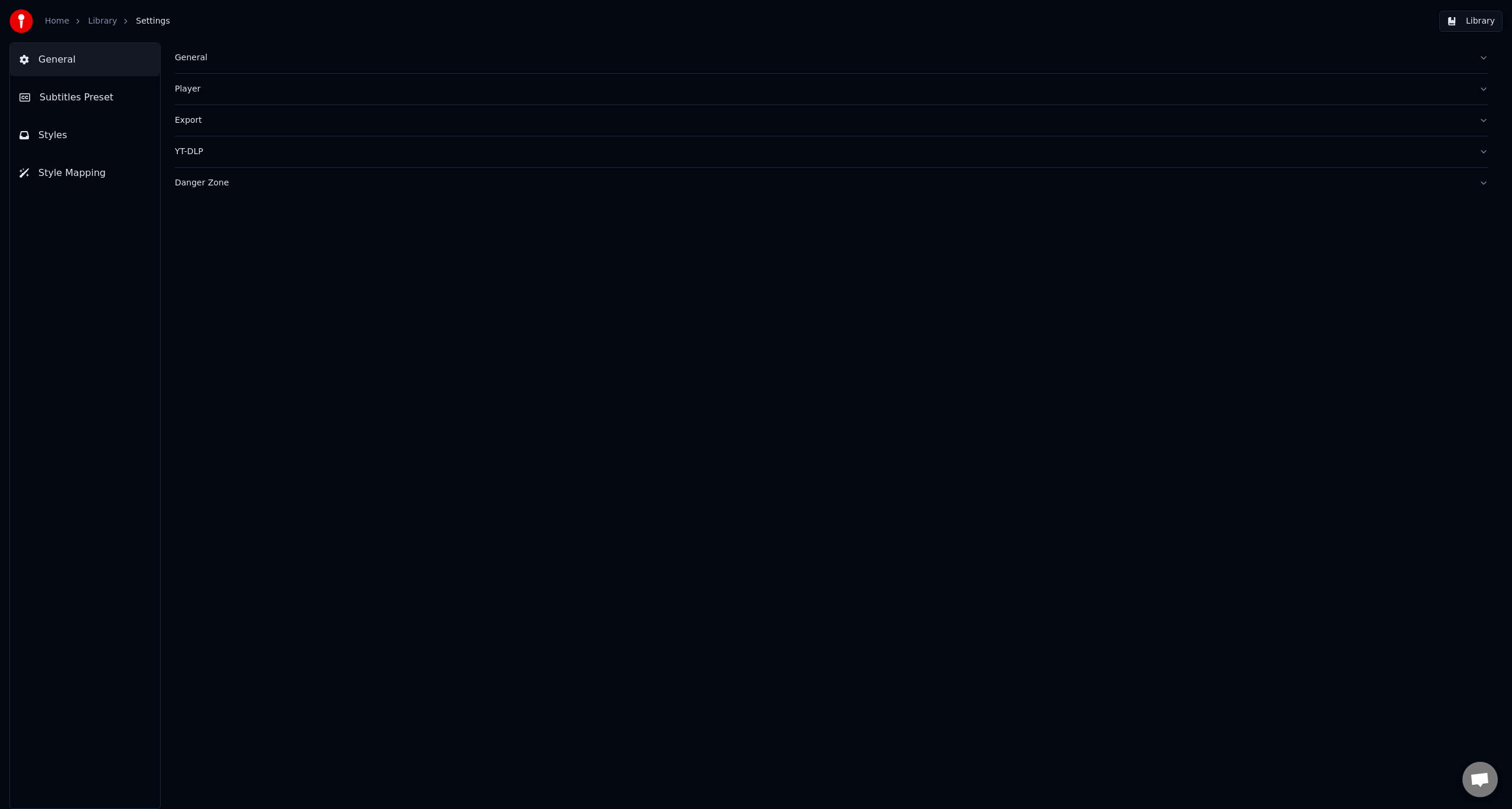
click at [193, 117] on div "Export" at bounding box center [822, 120] width 1294 height 12
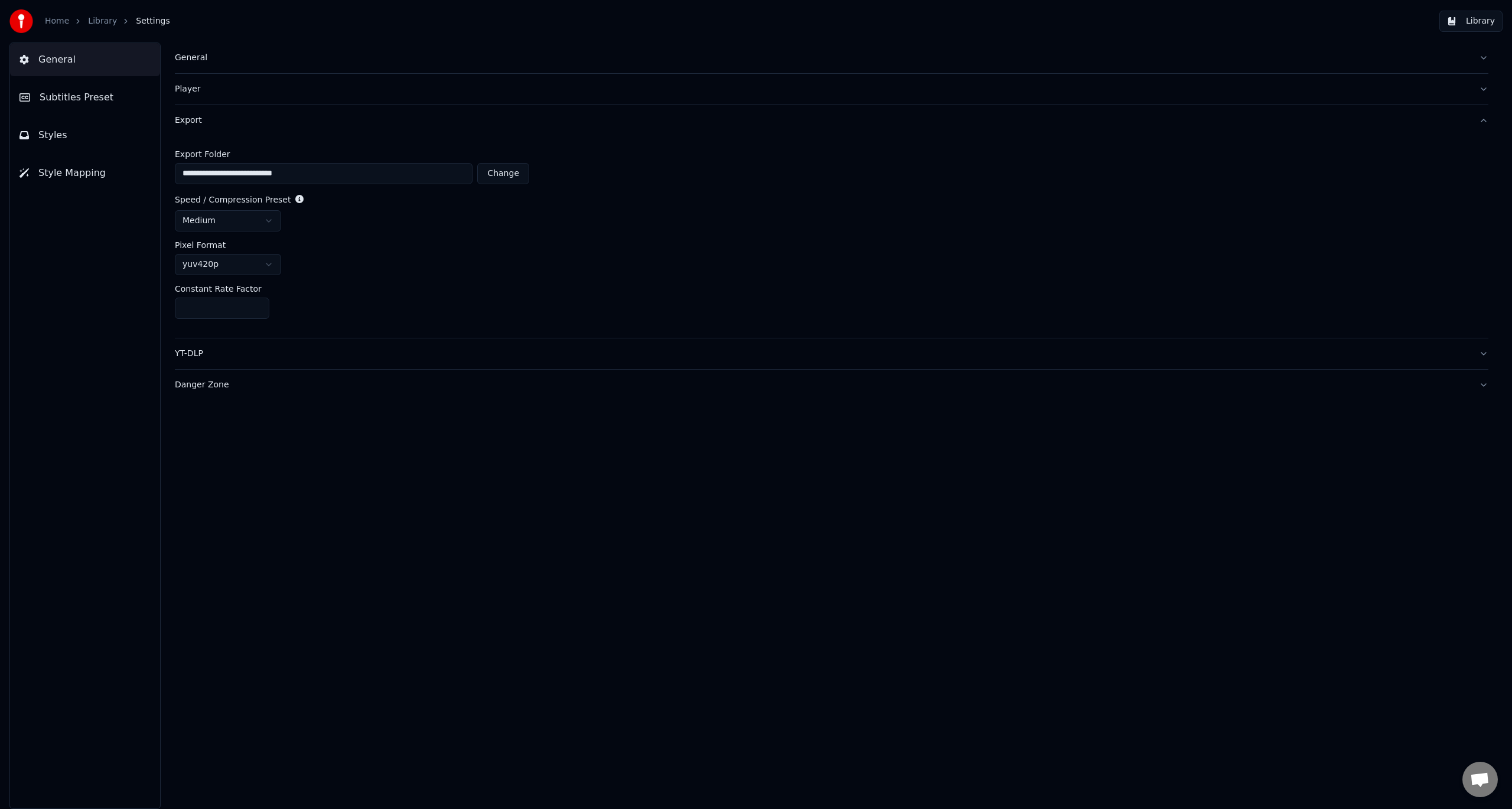
click at [316, 177] on input "**********" at bounding box center [324, 173] width 298 height 21
click at [446, 566] on div "**********" at bounding box center [832, 425] width 1361 height 766
click at [105, 22] on link "Library" at bounding box center [102, 22] width 29 height 12
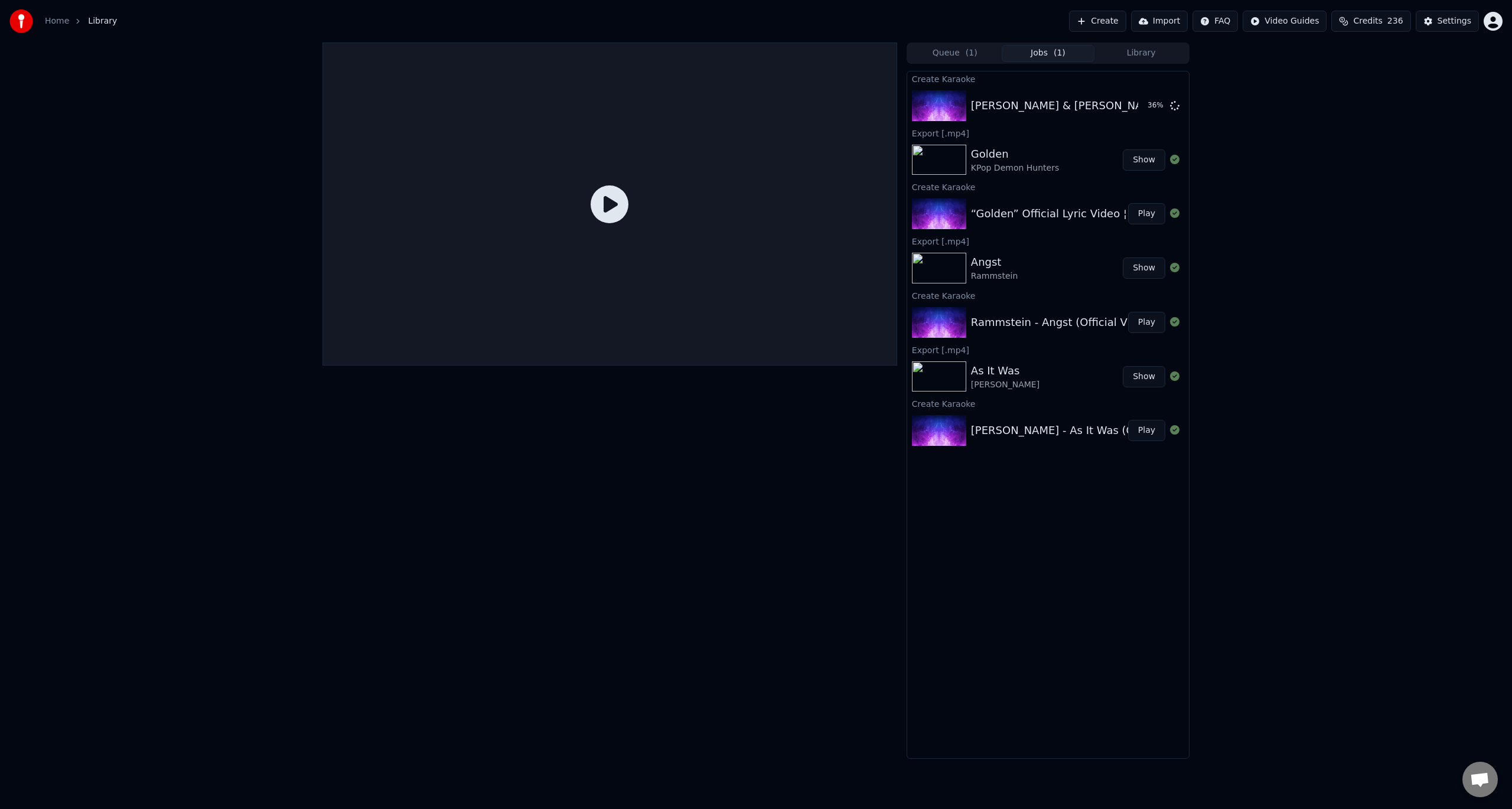
click at [1045, 261] on div "Angst Rammstein" at bounding box center [1047, 268] width 152 height 28
click at [1060, 210] on div "“Golden” Official Lyric Video ¦ KPop Demon Hunters ¦ Sony Animation (1080p_24fp…" at bounding box center [1247, 214] width 553 height 16
click at [1153, 193] on div "Create Karaoke" at bounding box center [1048, 186] width 282 height 14
click at [1152, 215] on button "Play" at bounding box center [1147, 214] width 37 height 21
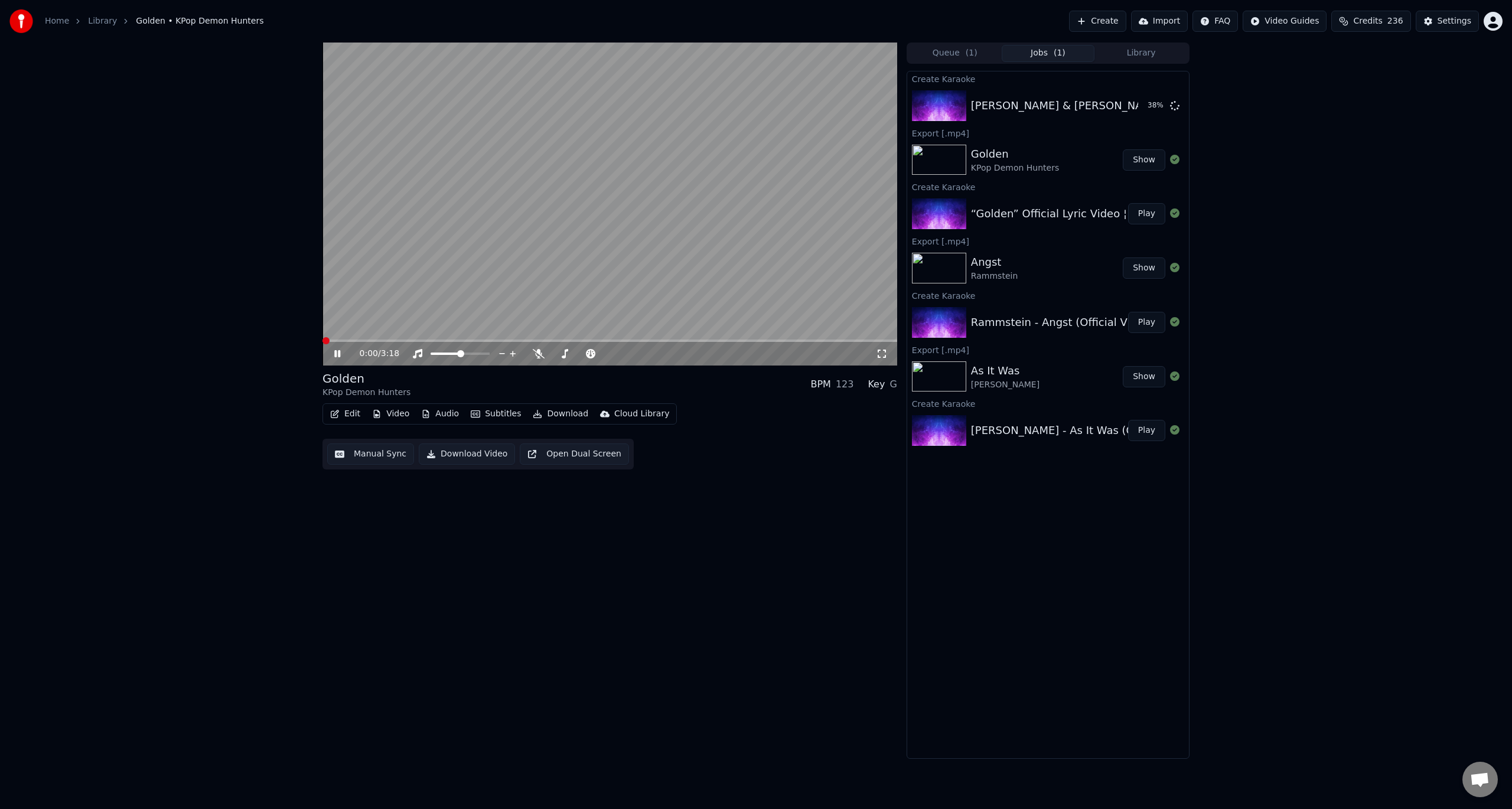
click at [334, 355] on icon at bounding box center [337, 353] width 6 height 7
click at [556, 416] on button "Download" at bounding box center [560, 414] width 65 height 16
click at [569, 434] on div "Video [.mp4]" at bounding box center [571, 440] width 53 height 12
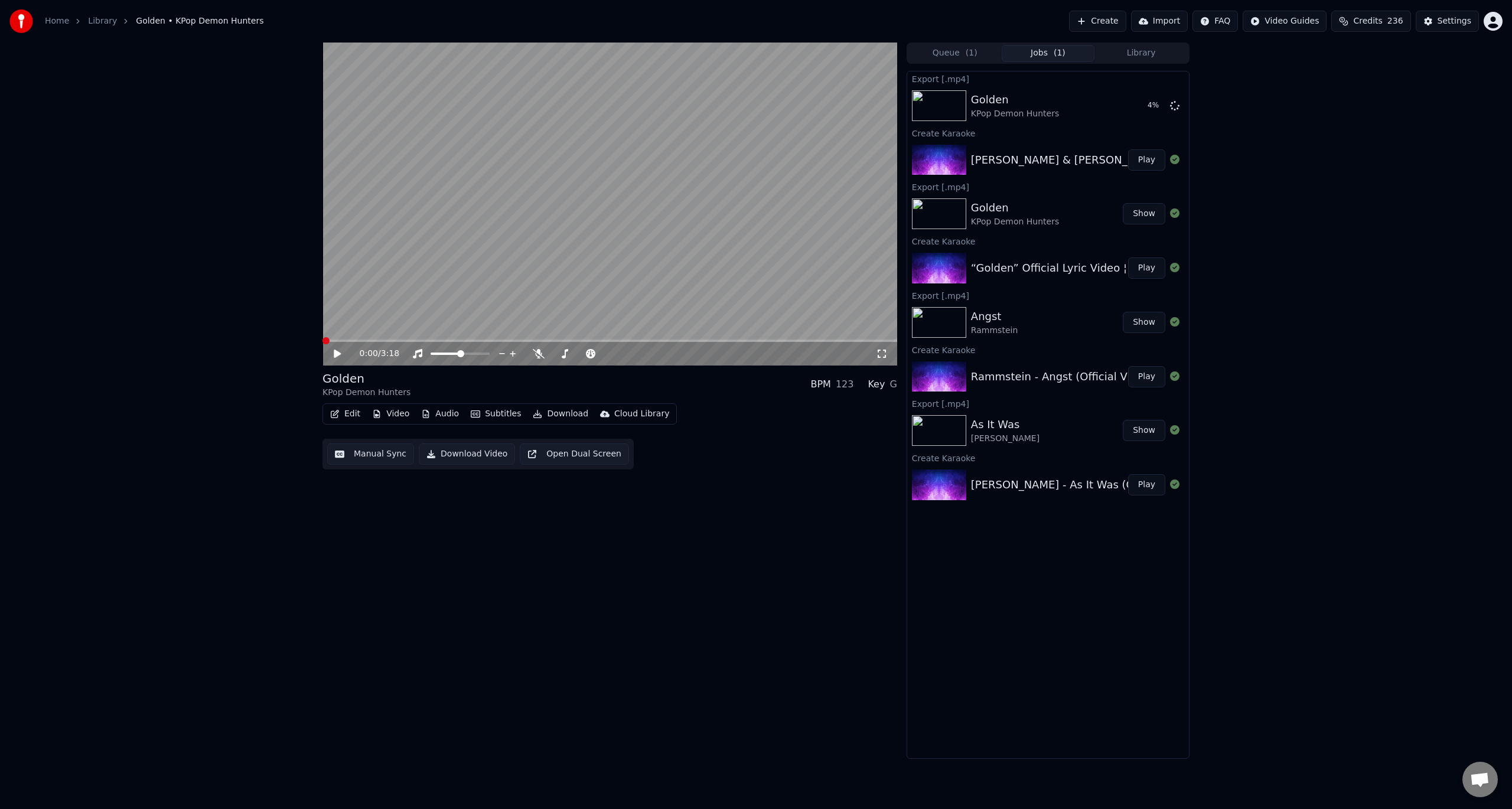
click at [1066, 158] on div "David Guetta & Sia - Beautiful People" at bounding box center [1116, 160] width 289 height 16
click at [1132, 156] on button "Play" at bounding box center [1147, 160] width 37 height 21
click at [336, 353] on icon at bounding box center [337, 353] width 6 height 7
click at [558, 417] on button "Download" at bounding box center [560, 414] width 65 height 16
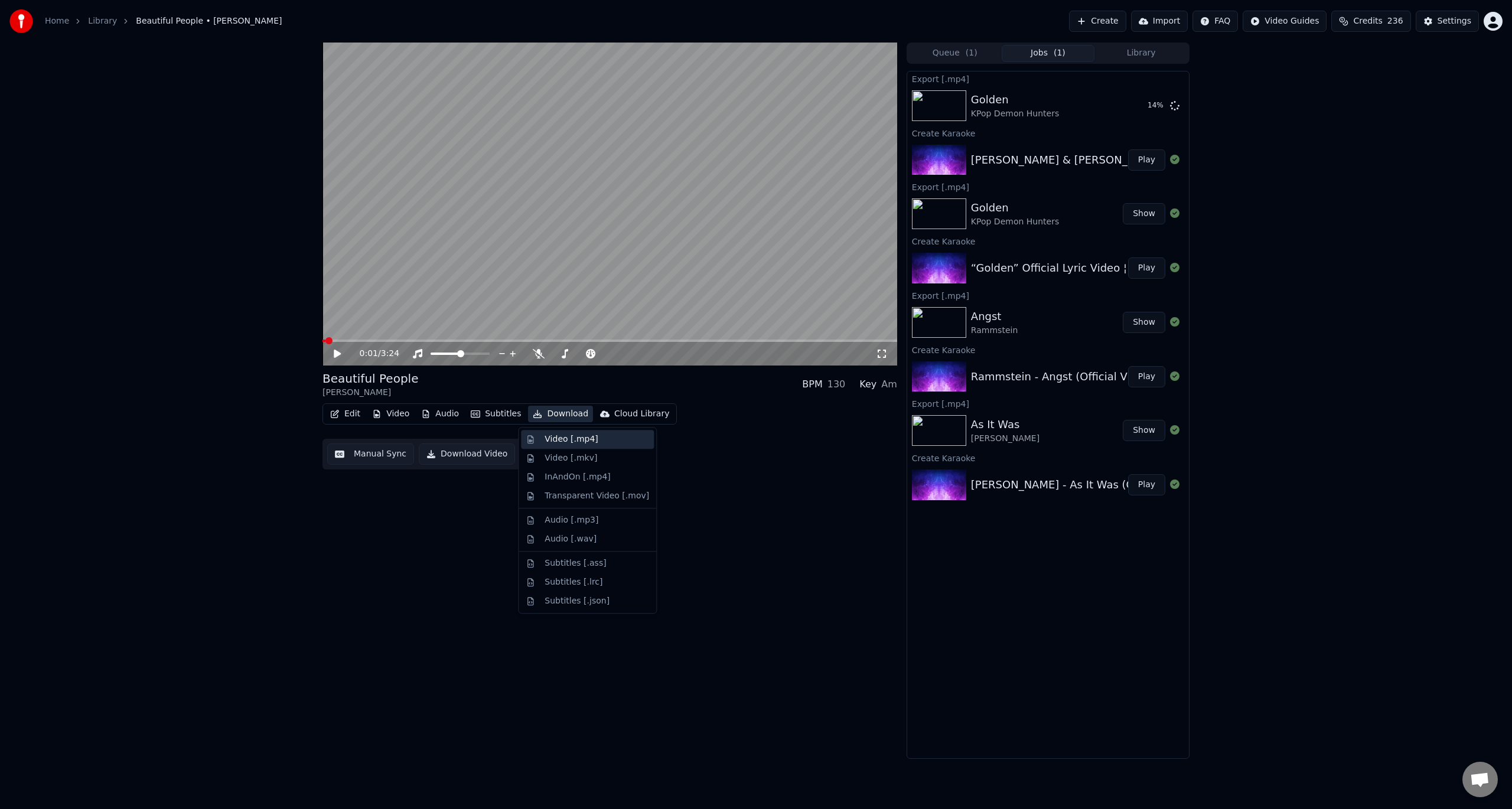
click at [552, 432] on div "Video [.mp4]" at bounding box center [588, 439] width 133 height 19
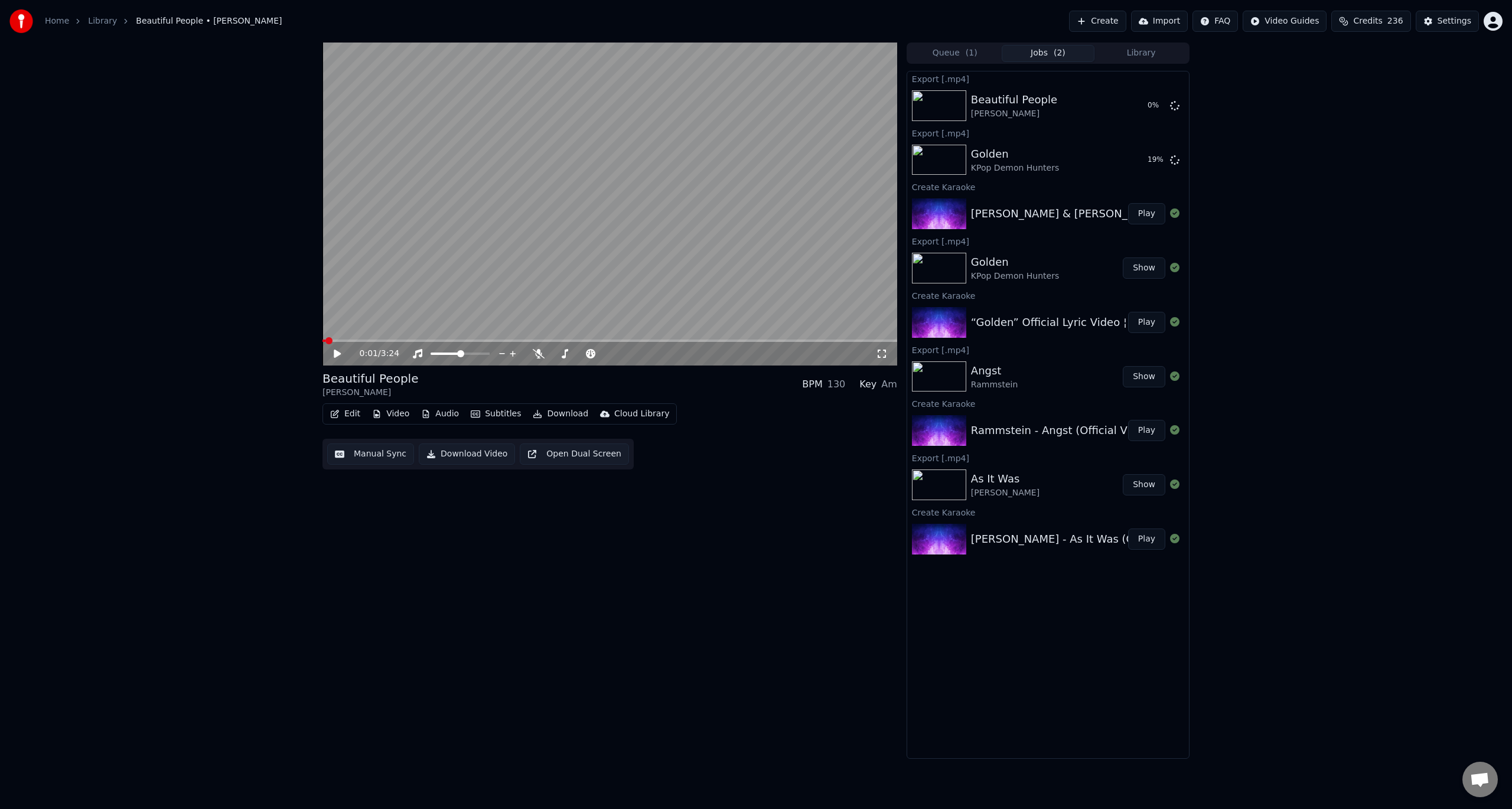
click at [1253, 157] on div "0:01 / 3:24 Beautiful People David Guetta • Sia BPM 130 Key Am Edit Video Audio…" at bounding box center [756, 401] width 1512 height 716
click at [1433, 22] on button "Settings" at bounding box center [1447, 21] width 64 height 21
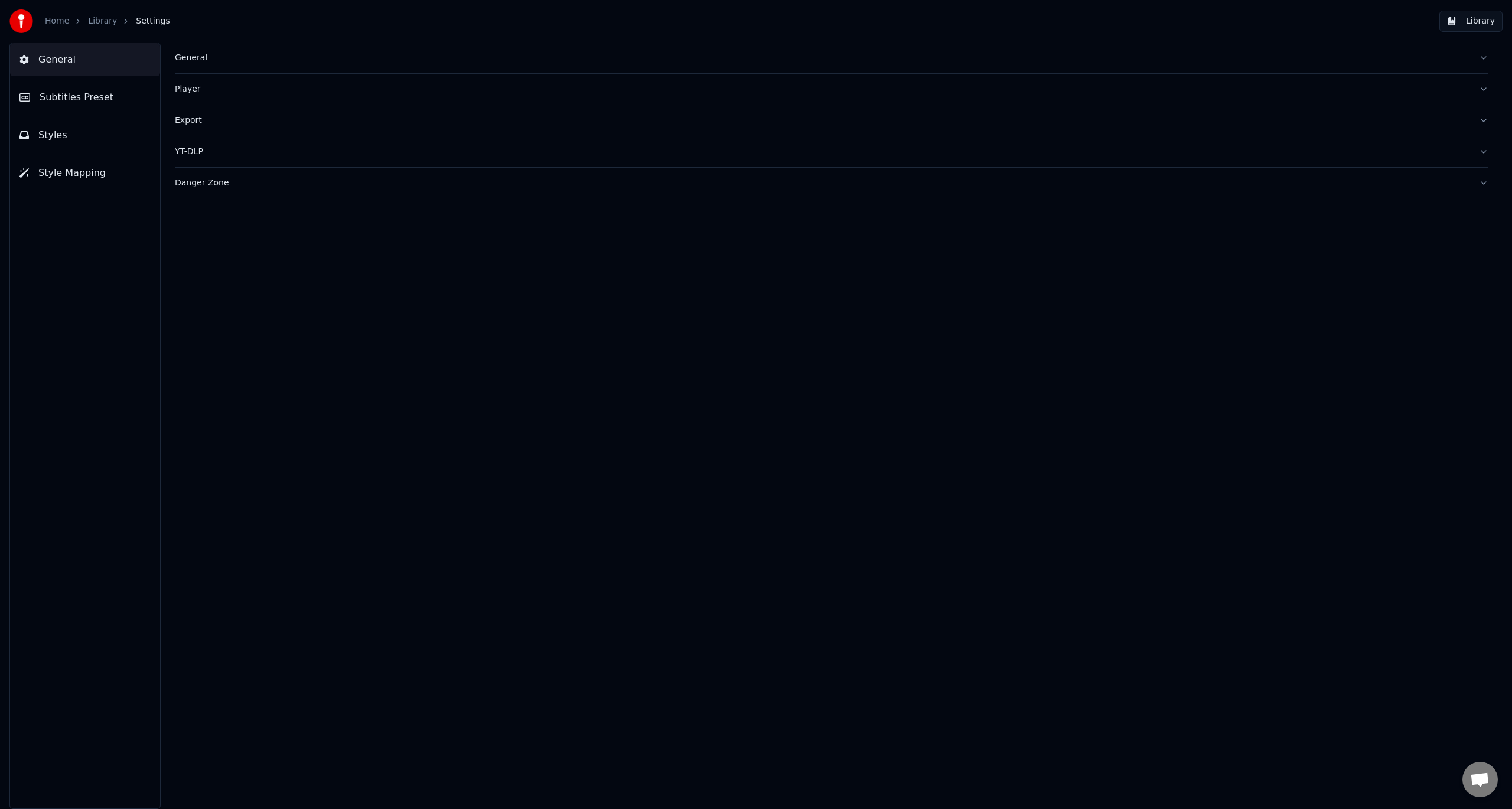
click at [200, 65] on button "General" at bounding box center [832, 58] width 1314 height 31
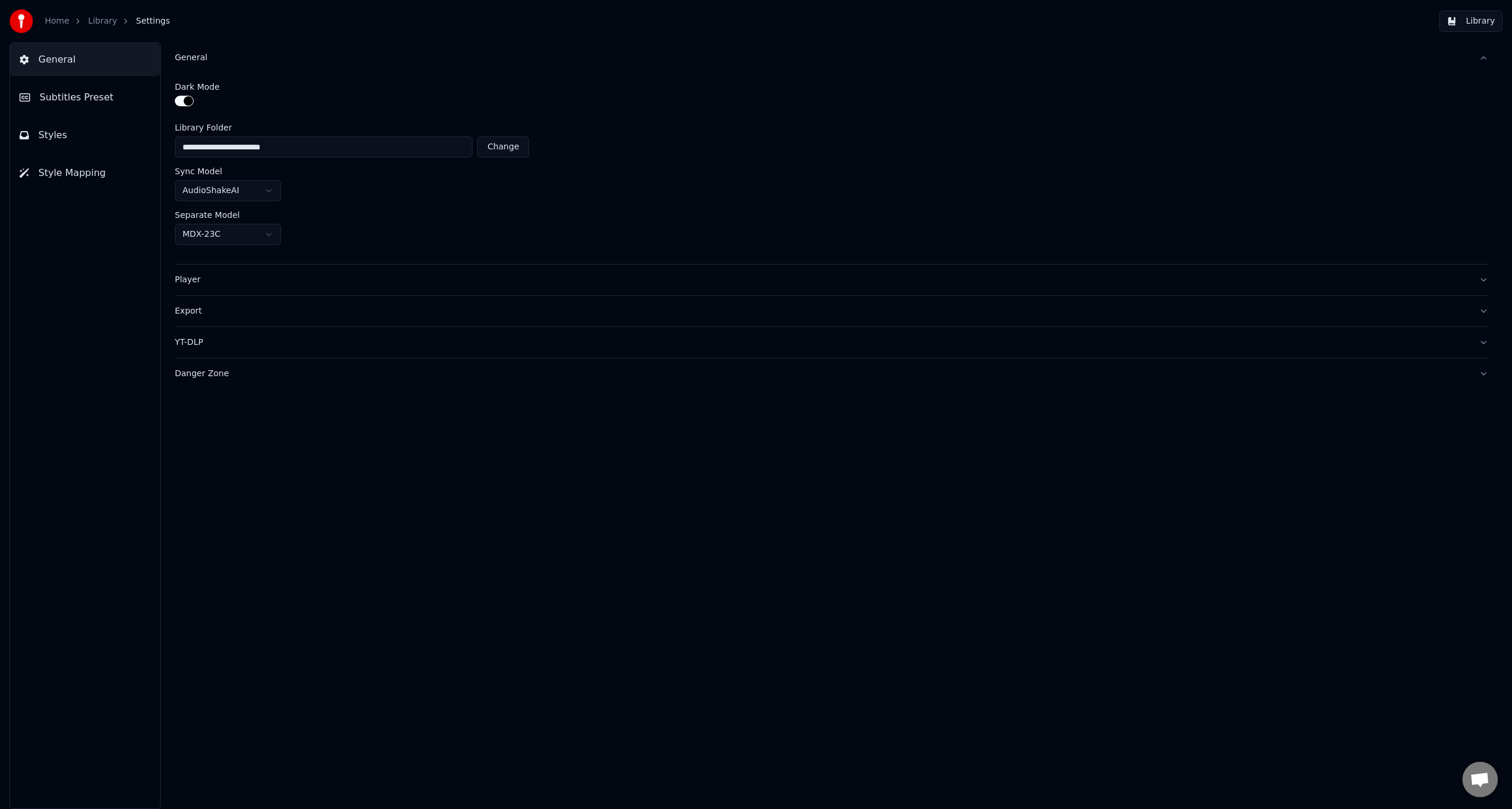
click at [209, 274] on div "Player" at bounding box center [822, 280] width 1294 height 12
click at [209, 248] on button "YT-DLP" at bounding box center [832, 258] width 1314 height 31
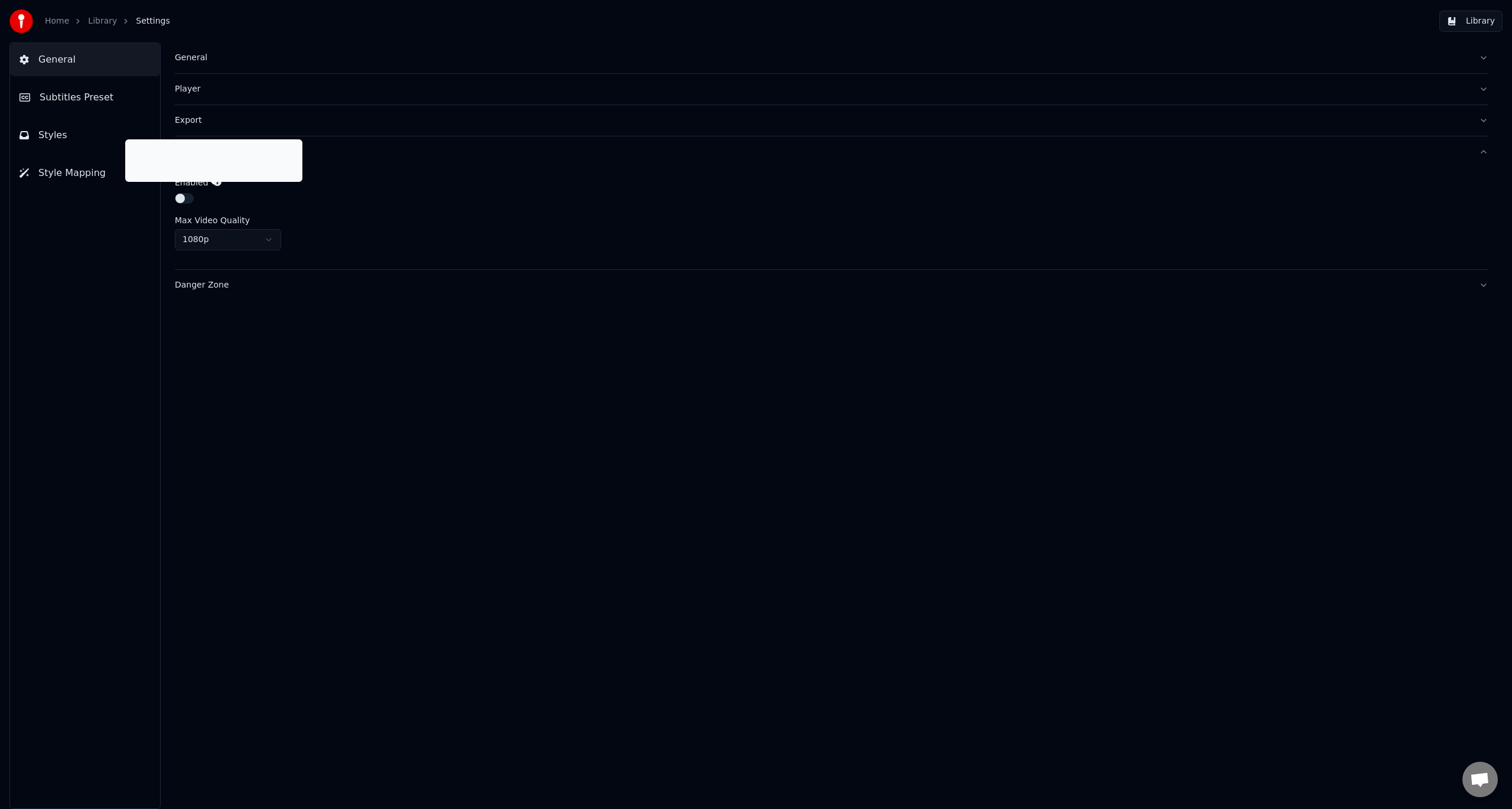
click at [212, 99] on button "Player" at bounding box center [832, 89] width 1314 height 31
click at [212, 223] on div "Export" at bounding box center [822, 227] width 1294 height 12
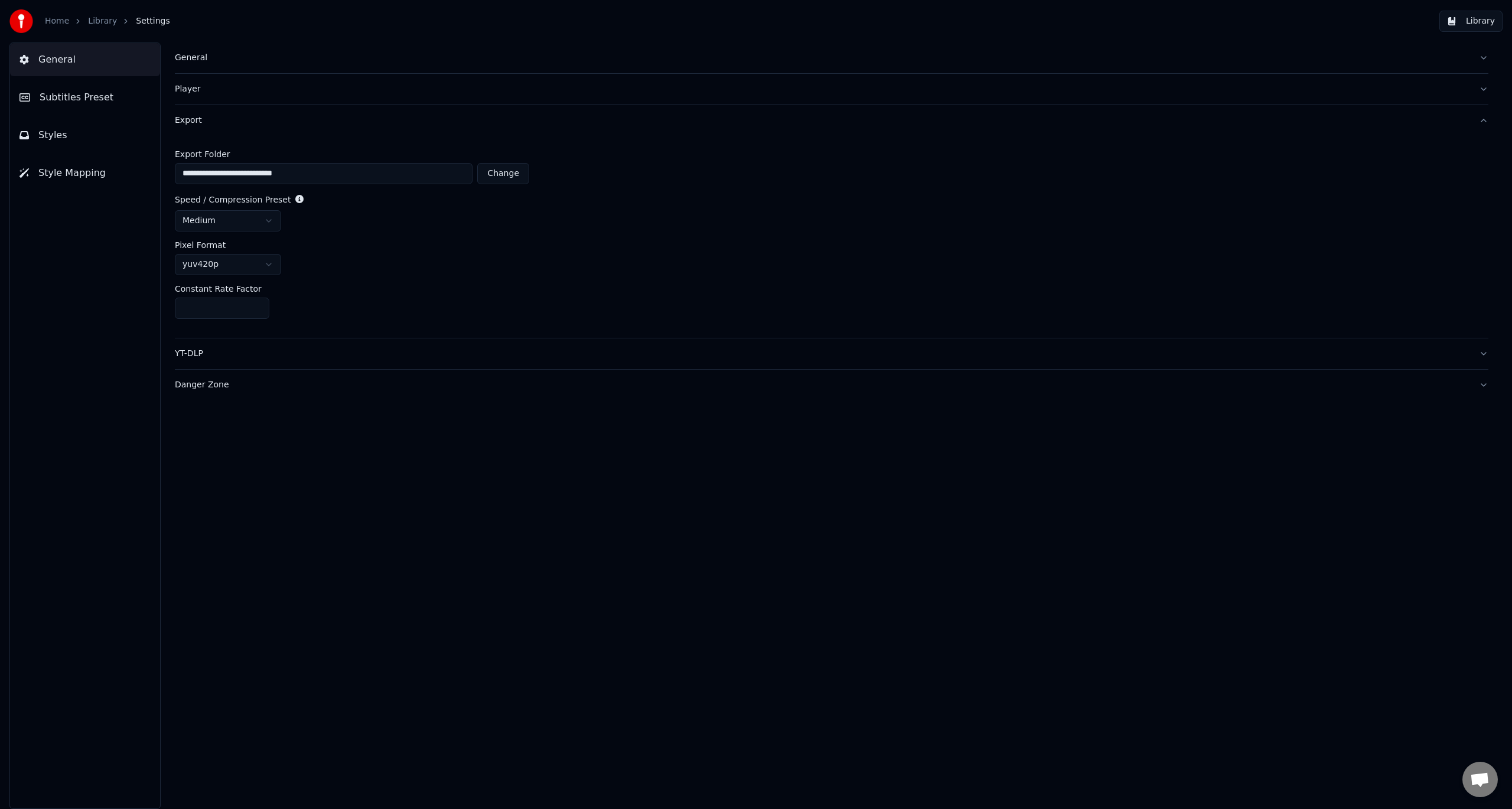
click at [260, 218] on html "**********" at bounding box center [756, 404] width 1512 height 809
click at [348, 221] on html "**********" at bounding box center [756, 404] width 1512 height 809
click at [238, 221] on html "**********" at bounding box center [756, 404] width 1512 height 809
click at [338, 220] on div "veryfast" at bounding box center [832, 221] width 1314 height 21
click at [80, 94] on span "Subtitles Preset" at bounding box center [76, 97] width 74 height 14
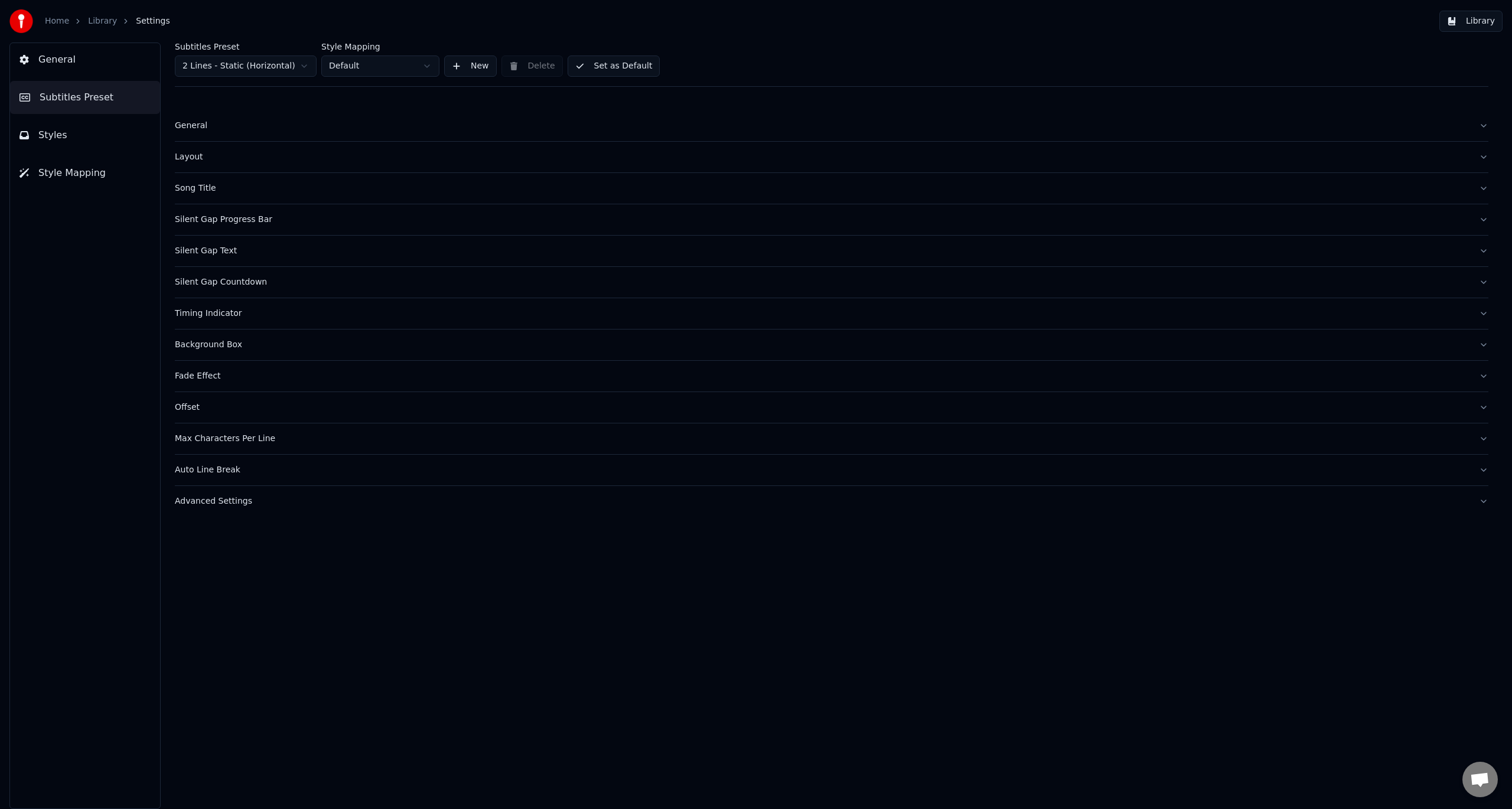
click at [79, 135] on button "Styles" at bounding box center [84, 135] width 150 height 33
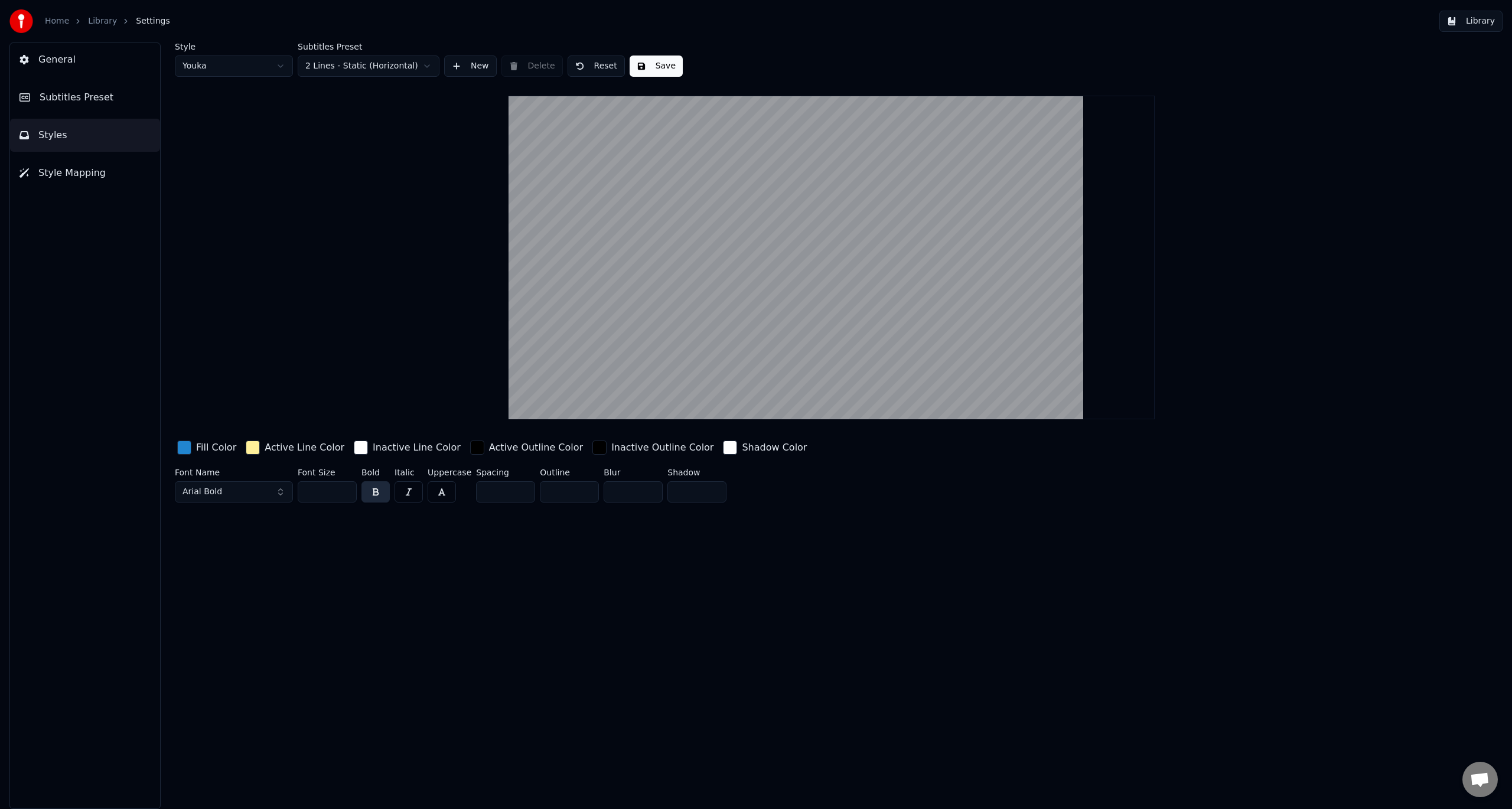
click at [78, 66] on button "General" at bounding box center [84, 60] width 150 height 33
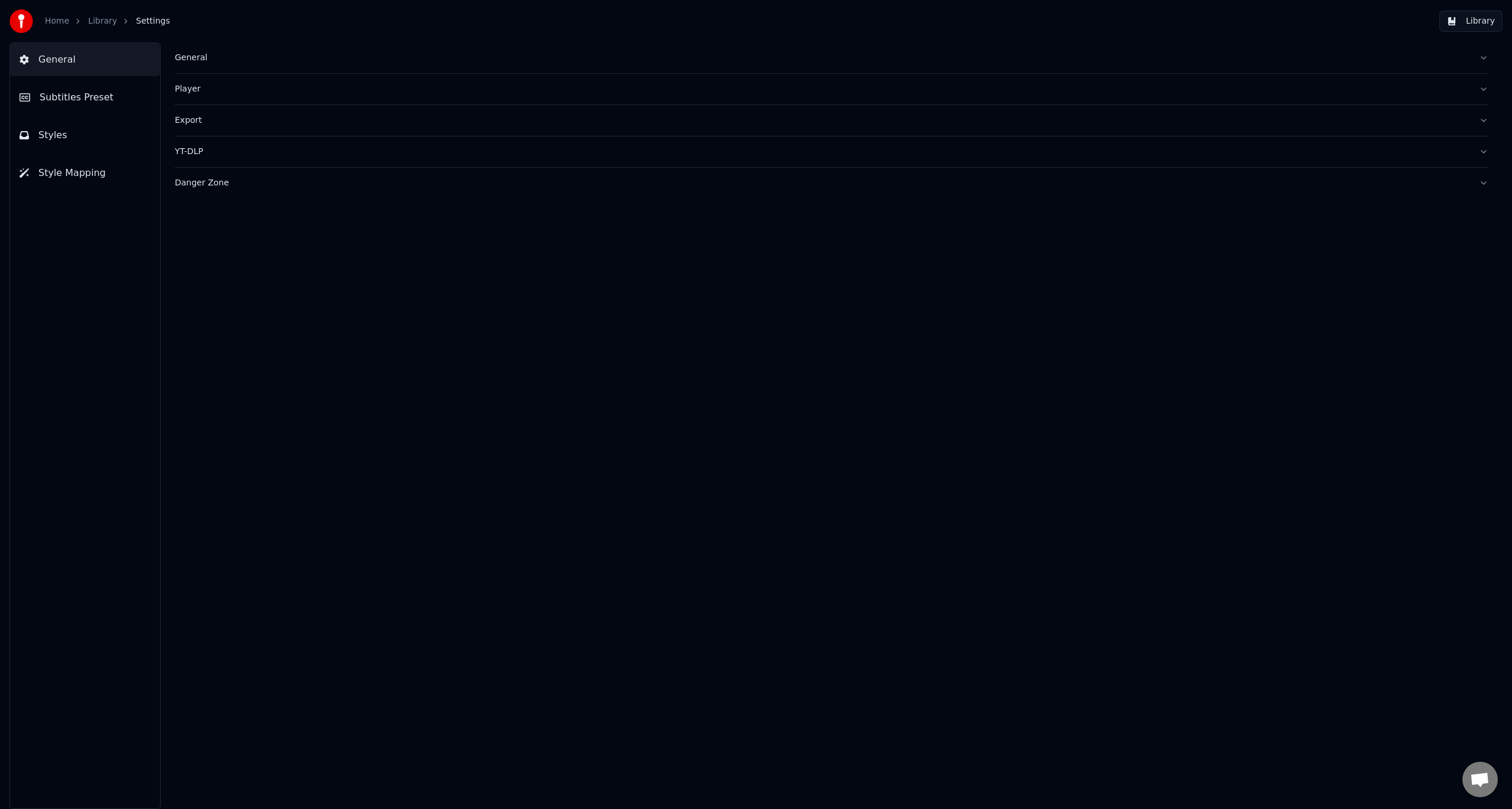
click at [93, 25] on link "Library" at bounding box center [102, 22] width 29 height 12
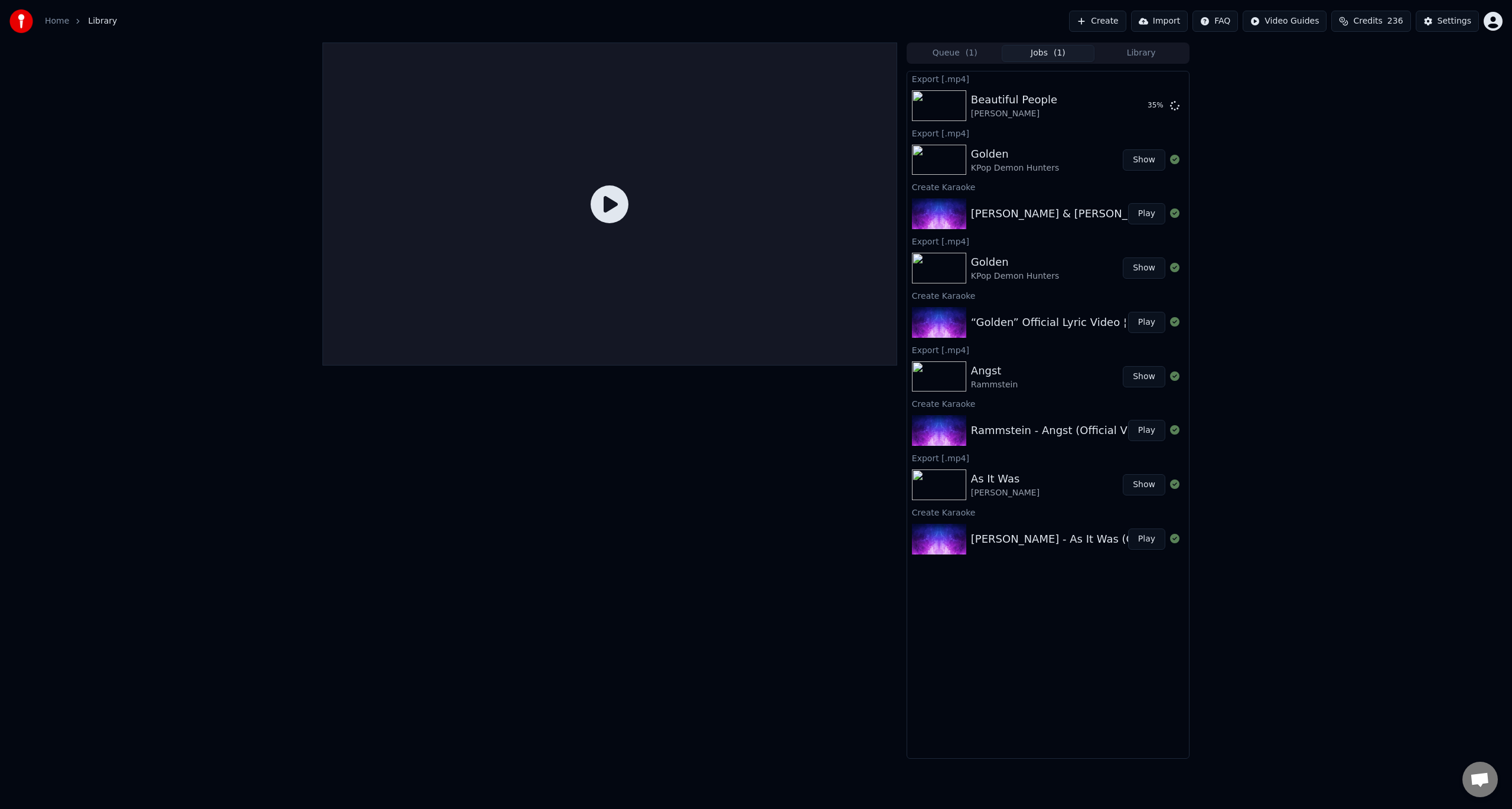
drag, startPoint x: 1289, startPoint y: 117, endPoint x: 1289, endPoint y: 110, distance: 7.0
click at [1289, 117] on div "Queue ( 1 ) Jobs ( 1 ) Library Export [.mp4] Beautiful People David Guetta • Si…" at bounding box center [756, 401] width 1512 height 716
click at [868, 13] on div "Home Library Create Import FAQ Video Guides Credits 236 Settings" at bounding box center [756, 21] width 1512 height 43
click at [1308, 111] on div "Queue ( 1 ) Jobs ( 1 ) Library Export [.mp4] Beautiful People David Guetta • Si…" at bounding box center [756, 401] width 1512 height 716
click at [1315, 179] on div "Queue ( 1 ) Jobs ( 1 ) Library Export [.mp4] Beautiful People David Guetta • Si…" at bounding box center [756, 401] width 1512 height 716
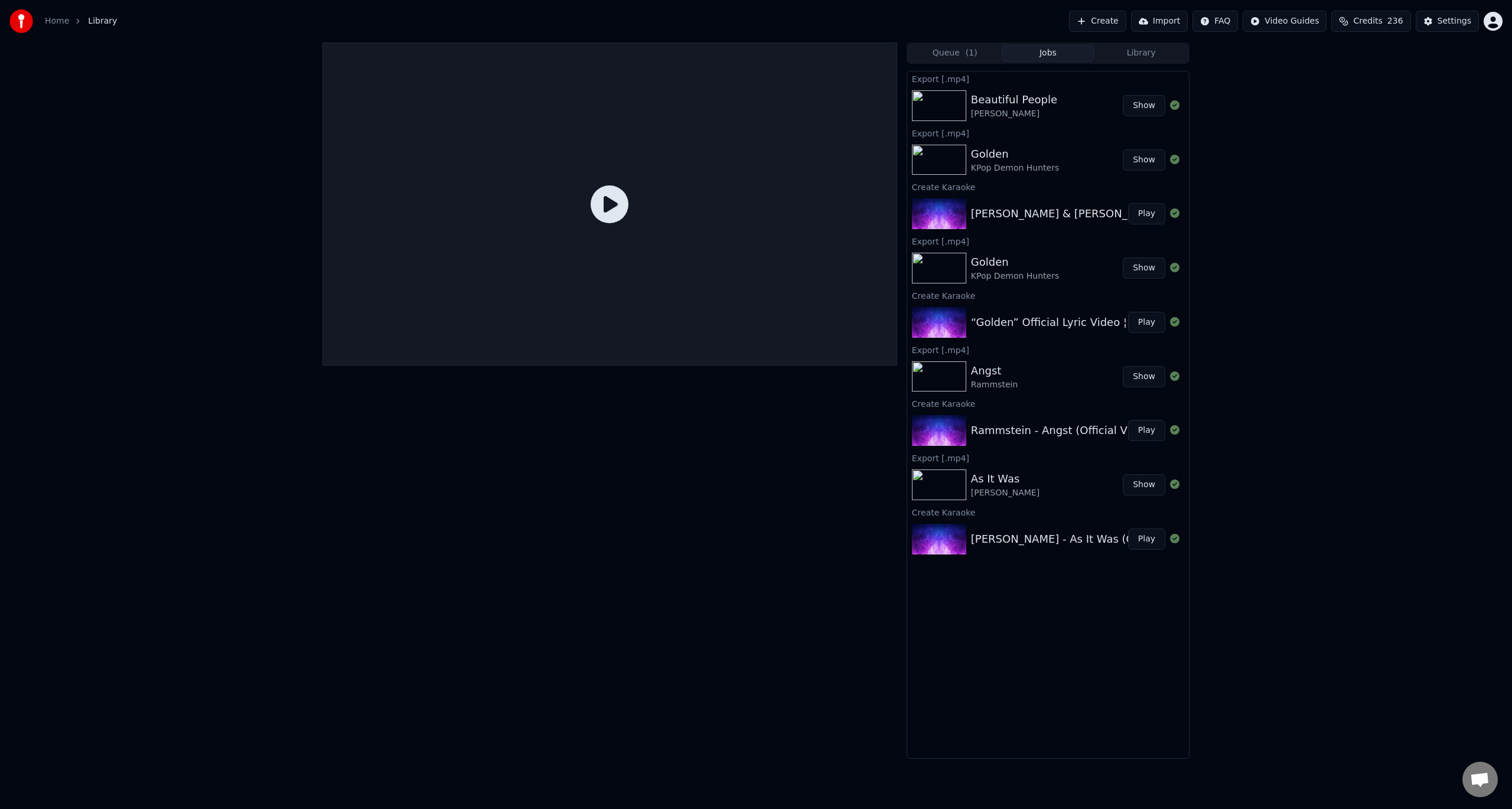
click at [1149, 109] on button "Show" at bounding box center [1144, 105] width 43 height 21
click at [1118, 17] on button "Create" at bounding box center [1098, 21] width 58 height 21
click at [1126, 22] on button "Create" at bounding box center [1098, 21] width 58 height 21
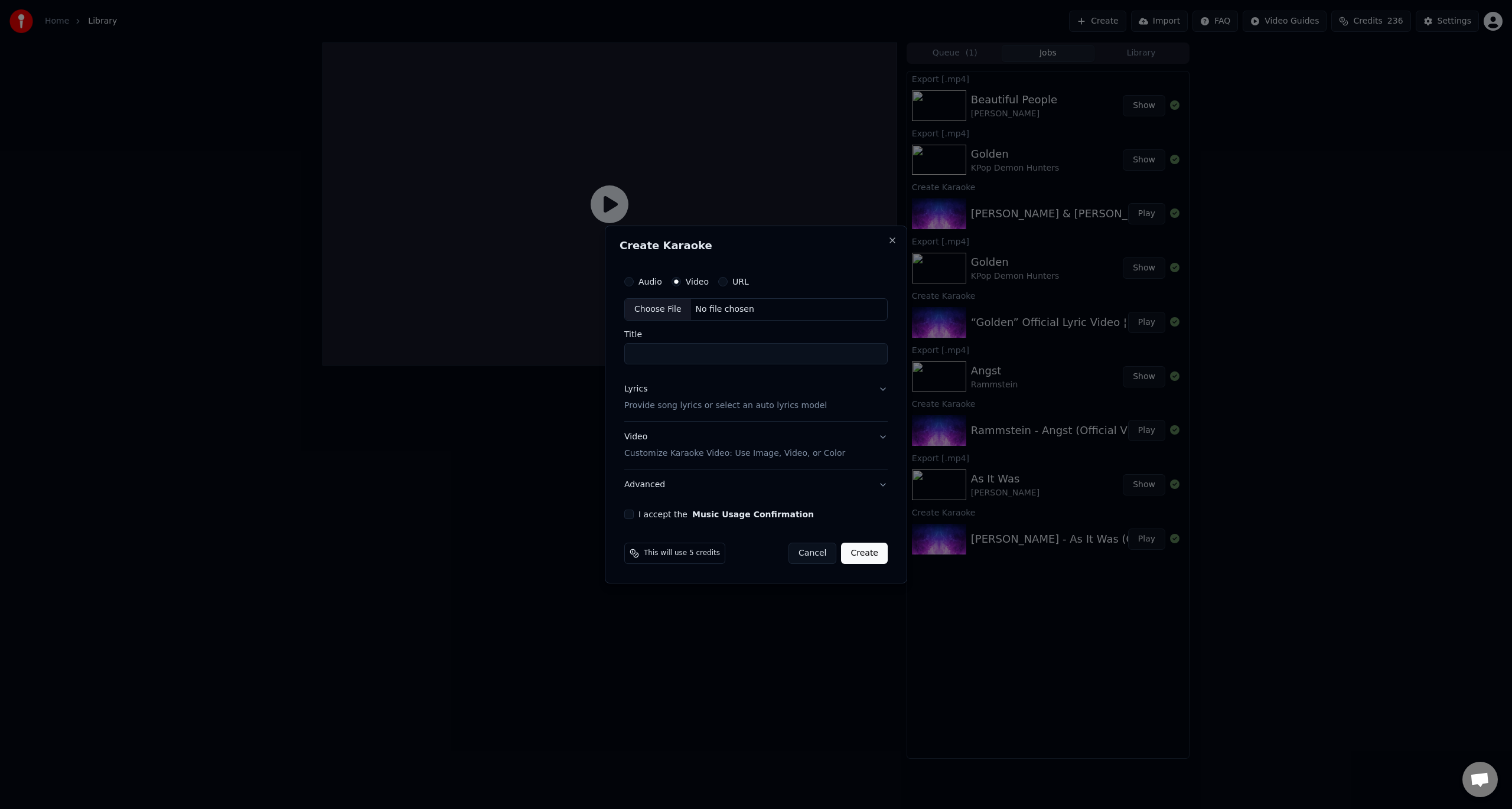
click at [680, 274] on div "Audio Video URL" at bounding box center [756, 282] width 263 height 24
click at [679, 276] on div "Audio Video URL" at bounding box center [756, 282] width 263 height 24
click at [665, 304] on div "Choose File" at bounding box center [658, 310] width 66 height 21
click at [892, 239] on button "Close" at bounding box center [892, 240] width 10 height 10
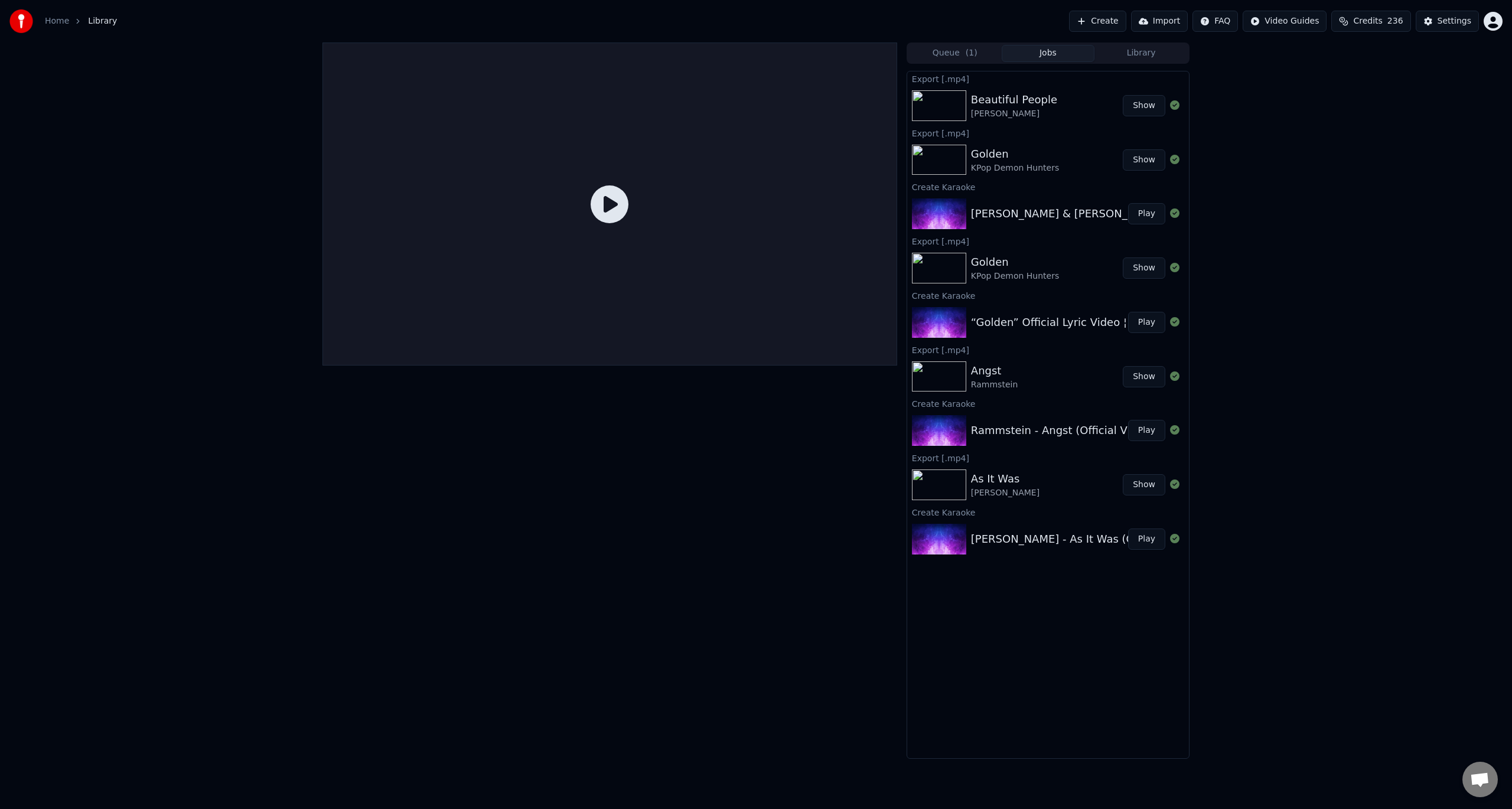
click at [467, 451] on div at bounding box center [609, 401] width 575 height 716
click at [1377, 489] on div "Queue ( 1 ) Jobs Library Export [.mp4] Beautiful People David Guetta • Sia Show…" at bounding box center [756, 401] width 1512 height 716
click at [1330, 268] on div "Queue ( 1 ) Jobs Library Export [.mp4] Beautiful People David Guetta • Sia Show…" at bounding box center [756, 401] width 1512 height 716
